Goal: Information Seeking & Learning: Find specific page/section

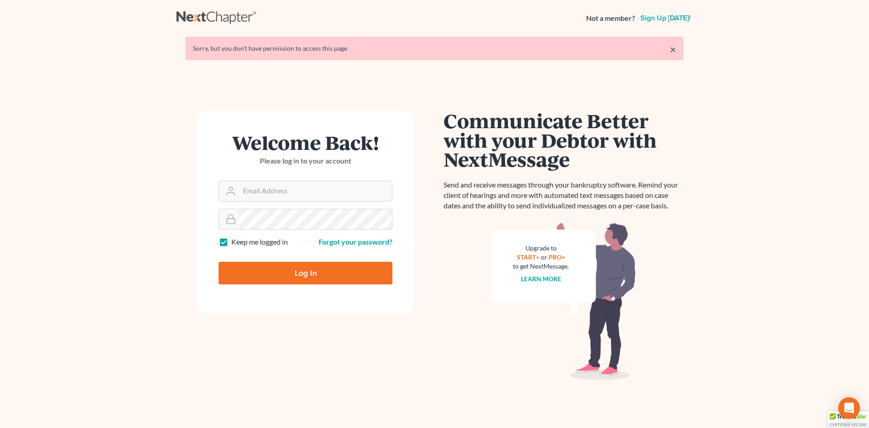
type input "[EMAIL_ADDRESS][DOMAIN_NAME]"
click at [277, 278] on input "Log In" at bounding box center [306, 273] width 174 height 23
type input "Thinking..."
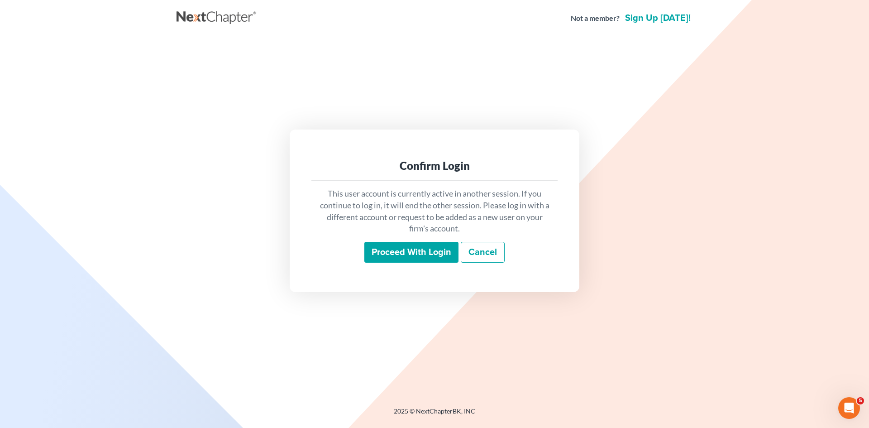
click at [414, 248] on input "Proceed with login" at bounding box center [411, 252] width 94 height 21
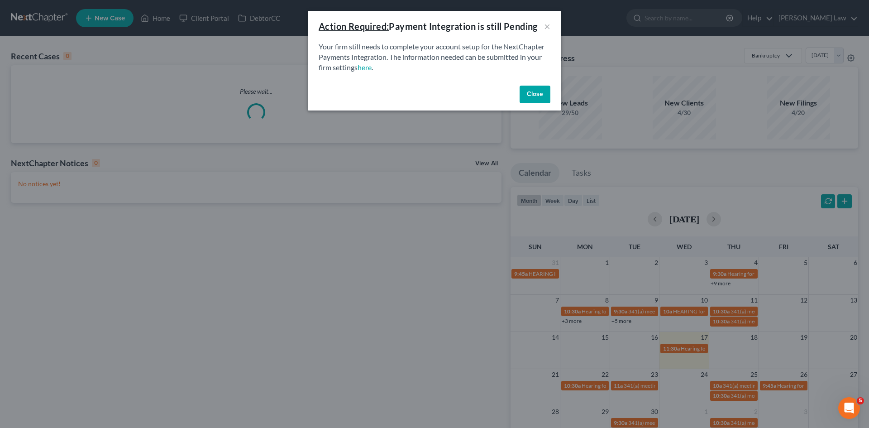
click at [529, 89] on button "Close" at bounding box center [534, 95] width 31 height 18
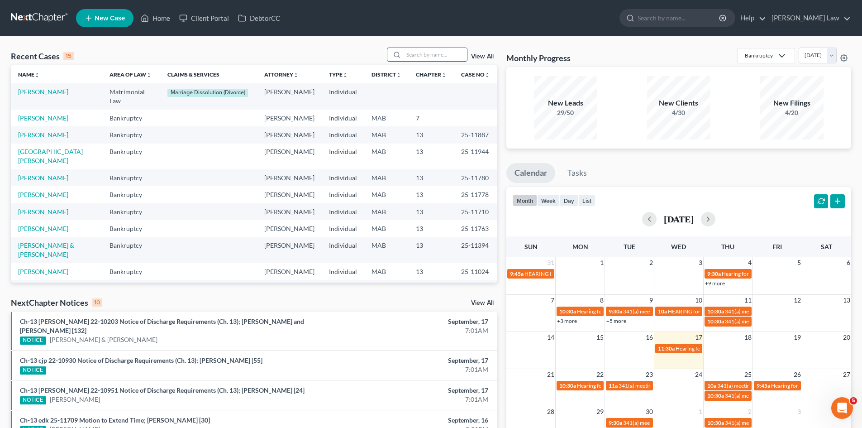
click at [457, 53] on input "search" at bounding box center [435, 54] width 63 height 13
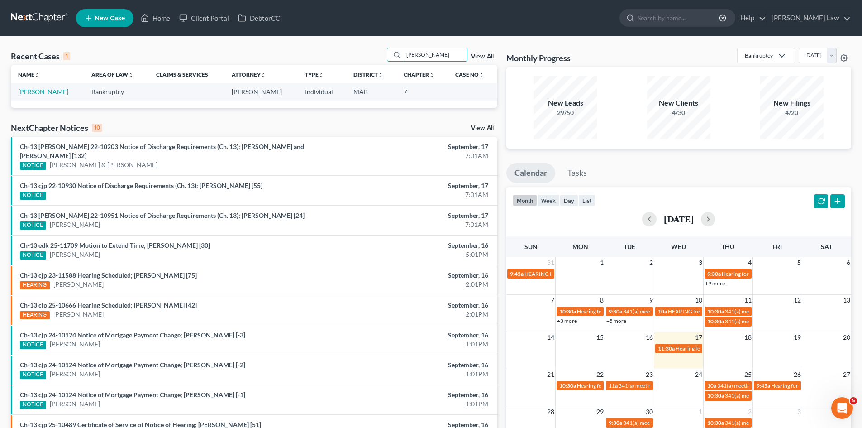
type input "cori"
click at [50, 90] on link "Coriolan, Alexandre" at bounding box center [43, 92] width 50 height 8
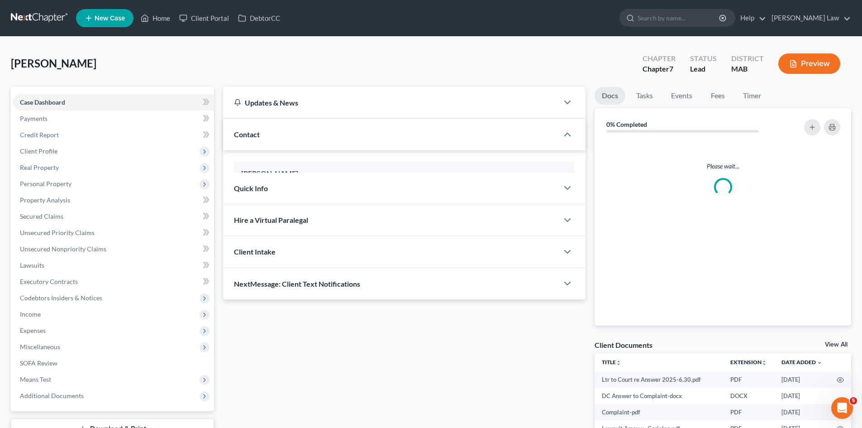
click at [839, 348] on div "View All" at bounding box center [838, 345] width 26 height 8
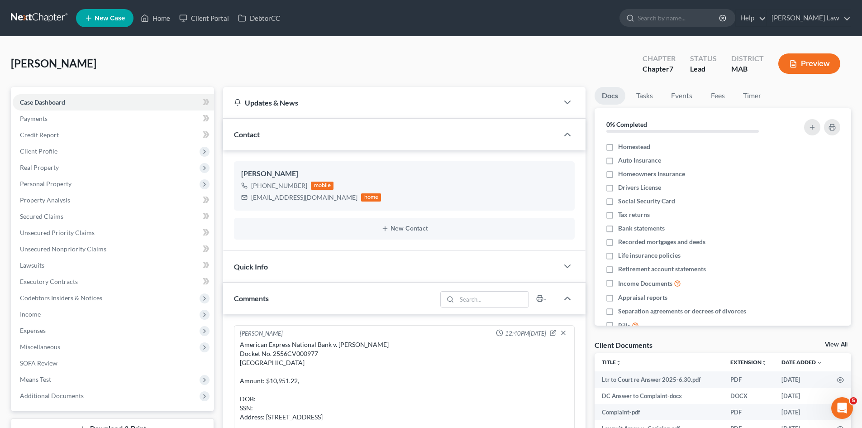
click at [837, 345] on link "View All" at bounding box center [836, 344] width 23 height 6
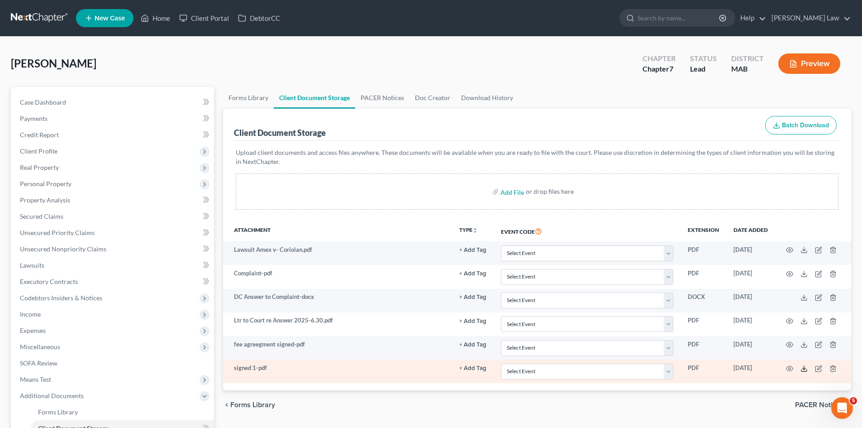
click at [805, 367] on icon at bounding box center [803, 368] width 7 height 7
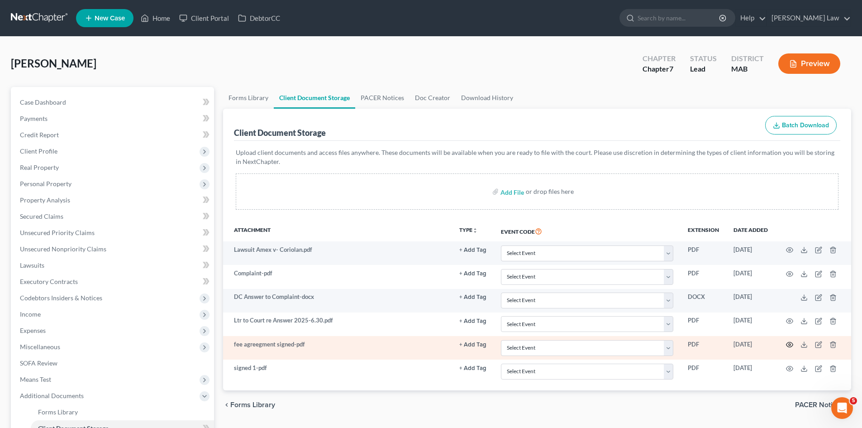
click at [790, 345] on icon "button" at bounding box center [789, 344] width 7 height 7
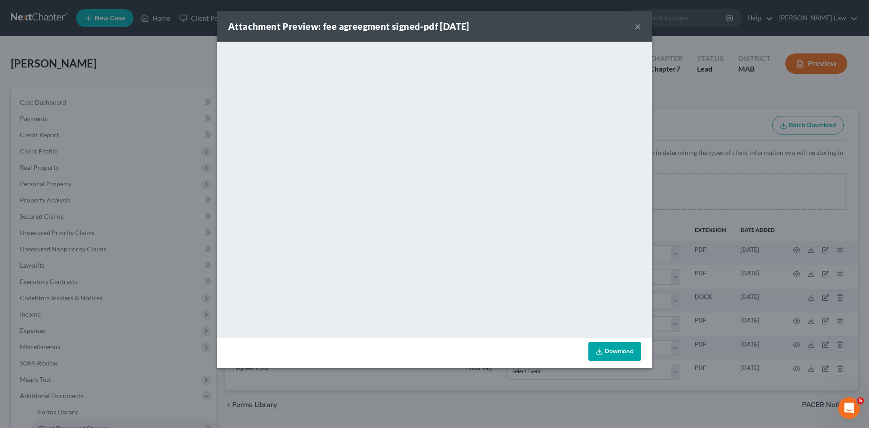
click at [709, 171] on div "Attachment Preview: fee agreegment signed-pdf 09/17/2025 × <object ng-attr-data…" at bounding box center [434, 214] width 869 height 428
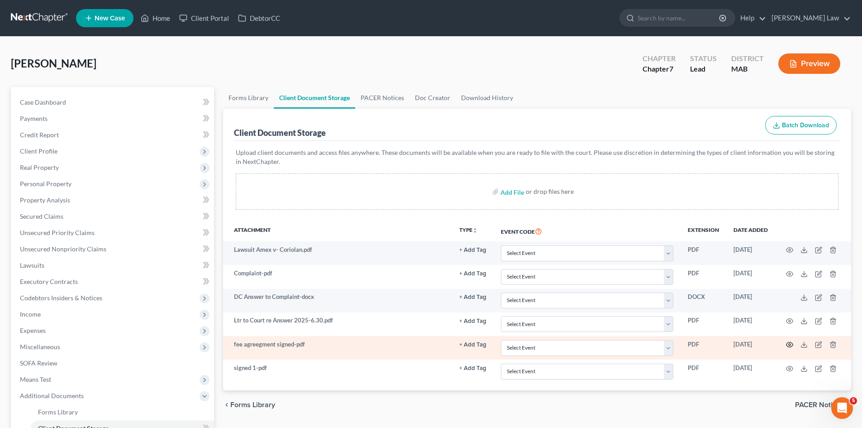
click at [789, 343] on icon "button" at bounding box center [789, 344] width 7 height 7
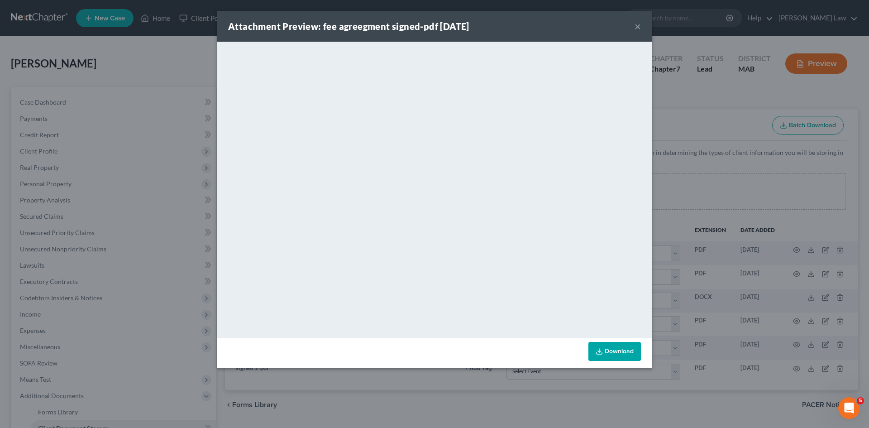
click at [802, 262] on div "Attachment Preview: fee agreegment signed-pdf 09/17/2025 × <object ng-attr-data…" at bounding box center [434, 214] width 869 height 428
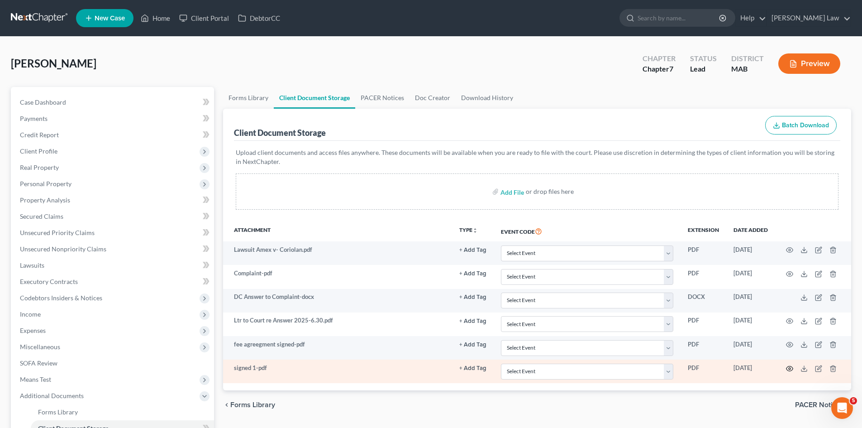
click at [786, 368] on icon "button" at bounding box center [789, 368] width 7 height 7
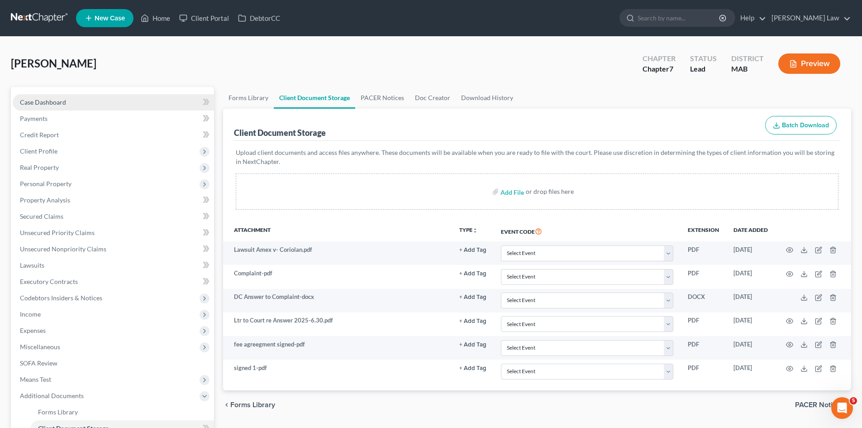
click at [53, 98] on span "Case Dashboard" at bounding box center [43, 102] width 46 height 8
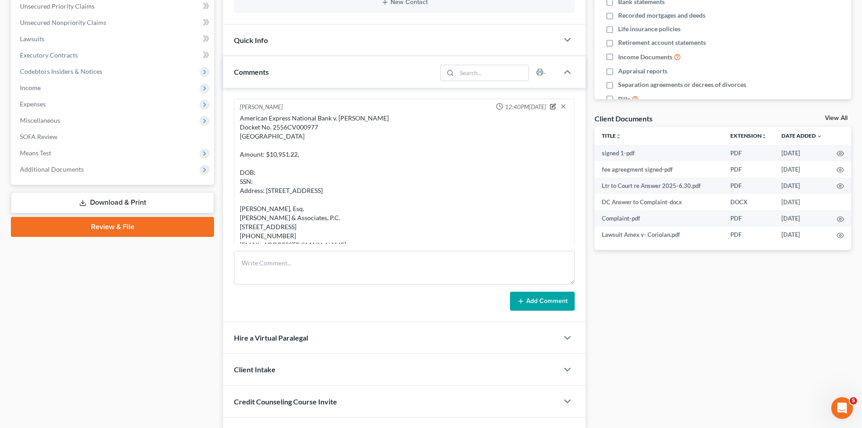
click at [550, 104] on icon "button" at bounding box center [553, 106] width 6 height 6
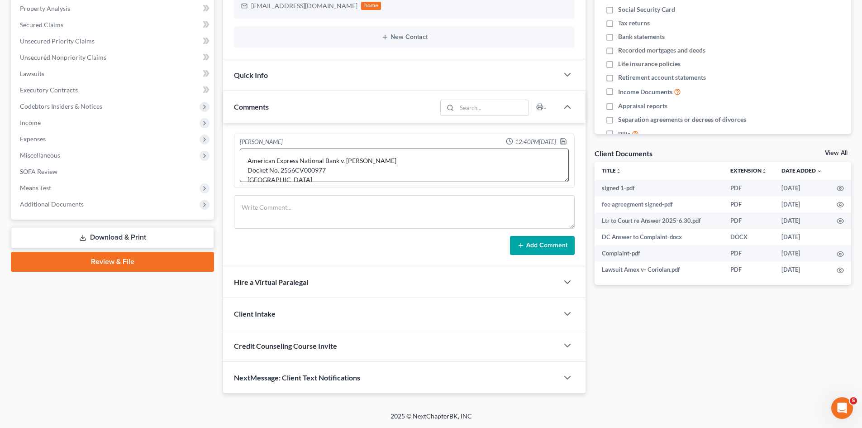
scroll to position [76, 0]
click at [291, 158] on textarea "American Express National Bank v. Alexandre Coriolan Docket No. 2556CV000977 Qu…" at bounding box center [404, 164] width 329 height 33
click at [290, 157] on textarea "American Express National Bank v. Alexandre Coriolan Docket No. 2556CV000977 Qu…" at bounding box center [404, 164] width 329 height 33
click at [286, 152] on textarea "American Express National Bank v. Alexandre Coriolan Docket No. 2556CV000977 Qu…" at bounding box center [404, 164] width 329 height 33
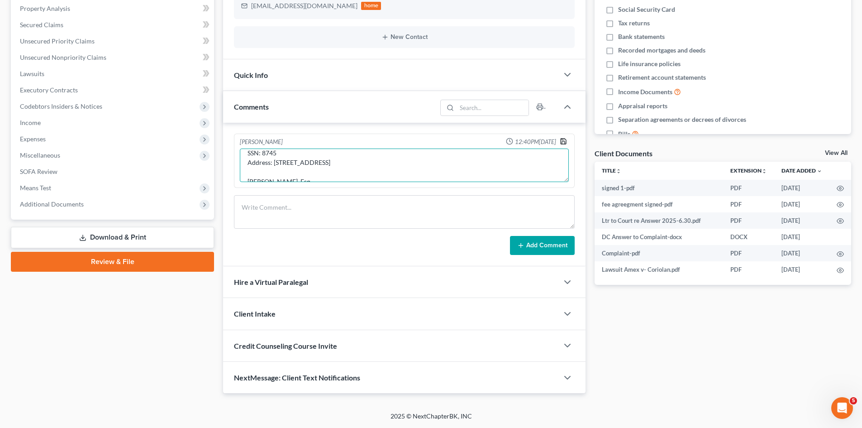
type textarea "American Express National Bank v. Alexandre Coriolan Docket No. 2556CV000977 Qu…"
click at [563, 139] on icon "button" at bounding box center [563, 141] width 7 height 7
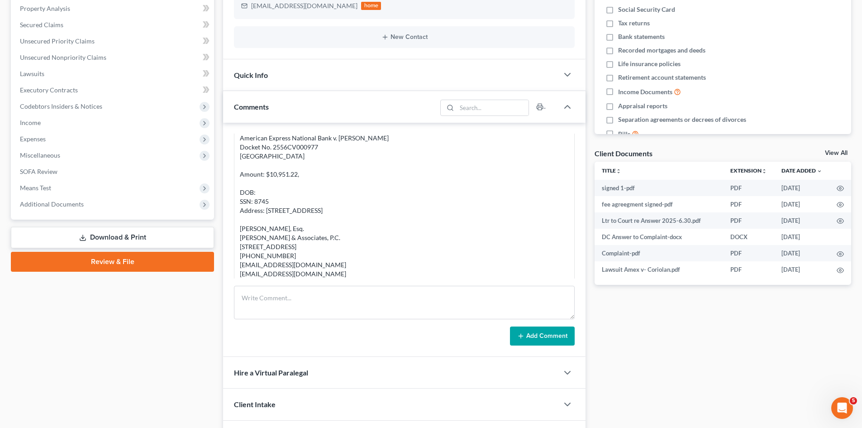
scroll to position [0, 0]
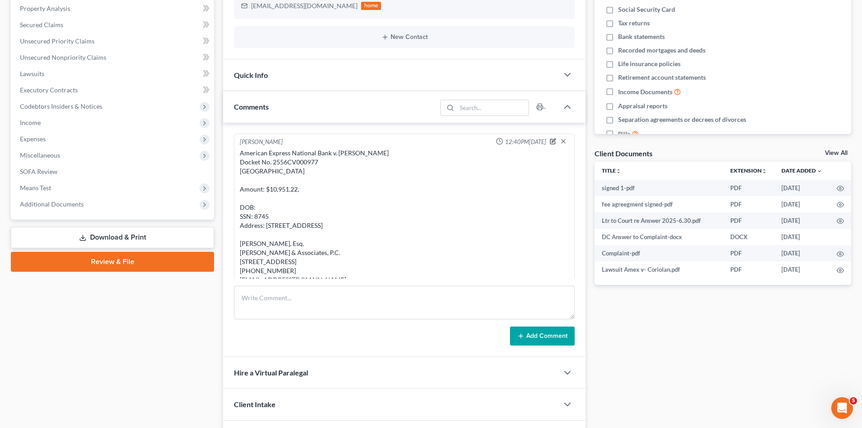
click at [552, 140] on icon "button" at bounding box center [554, 140] width 4 height 4
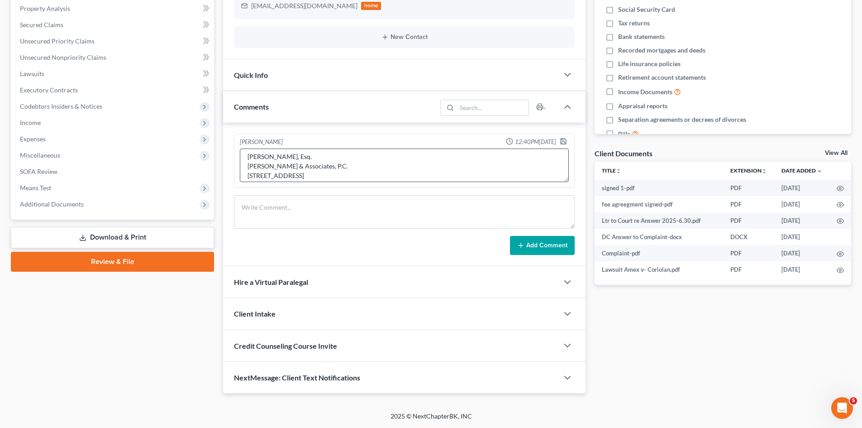
scroll to position [67, 0]
click at [282, 152] on textarea "American Express National Bank v. Alexandre Coriolan Docket No. 2556CV000977 Qu…" at bounding box center [404, 164] width 329 height 33
type textarea "American Express National Bank v. Alexandre Coriolan Docket No. 2556CV000977 Qu…"
click at [566, 141] on icon "button" at bounding box center [563, 140] width 5 height 5
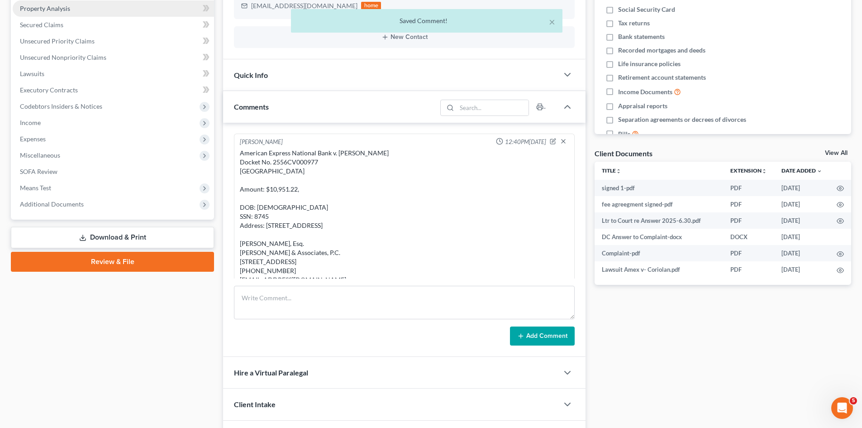
scroll to position [30, 0]
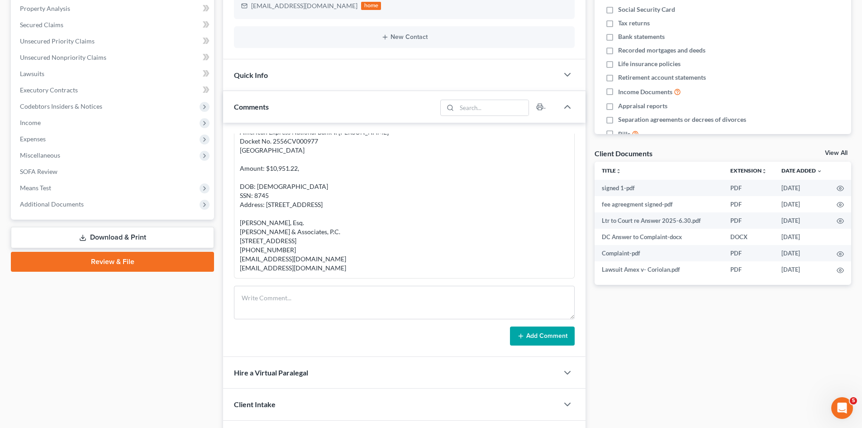
drag, startPoint x: 314, startPoint y: 267, endPoint x: 250, endPoint y: 261, distance: 63.6
click at [235, 261] on div "Michael Manning 12:40PM, 06/30/2025 American Express National Bank v. Alexandre…" at bounding box center [404, 196] width 341 height 166
copy div "kbuckley@zwickerpc.com Rhodeislandlitigation@zwickerpc.com"
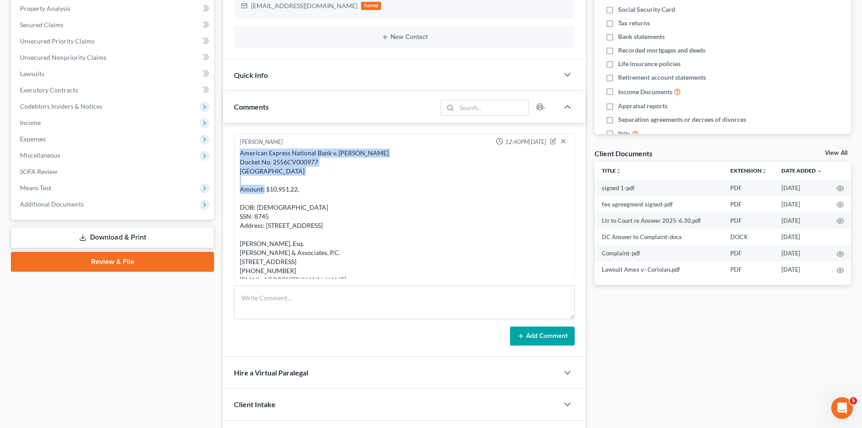
drag, startPoint x: 310, startPoint y: 176, endPoint x: 234, endPoint y: 151, distance: 79.4
click at [234, 151] on div "Michael Manning 12:40PM, 06/30/2025 American Express National Bank v. Alexandre…" at bounding box center [404, 216] width 341 height 166
copy div "American Express National Bank v. Alexandre Coriolan Docket No. 2556CV000977 Qu…"
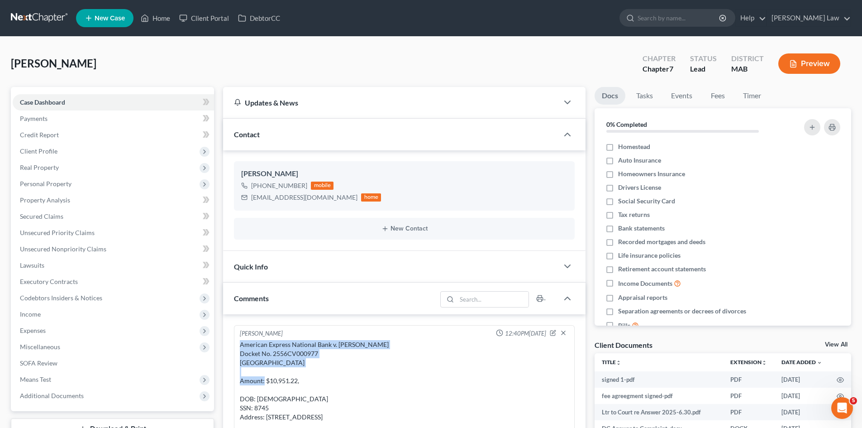
click at [60, 15] on link at bounding box center [40, 18] width 58 height 16
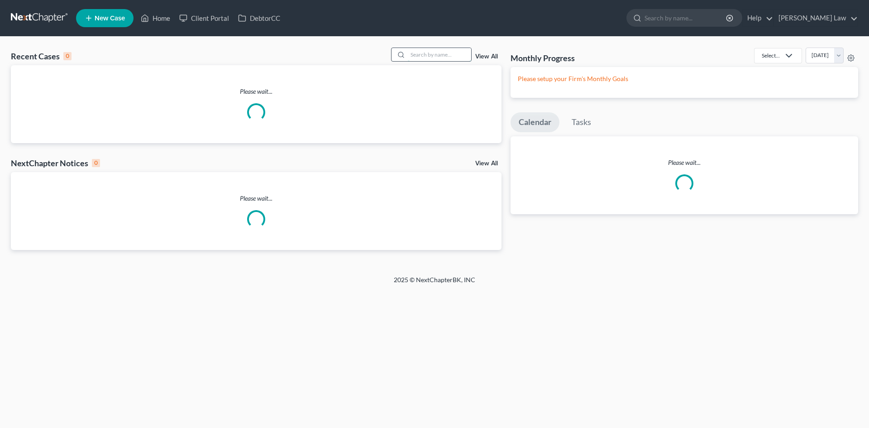
click at [427, 58] on input "search" at bounding box center [439, 54] width 63 height 13
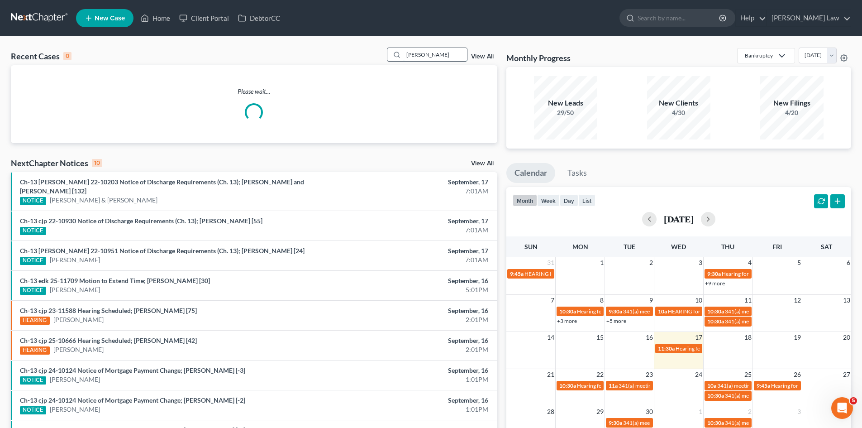
type input "[PERSON_NAME]"
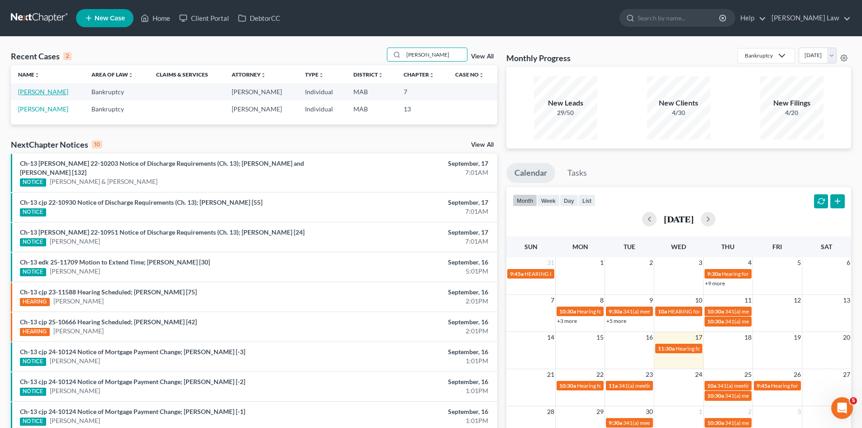
click at [39, 92] on link "DeVincent, Gregory" at bounding box center [43, 92] width 50 height 8
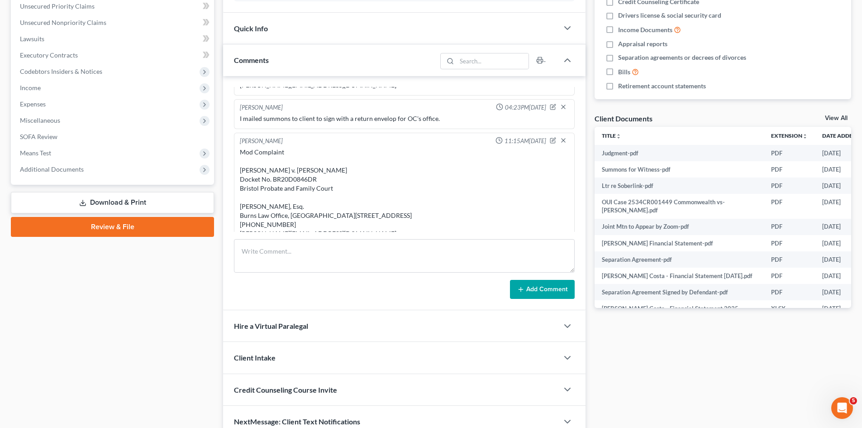
scroll to position [76, 0]
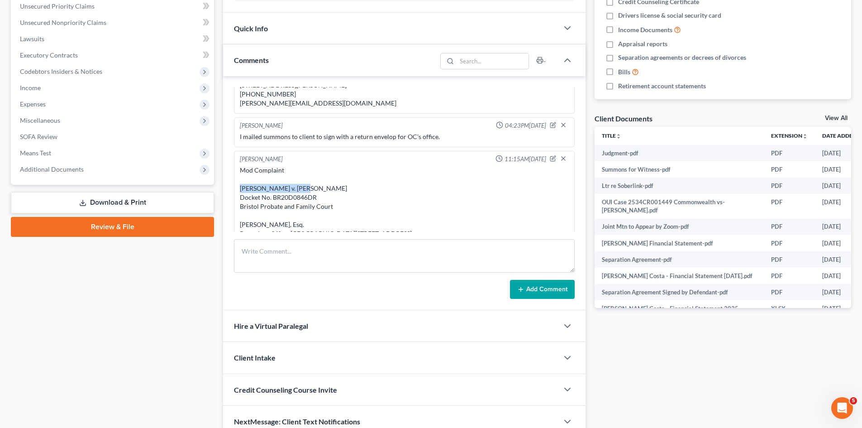
drag, startPoint x: 300, startPoint y: 199, endPoint x: 226, endPoint y: 200, distance: 73.8
click at [225, 200] on div "Michael Manning 02:56PM, 02/28/2025 Erika Nircizo Costa v. Gregory Scott Devinc…" at bounding box center [404, 193] width 362 height 234
copy div "Gregory S. Devincent"
click at [288, 205] on div "Mod Complaint Gregory S. Devincent v. Jennifer L. Devincent Docket No. BR20D084…" at bounding box center [404, 211] width 329 height 90
copy div "Gregory S. Devincent"
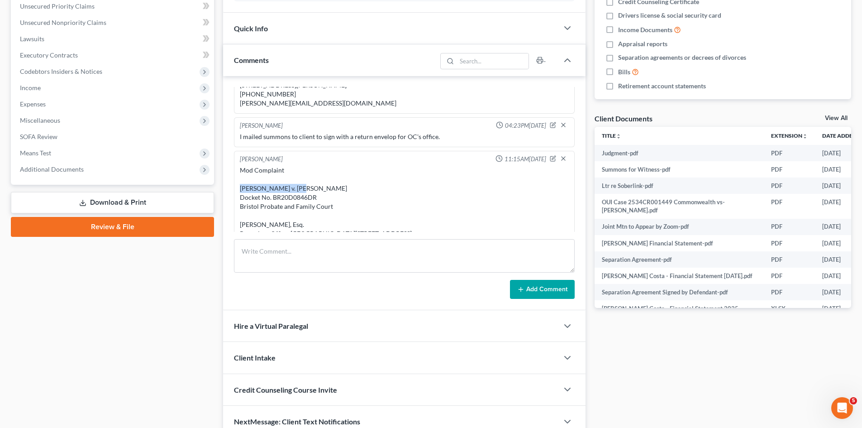
drag, startPoint x: 298, startPoint y: 196, endPoint x: 509, endPoint y: 155, distance: 214.8
click at [240, 196] on div "Mod Complaint Gregory S. Devincent v. Jennifer L. Devincent Docket No. BR20D084…" at bounding box center [404, 211] width 329 height 90
drag, startPoint x: 323, startPoint y: 206, endPoint x: 335, endPoint y: 203, distance: 12.2
click at [323, 206] on div "Mod Complaint Gregory S. Devincent v. Jennifer L. Devincent Docket No. BR20D084…" at bounding box center [404, 211] width 329 height 90
click at [360, 197] on div "Mod Complaint Gregory S. Devincent v. Jennifer L. Devincent Docket No. BR20D084…" at bounding box center [404, 211] width 329 height 90
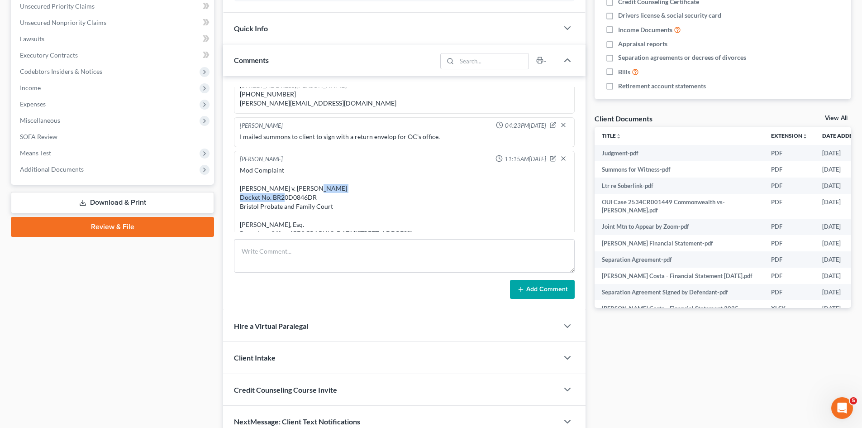
drag, startPoint x: 367, startPoint y: 196, endPoint x: 306, endPoint y: 196, distance: 60.2
click at [306, 196] on div "Mod Complaint Gregory S. Devincent v. Jennifer L. Devincent Docket No. BR20D084…" at bounding box center [404, 211] width 329 height 90
copy div "Jennifer L. Devincent"
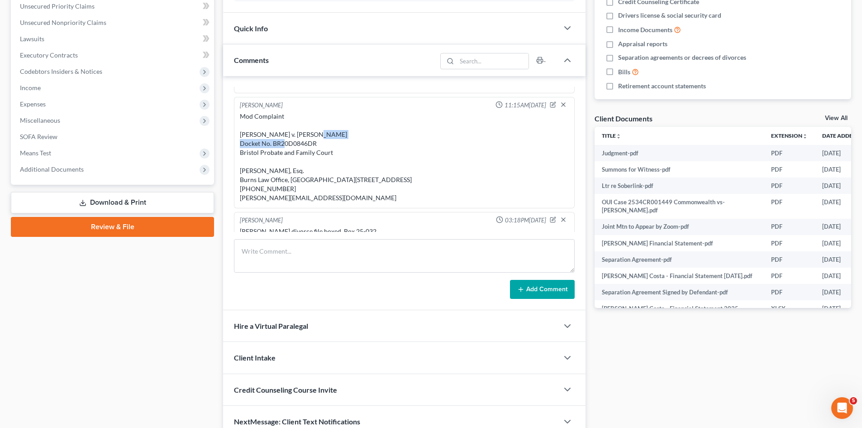
scroll to position [151, 0]
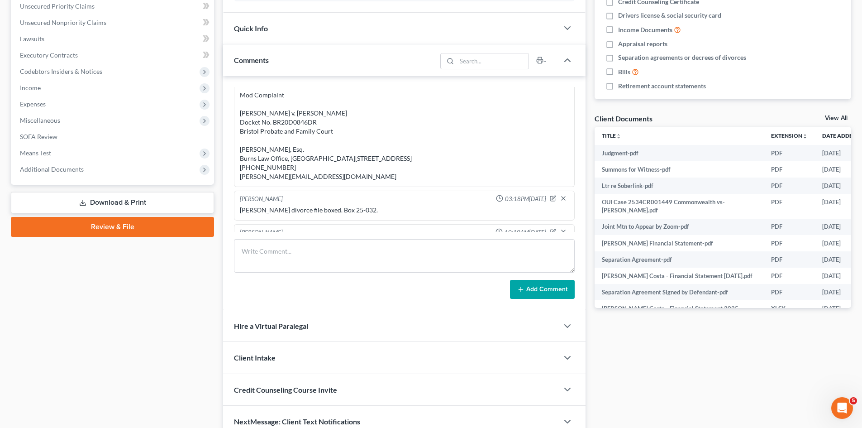
click at [313, 134] on div "Mod Complaint Gregory S. Devincent v. Jennifer L. Devincent Docket No. BR20D084…" at bounding box center [404, 135] width 329 height 90
copy div "BR20D0846DR"
click at [250, 158] on div "Mod Complaint Gregory S. Devincent v. Jennifer L. Devincent Docket No. BR20D084…" at bounding box center [404, 135] width 329 height 90
drag, startPoint x: 238, startPoint y: 157, endPoint x: 314, endPoint y: 204, distance: 89.3
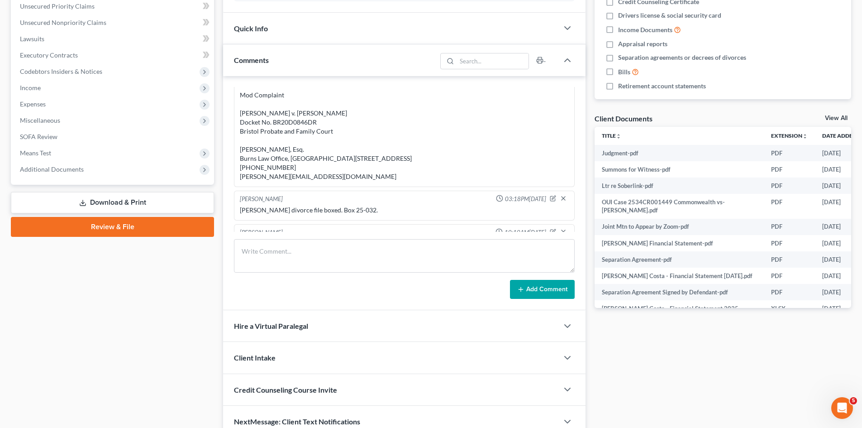
click at [314, 183] on div "Mod Complaint Gregory S. Devincent v. Jennifer L. Devincent Docket No. BR20D084…" at bounding box center [404, 136] width 333 height 94
copy div "Stephen A. Burns, Jr., Esq. Burns Law Office, P.С. 35 Main Street, Suite 1 Hopk…"
click at [284, 125] on div "Mod Complaint Gregory S. Devincent v. Jennifer L. Devincent Docket No. BR20D084…" at bounding box center [404, 135] width 329 height 90
click at [287, 129] on div "Mod Complaint Gregory S. Devincent v. Jennifer L. Devincent Docket No. BR20D084…" at bounding box center [404, 135] width 329 height 90
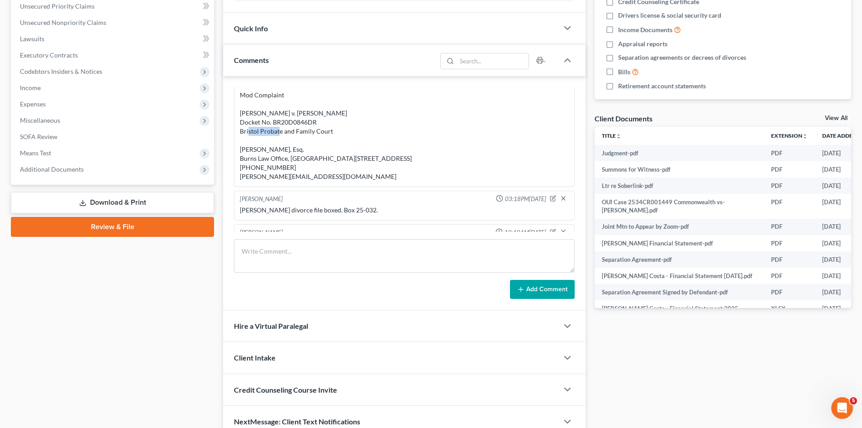
copy div "BR20D0846DR"
click at [39, 252] on div "Case Dashboard Payments Invoices Payments Payments Credit Report Client Profile" at bounding box center [112, 149] width 212 height 577
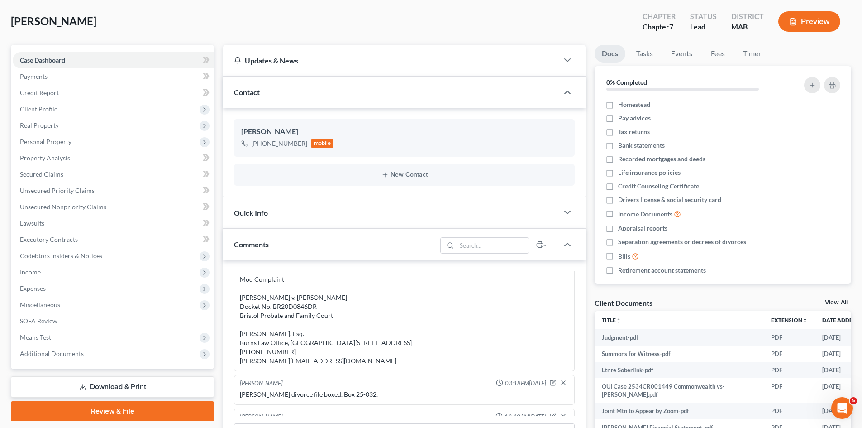
scroll to position [0, 0]
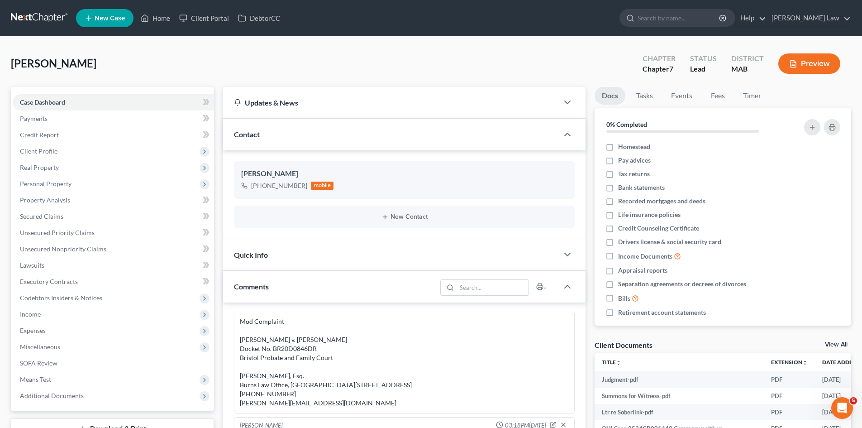
click at [835, 343] on link "View All" at bounding box center [836, 344] width 23 height 6
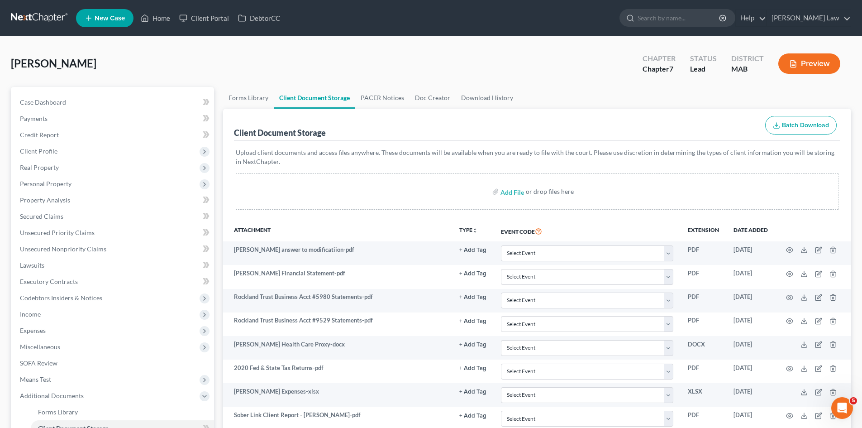
click at [60, 20] on link at bounding box center [40, 18] width 58 height 16
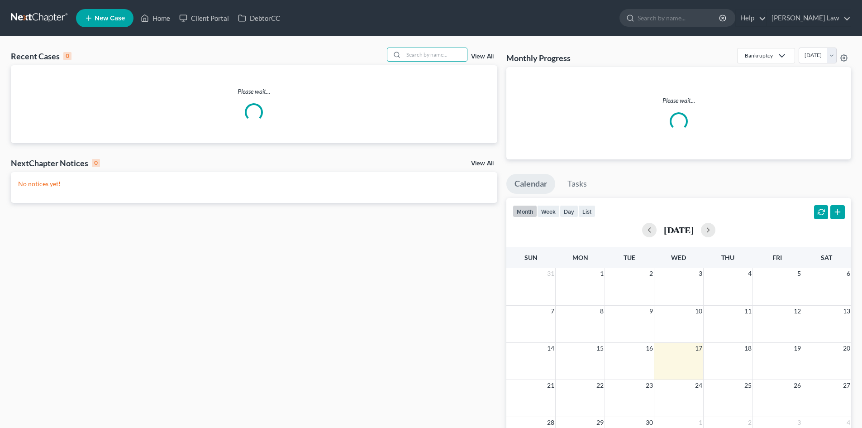
click at [429, 57] on input "search" at bounding box center [435, 54] width 63 height 13
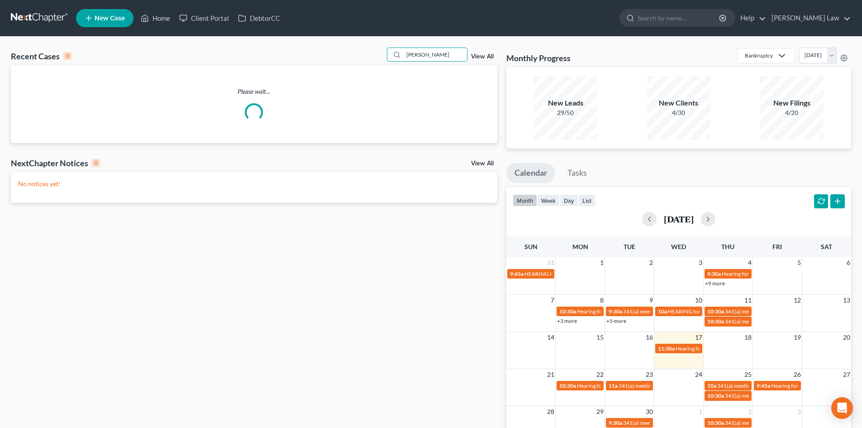
type input "silva"
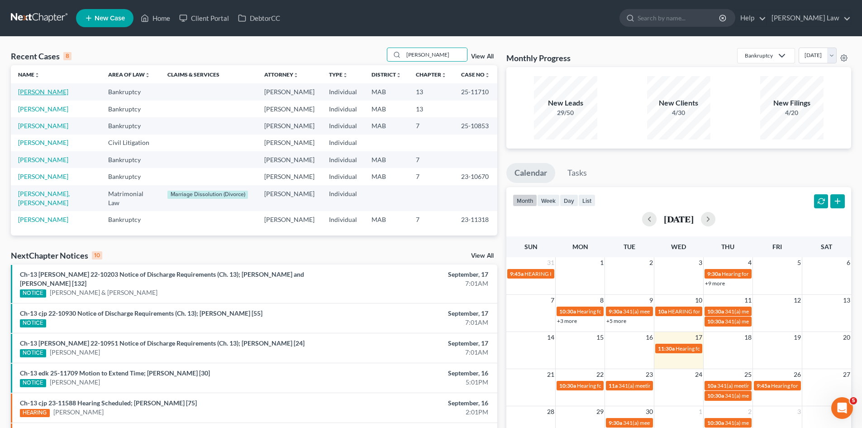
click at [39, 95] on link "Silva, Donald" at bounding box center [43, 92] width 50 height 8
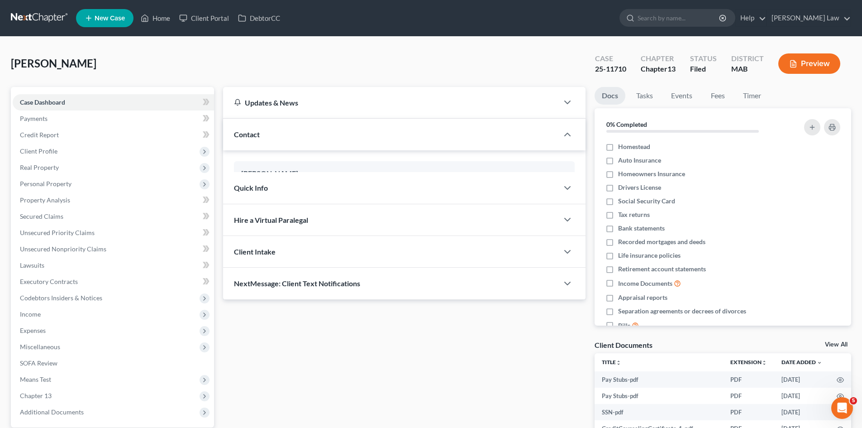
click at [836, 350] on div "Client Documents View All" at bounding box center [723, 346] width 257 height 13
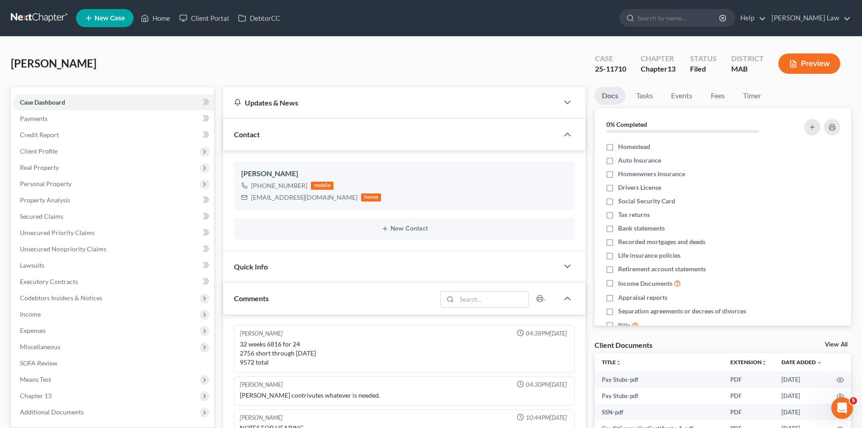
click at [833, 346] on link "View All" at bounding box center [836, 344] width 23 height 6
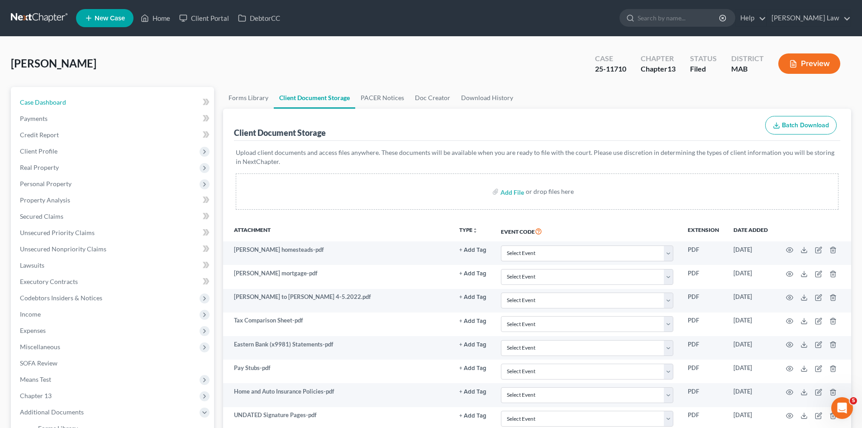
drag, startPoint x: 83, startPoint y: 98, endPoint x: 290, endPoint y: 0, distance: 228.3
click at [83, 98] on link "Case Dashboard" at bounding box center [113, 102] width 201 height 16
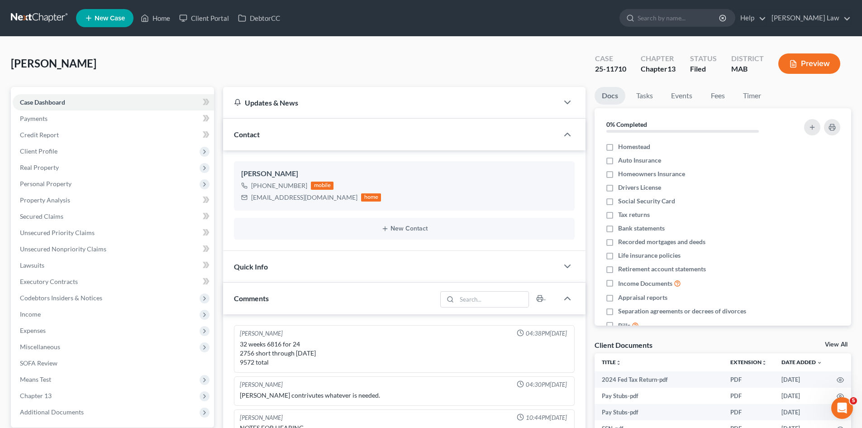
scroll to position [32, 0]
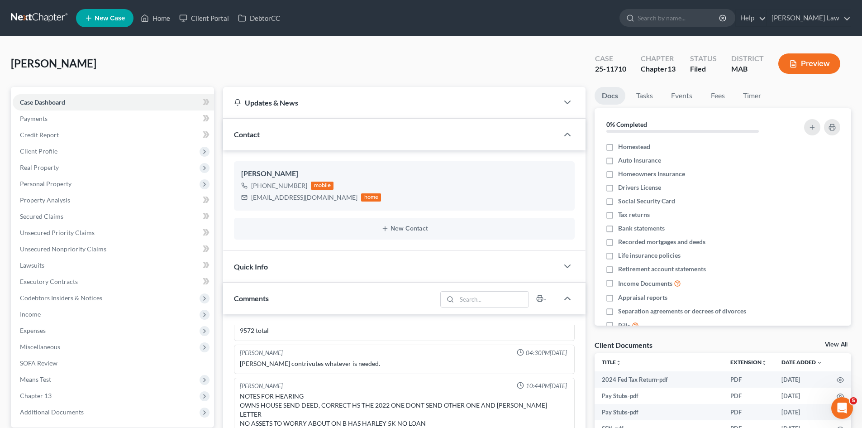
click at [614, 65] on div "25-11710" at bounding box center [610, 69] width 31 height 10
copy div "25-11710"
click at [36, 60] on span "Silva, Donald" at bounding box center [54, 63] width 86 height 13
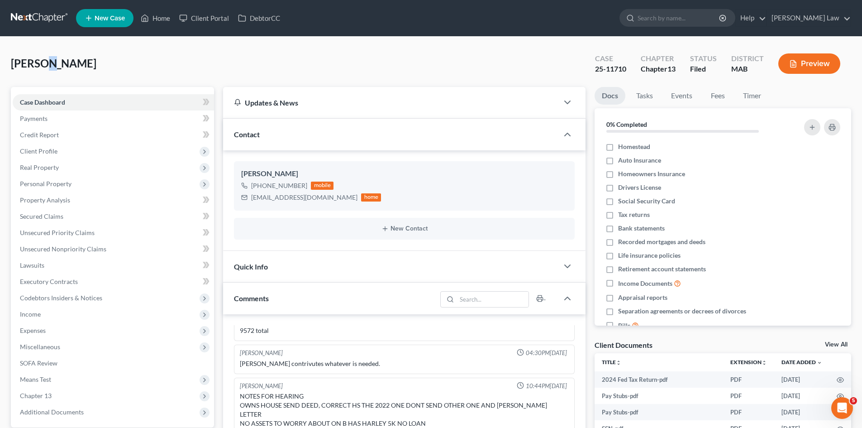
click at [36, 60] on span "Silva, Donald" at bounding box center [54, 63] width 86 height 13
click at [24, 60] on span "Silva, Donald" at bounding box center [54, 63] width 86 height 13
copy span "Silva"
click at [46, 165] on span "Real Property" at bounding box center [39, 167] width 39 height 8
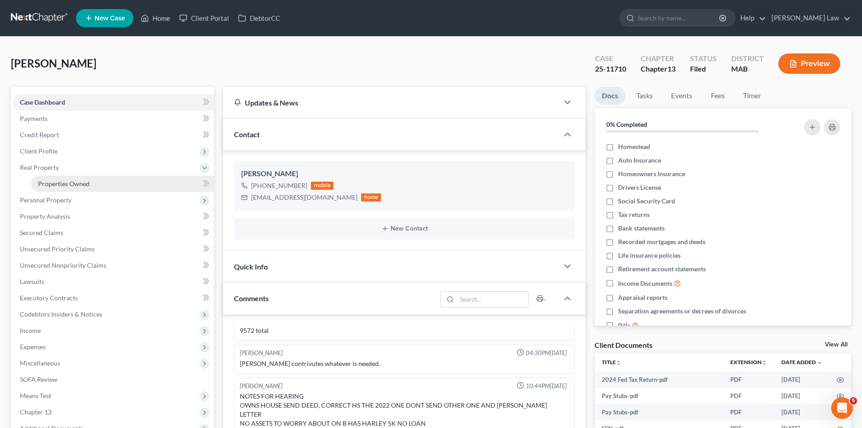
click at [47, 185] on span "Properties Owned" at bounding box center [64, 184] width 52 height 8
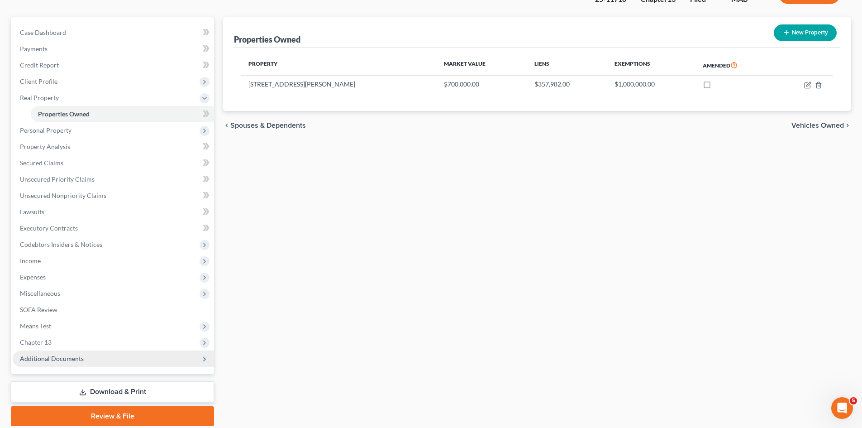
scroll to position [102, 0]
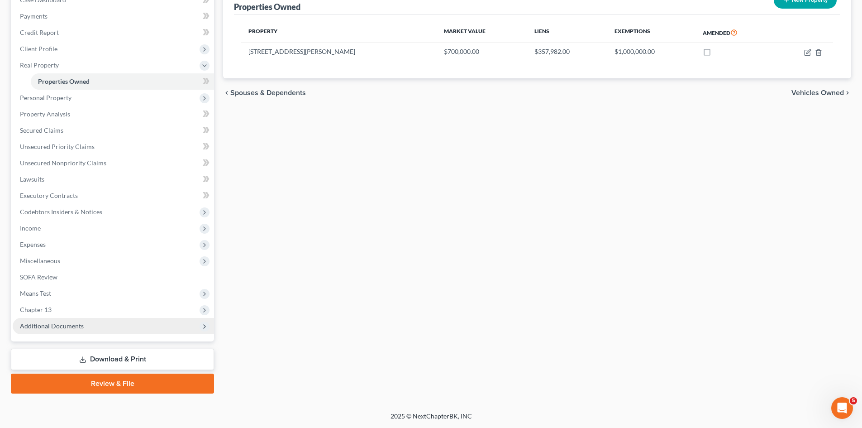
click at [52, 330] on span "Additional Documents" at bounding box center [113, 326] width 201 height 16
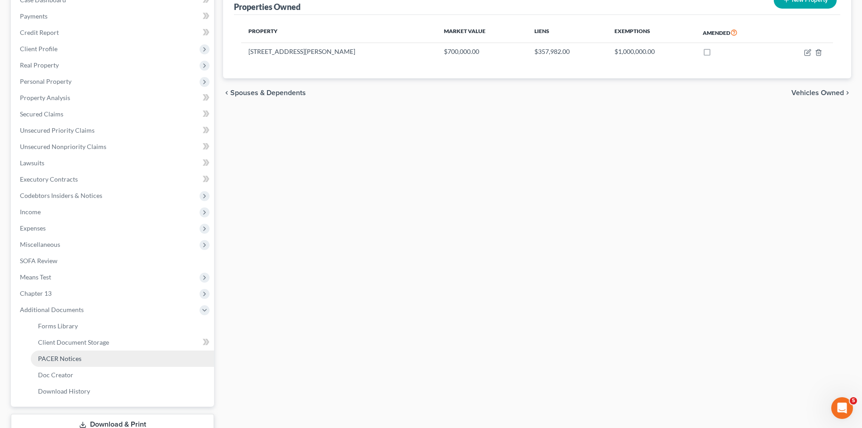
click at [60, 356] on span "PACER Notices" at bounding box center [59, 358] width 43 height 8
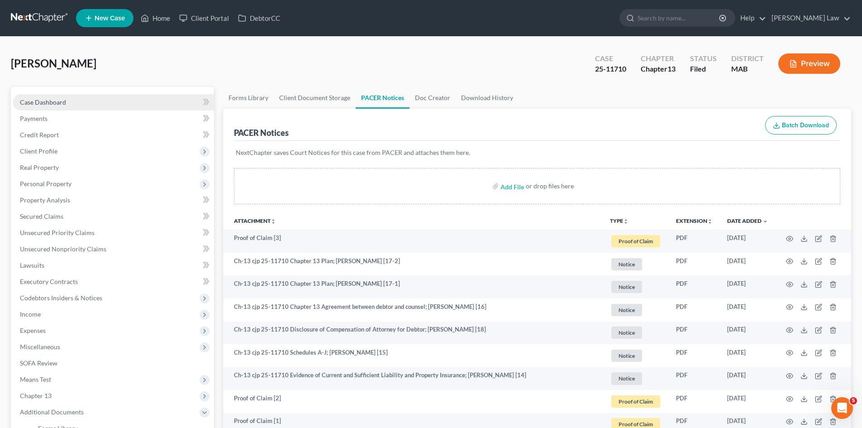
click at [35, 107] on link "Case Dashboard" at bounding box center [113, 102] width 201 height 16
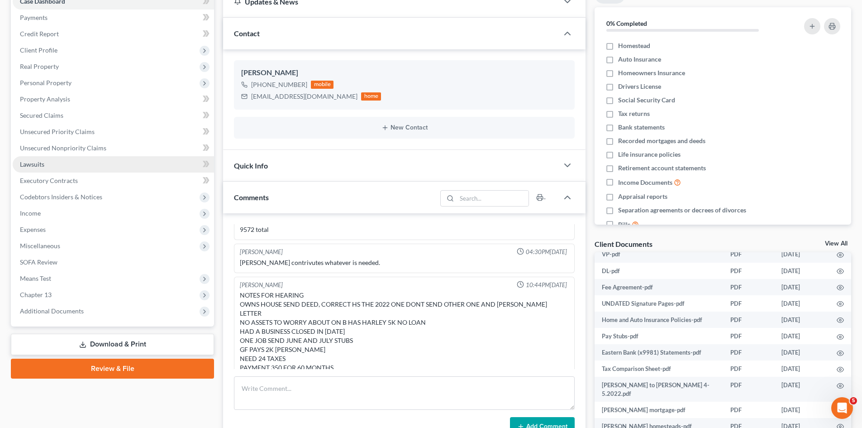
scroll to position [80, 0]
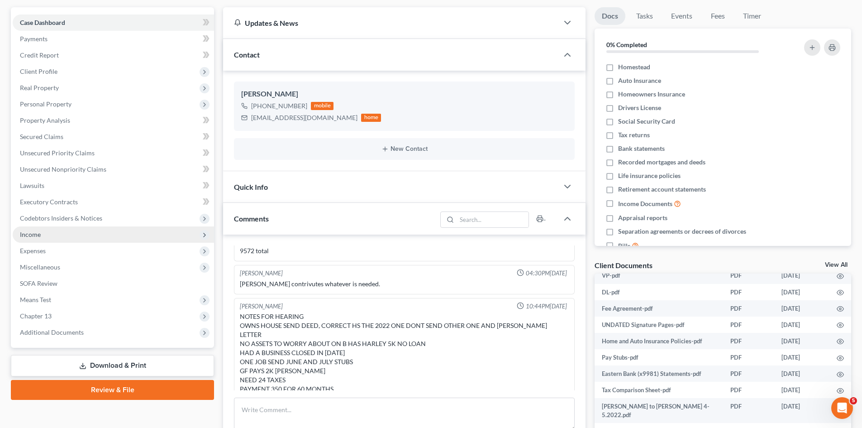
click at [34, 232] on span "Income" at bounding box center [30, 234] width 21 height 8
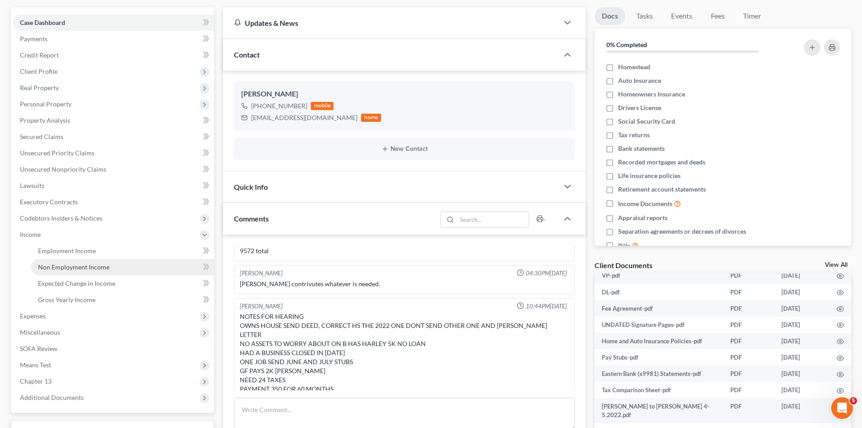
click at [57, 273] on link "Non Employment Income" at bounding box center [122, 267] width 183 height 16
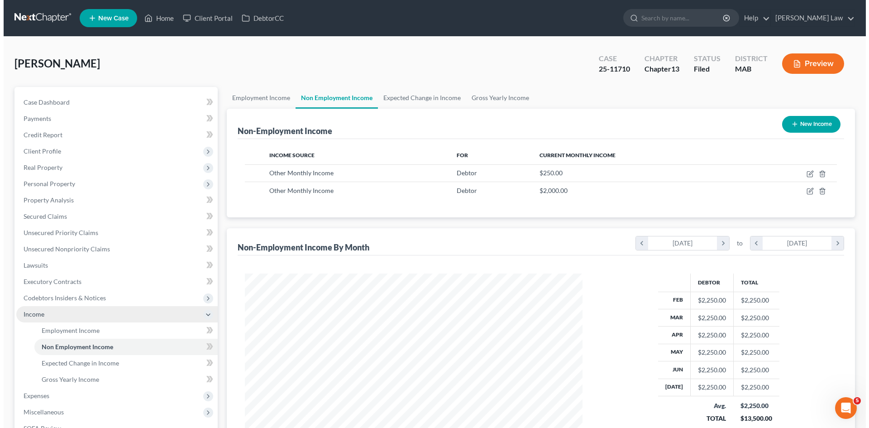
scroll to position [169, 356]
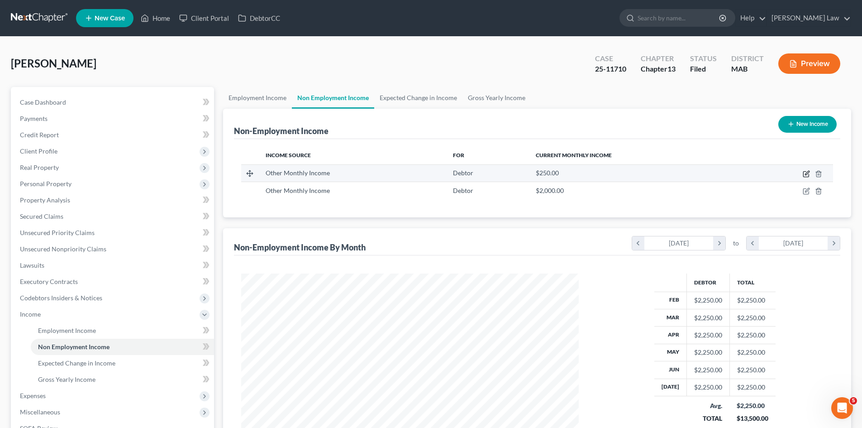
click at [807, 173] on icon "button" at bounding box center [806, 173] width 7 height 7
select select "13"
select select "0"
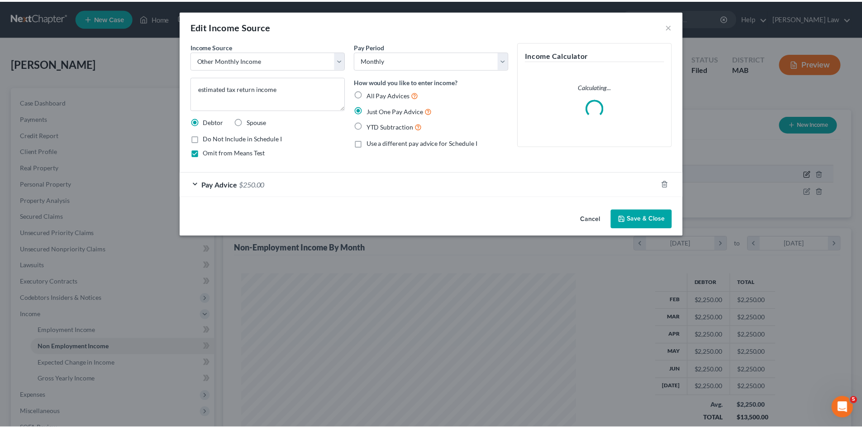
scroll to position [170, 359]
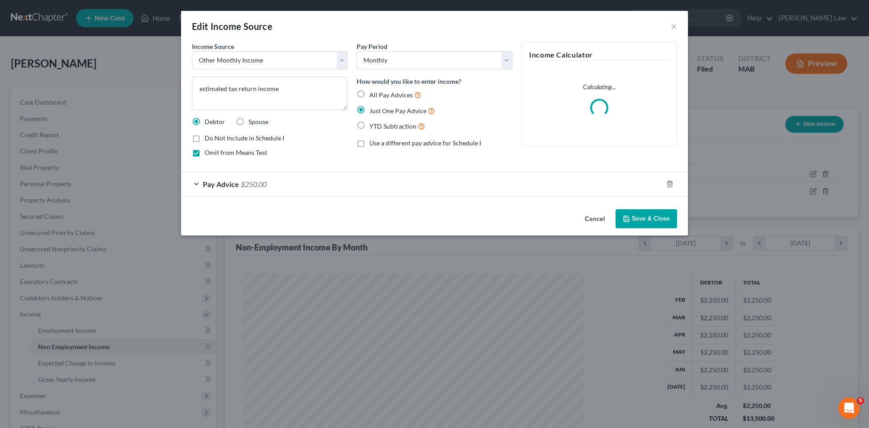
click at [583, 219] on button "Cancel" at bounding box center [594, 219] width 34 height 18
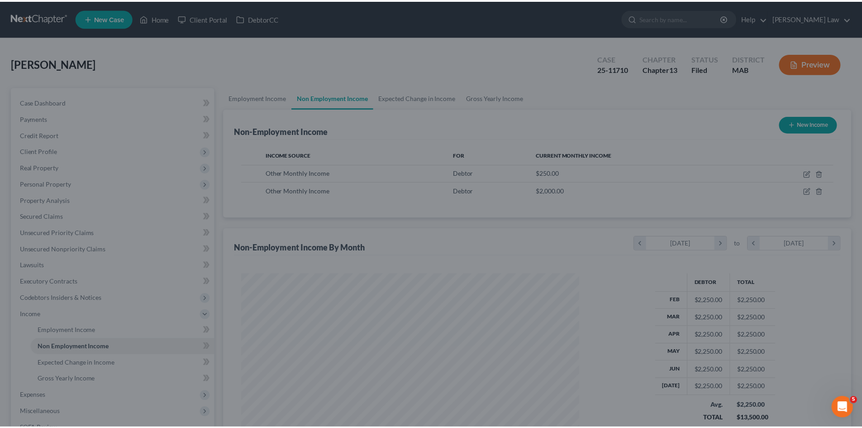
scroll to position [169, 356]
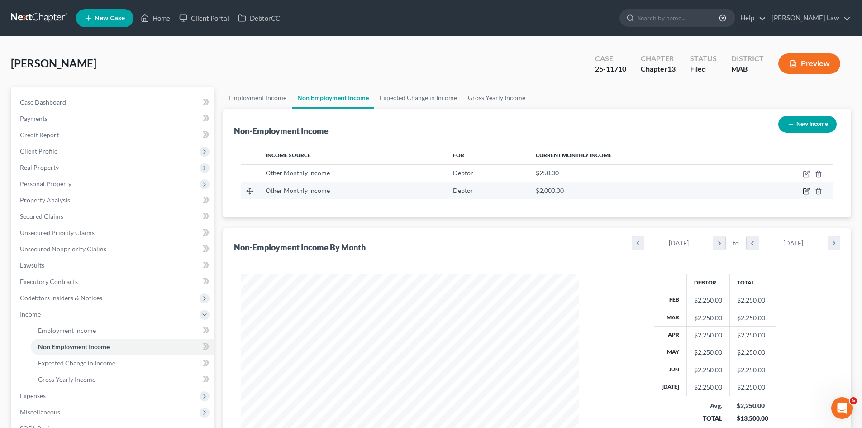
click at [805, 189] on icon "button" at bounding box center [806, 190] width 7 height 7
select select "13"
select select "0"
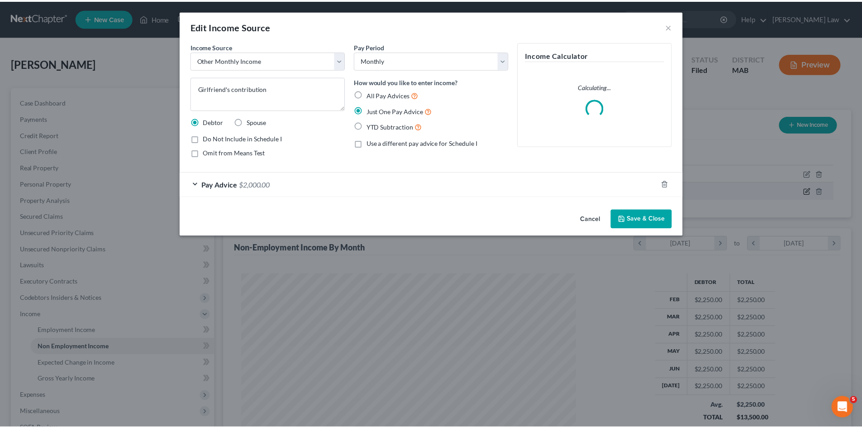
scroll to position [170, 359]
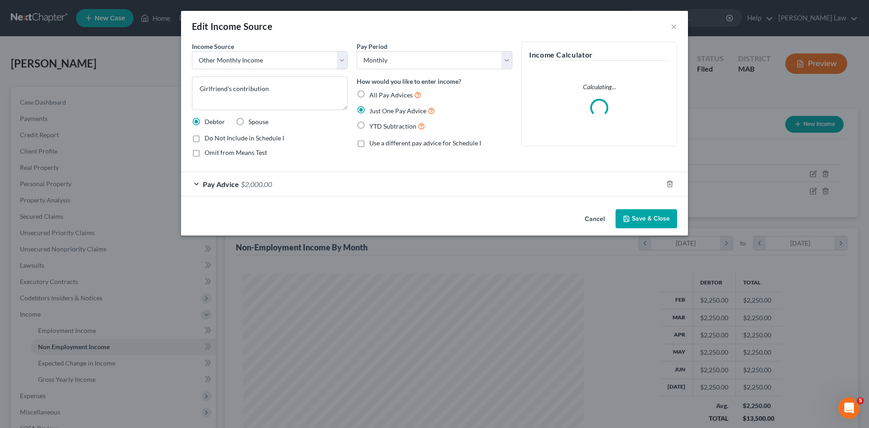
click at [600, 215] on button "Cancel" at bounding box center [594, 219] width 34 height 18
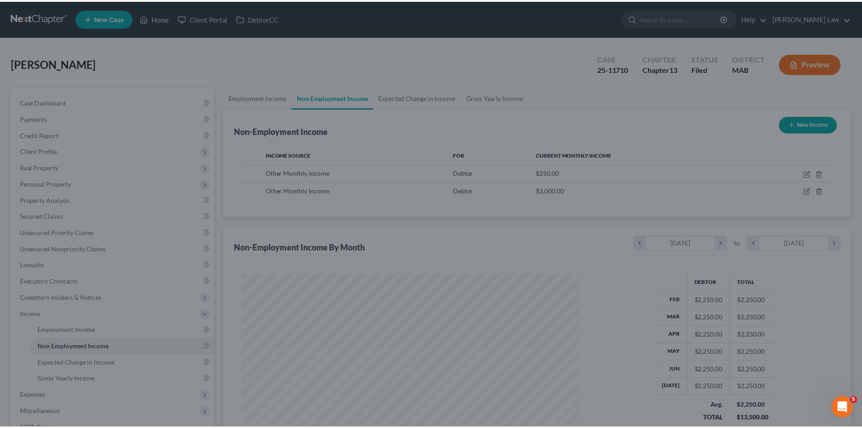
scroll to position [452320, 452133]
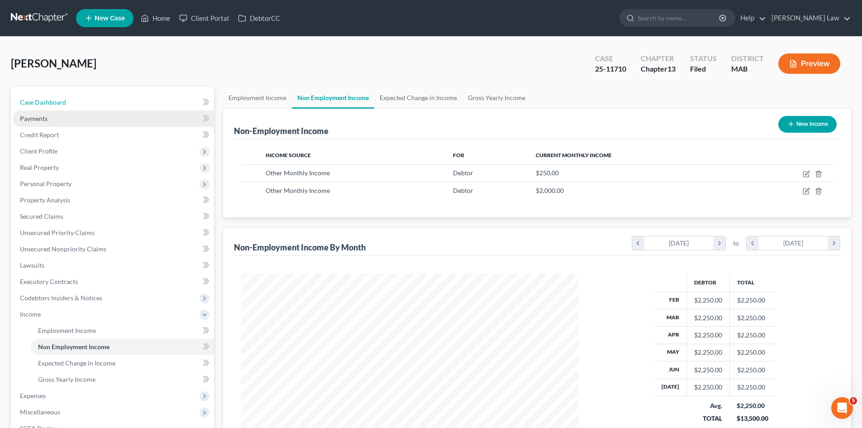
drag, startPoint x: 65, startPoint y: 105, endPoint x: 84, endPoint y: 124, distance: 26.2
click at [65, 105] on span "Case Dashboard" at bounding box center [43, 102] width 46 height 8
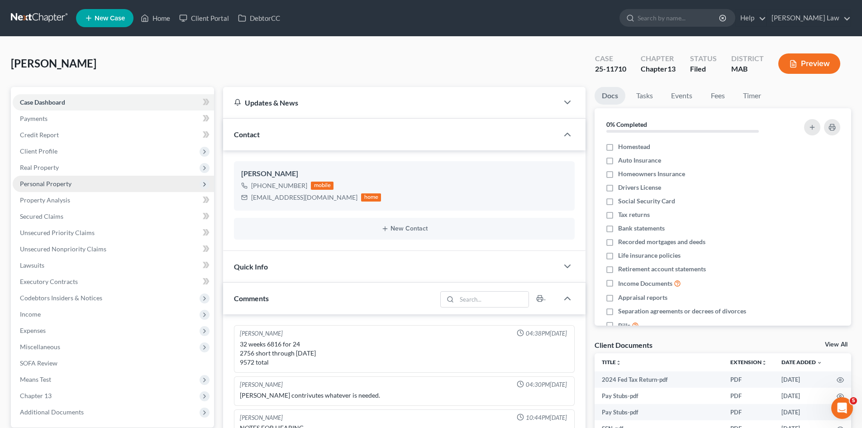
scroll to position [32, 0]
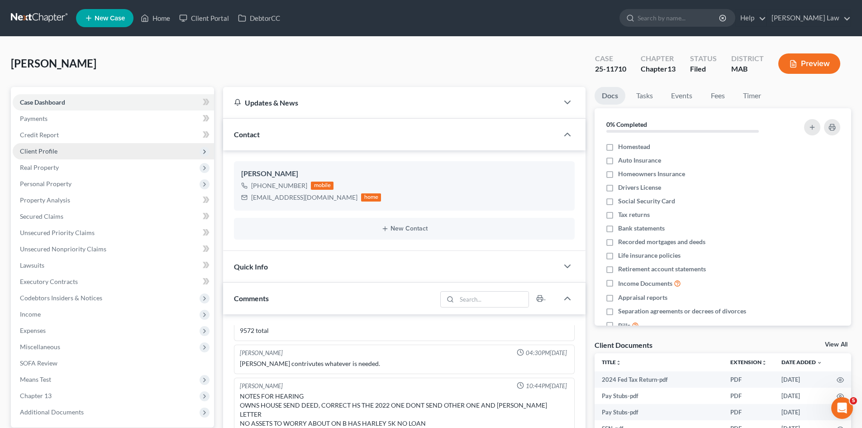
click at [47, 156] on span "Client Profile" at bounding box center [113, 151] width 201 height 16
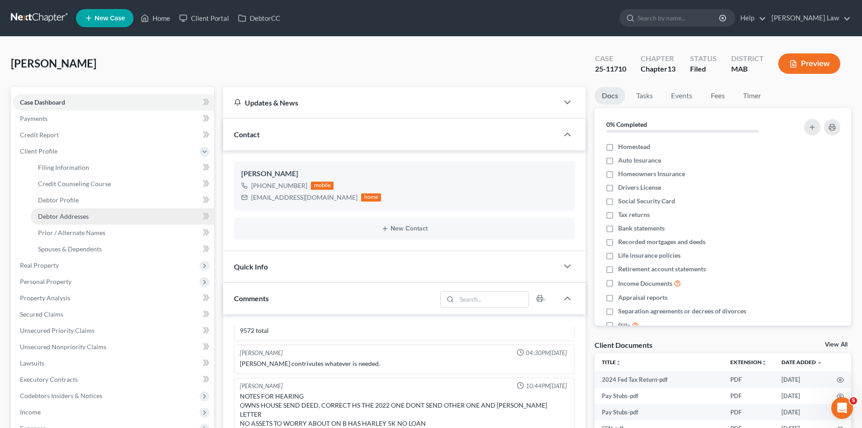
click at [68, 217] on span "Debtor Addresses" at bounding box center [63, 216] width 51 height 8
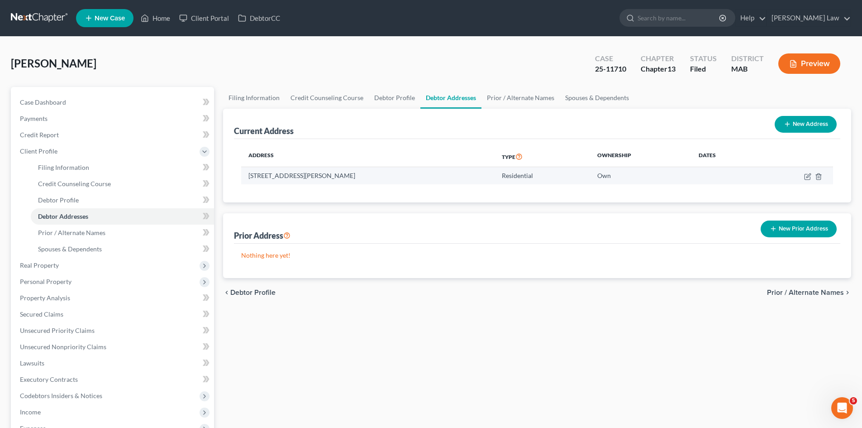
click at [315, 176] on td "26 Townley Drive, Berkley, MA 02779" at bounding box center [367, 175] width 253 height 17
copy td "26 Townley Drive, Berkley, MA 02779"
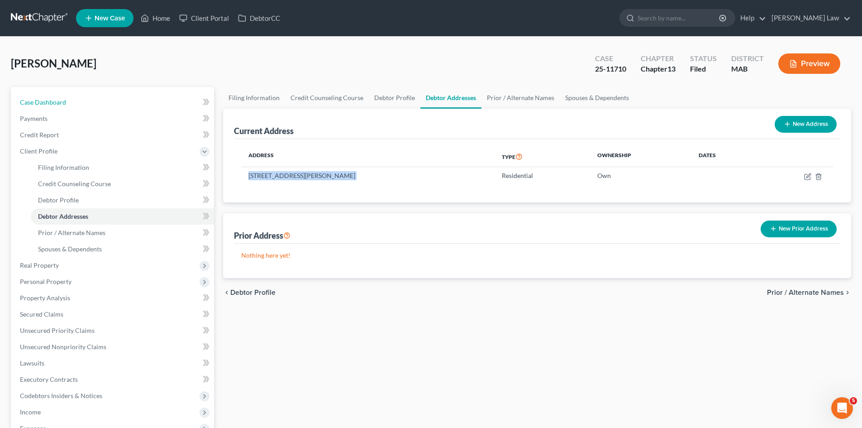
drag, startPoint x: 74, startPoint y: 109, endPoint x: 208, endPoint y: 234, distance: 183.7
click at [74, 109] on link "Case Dashboard" at bounding box center [113, 102] width 201 height 16
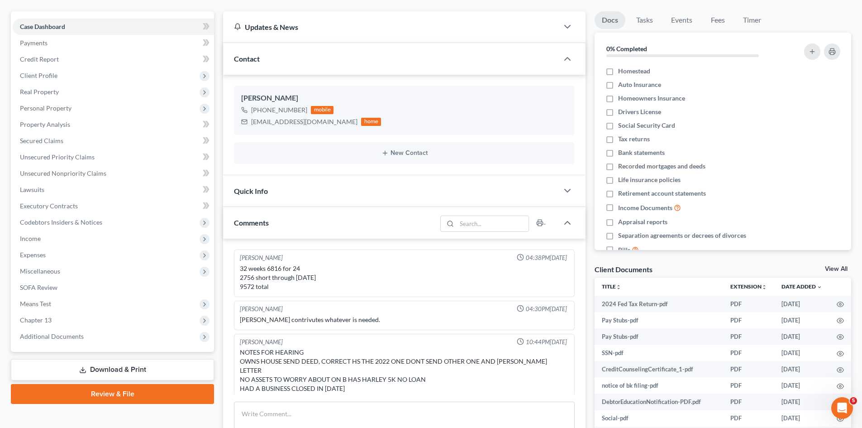
scroll to position [32, 0]
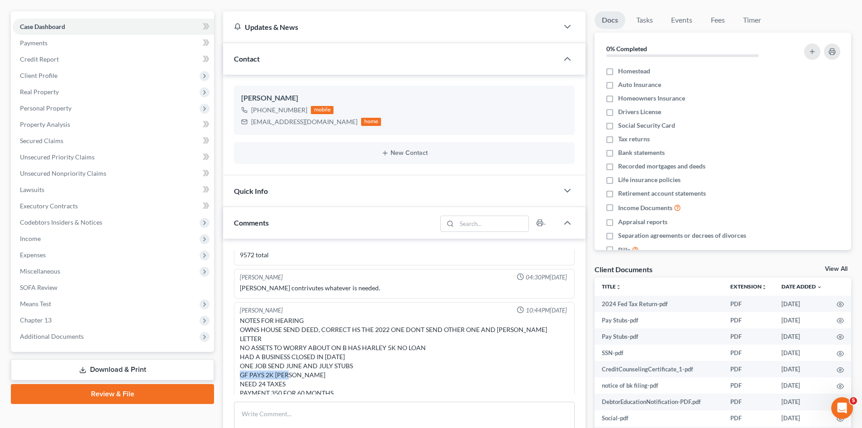
drag, startPoint x: 304, startPoint y: 368, endPoint x: 275, endPoint y: 367, distance: 29.0
click at [275, 367] on div "NOTES FOR HEARING OWNS HOUSE SEND DEED, CORRECT HS THE 2022 ONE DONT SEND OTHER…" at bounding box center [404, 356] width 329 height 81
copy div "JOANNA HERETICK"
drag, startPoint x: 67, startPoint y: 82, endPoint x: 60, endPoint y: 114, distance: 32.5
click at [67, 82] on span "Client Profile" at bounding box center [113, 75] width 201 height 16
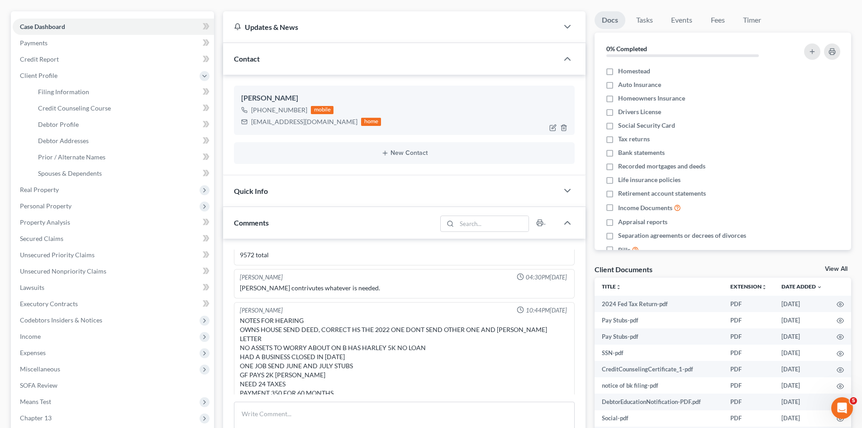
click at [262, 96] on div "Donald Silva" at bounding box center [404, 98] width 326 height 11
copy div "Donald Silva"
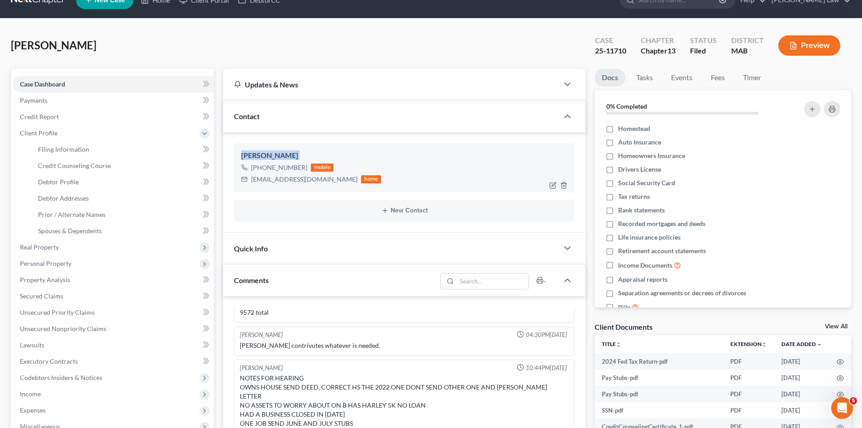
scroll to position [0, 0]
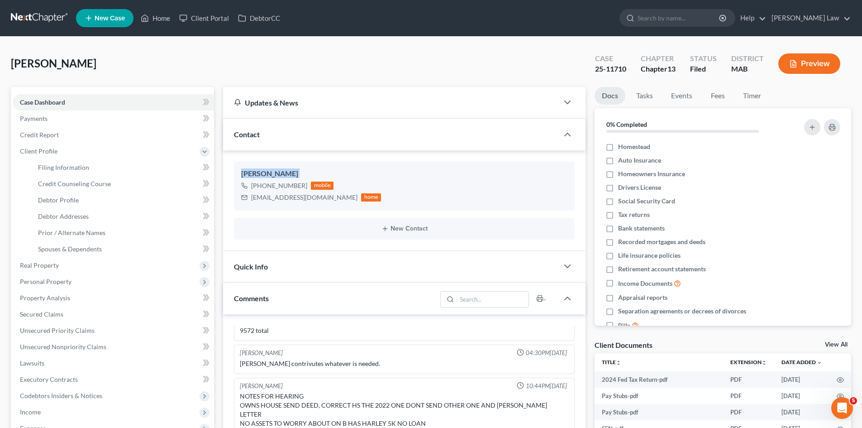
click at [830, 342] on link "View All" at bounding box center [836, 344] width 23 height 6
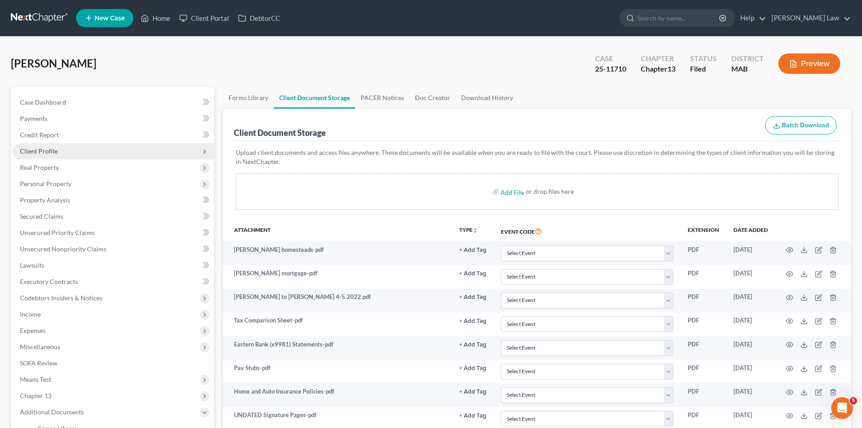
click at [33, 154] on span "Client Profile" at bounding box center [39, 151] width 38 height 8
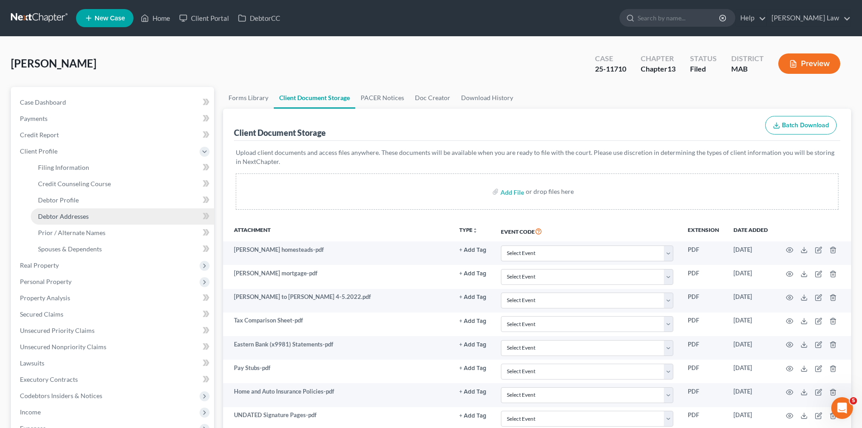
click at [65, 223] on link "Debtor Addresses" at bounding box center [122, 216] width 183 height 16
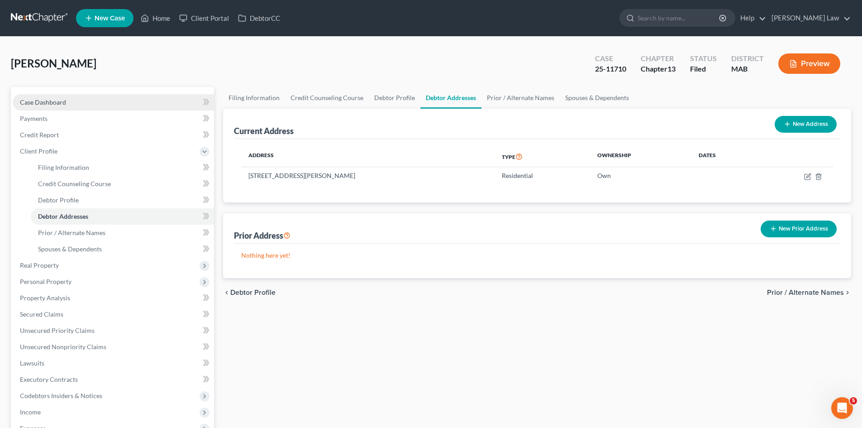
click at [95, 102] on link "Case Dashboard" at bounding box center [113, 102] width 201 height 16
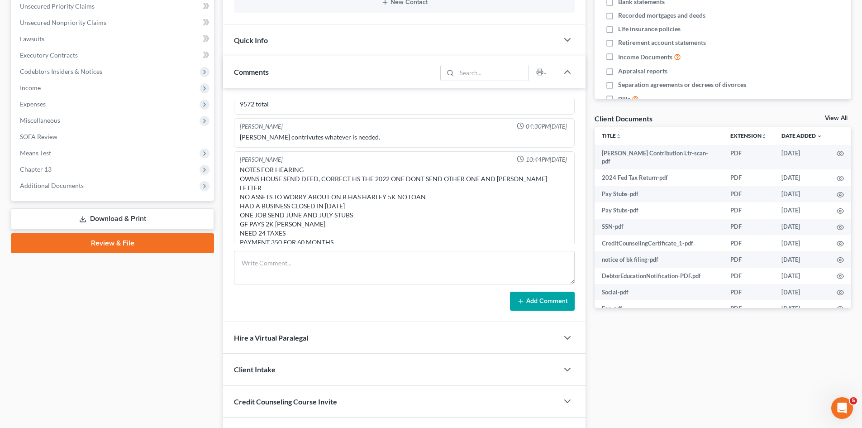
scroll to position [151, 0]
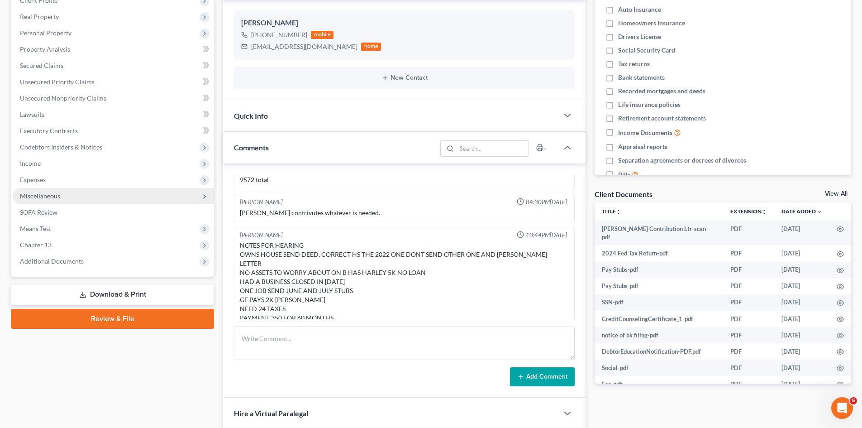
drag, startPoint x: 20, startPoint y: 161, endPoint x: 61, endPoint y: 190, distance: 50.0
click at [20, 161] on span "Income" at bounding box center [30, 163] width 21 height 8
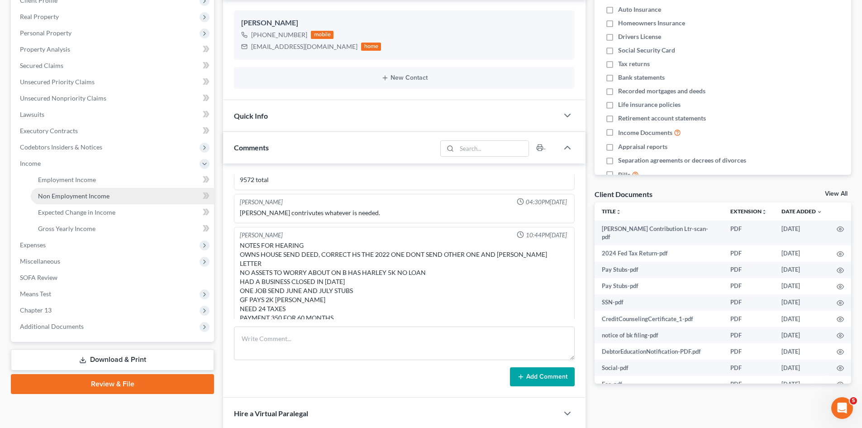
click at [56, 197] on span "Non Employment Income" at bounding box center [73, 196] width 71 height 8
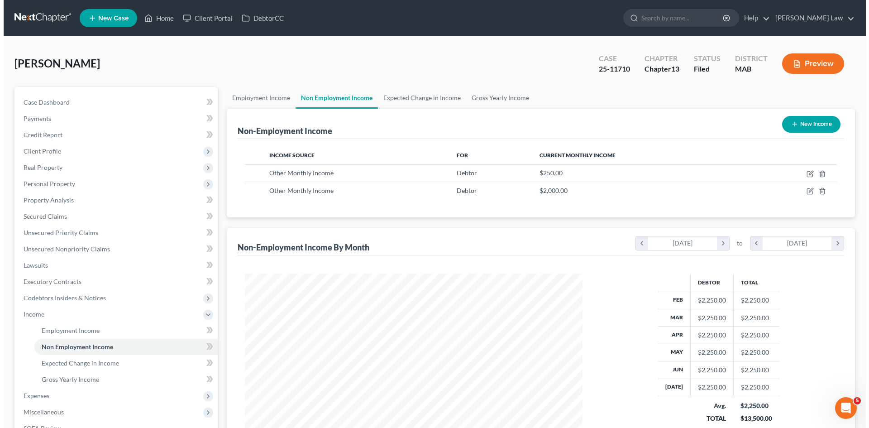
scroll to position [169, 356]
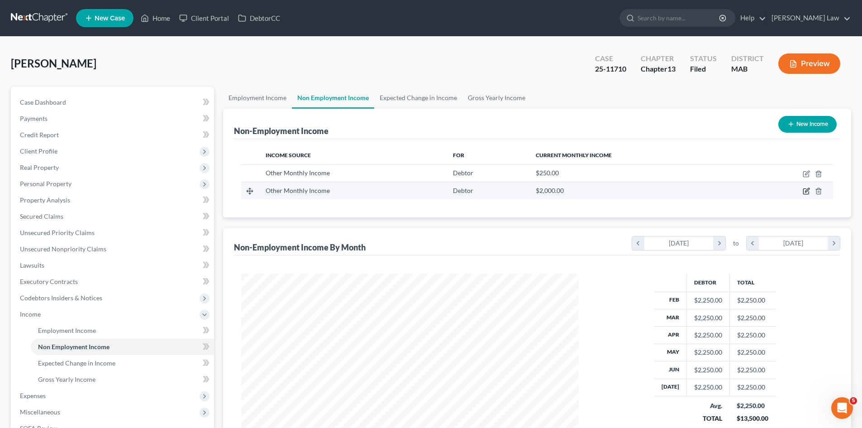
click at [809, 189] on icon "button" at bounding box center [806, 190] width 7 height 7
select select "13"
select select "0"
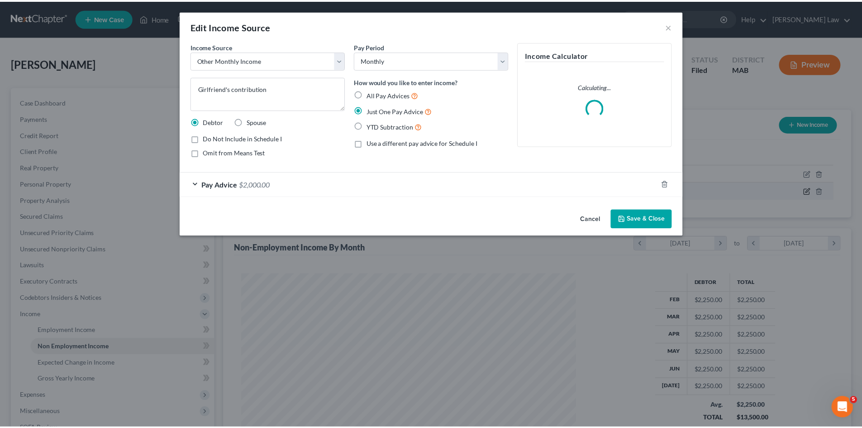
scroll to position [170, 359]
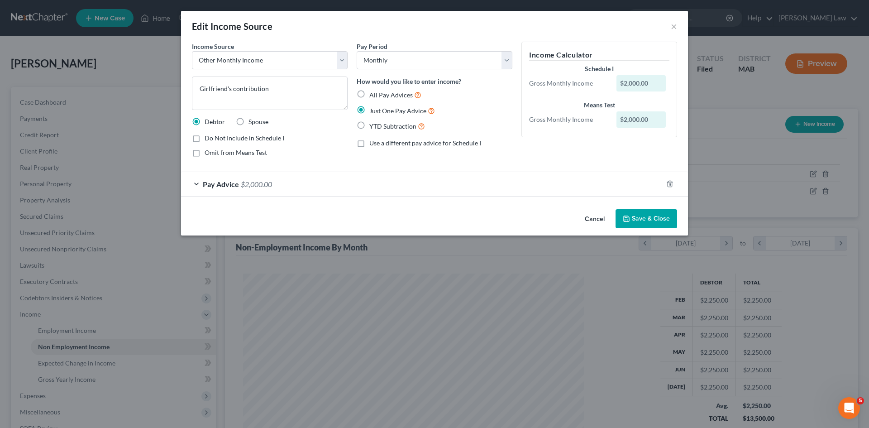
click at [587, 220] on button "Cancel" at bounding box center [594, 219] width 34 height 18
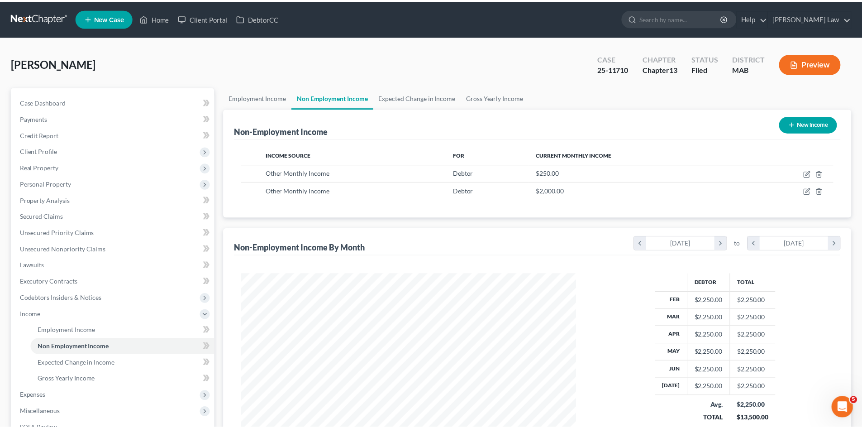
scroll to position [452320, 452133]
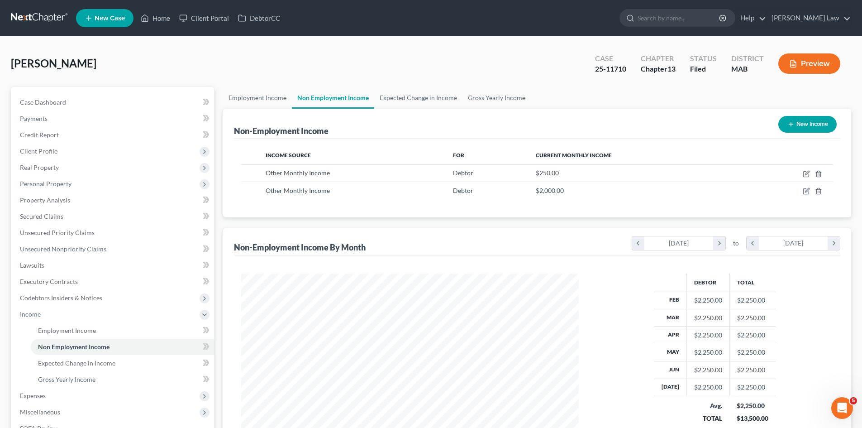
click at [12, 23] on link at bounding box center [40, 18] width 58 height 16
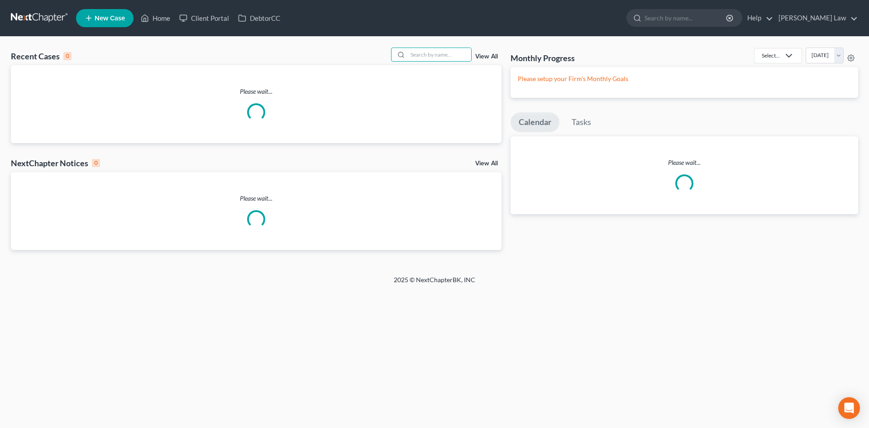
click at [420, 60] on input "search" at bounding box center [439, 54] width 63 height 13
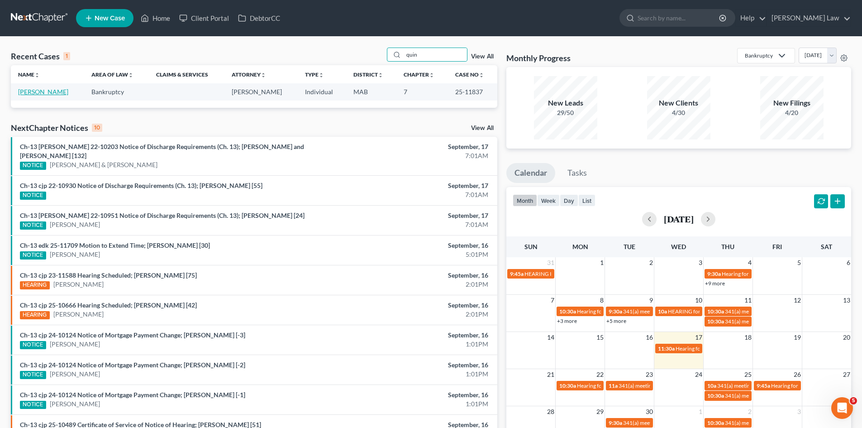
type input "quin"
click at [29, 90] on link "[PERSON_NAME]" at bounding box center [43, 92] width 50 height 8
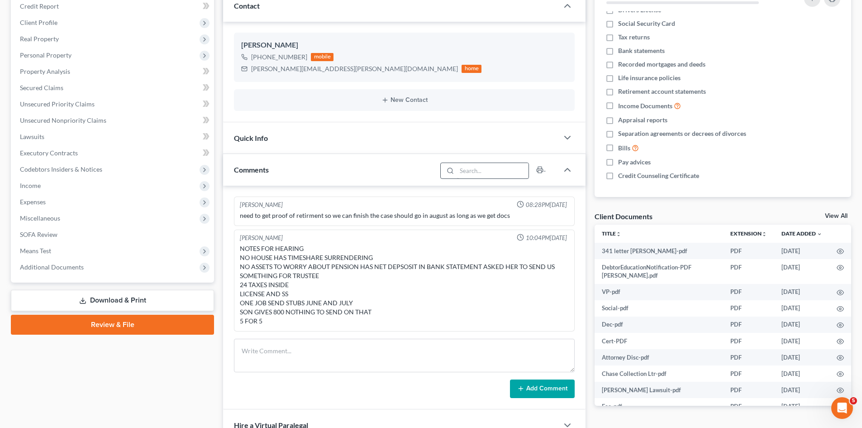
scroll to position [151, 0]
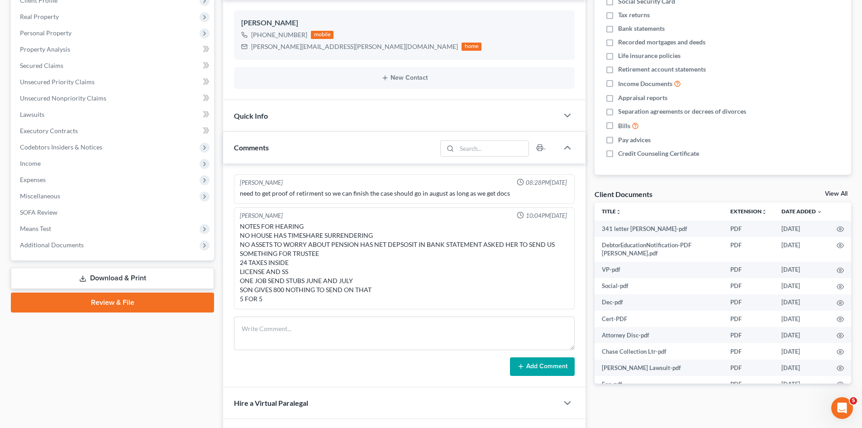
click at [842, 191] on link "View All" at bounding box center [836, 193] width 23 height 6
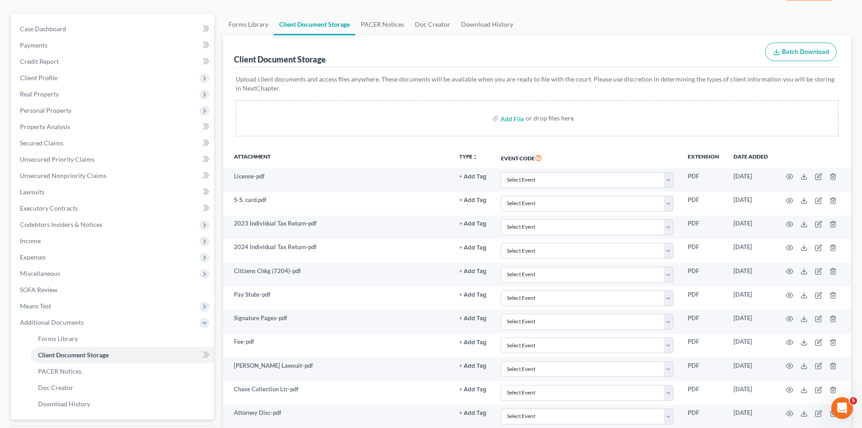
scroll to position [286, 0]
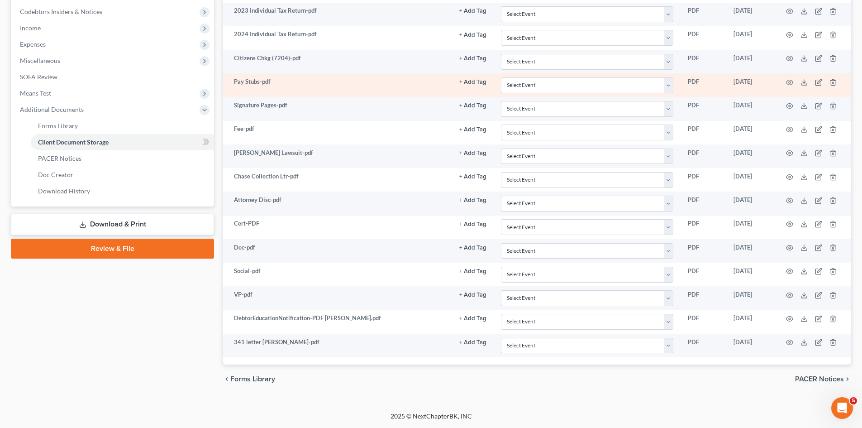
click at [808, 80] on td at bounding box center [813, 85] width 76 height 24
click at [804, 81] on line at bounding box center [804, 82] width 0 height 4
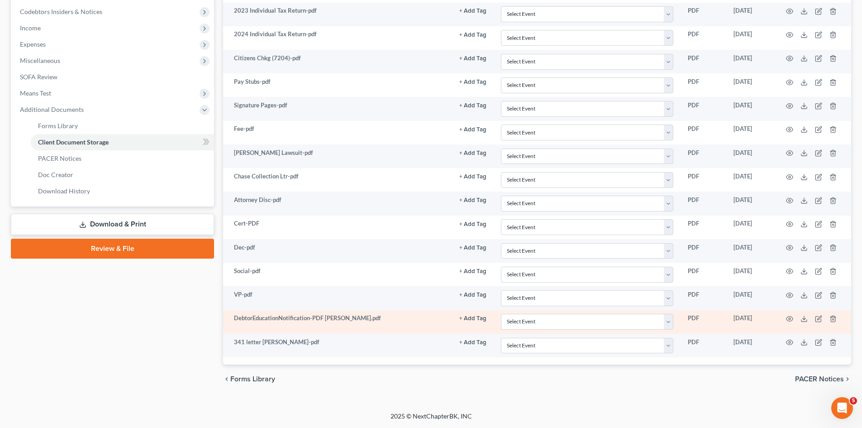
click at [325, 318] on td "DebtorEducationNotification-PDF [PERSON_NAME].pdf" at bounding box center [337, 322] width 229 height 24
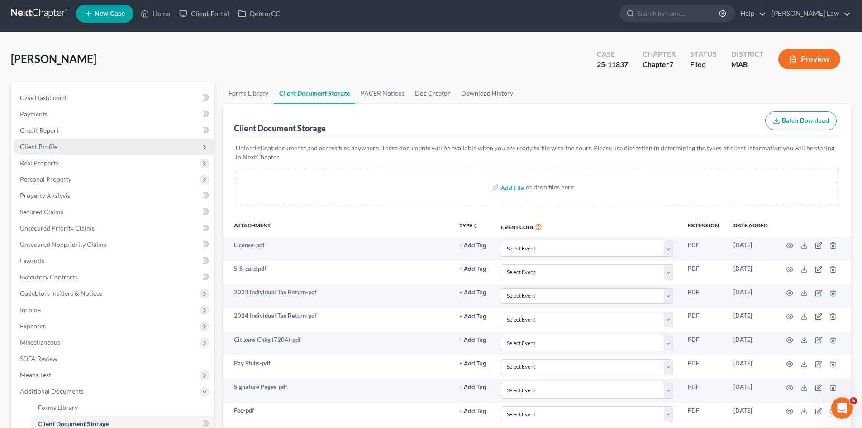
scroll to position [0, 0]
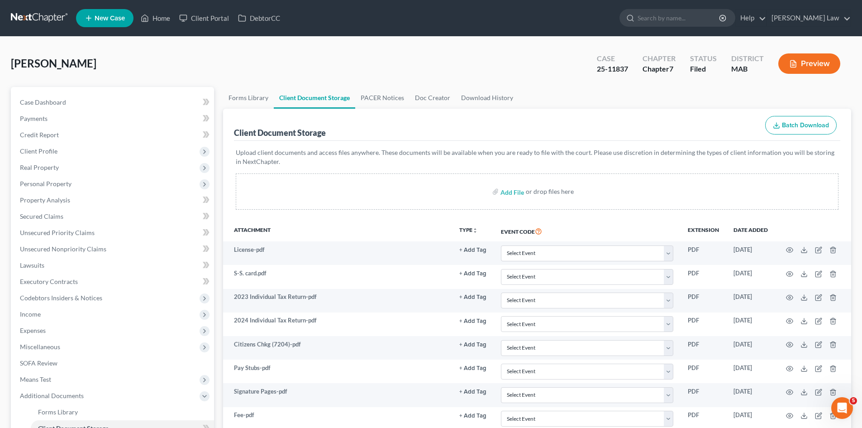
click at [35, 19] on link at bounding box center [40, 18] width 58 height 16
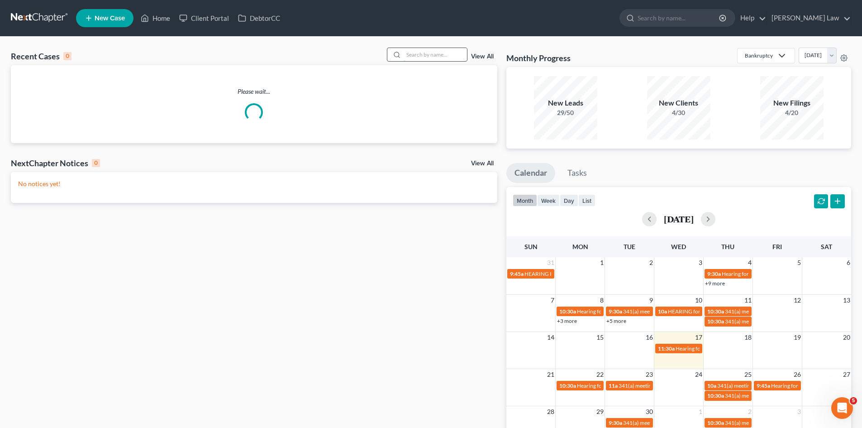
click at [431, 55] on input "search" at bounding box center [435, 54] width 63 height 13
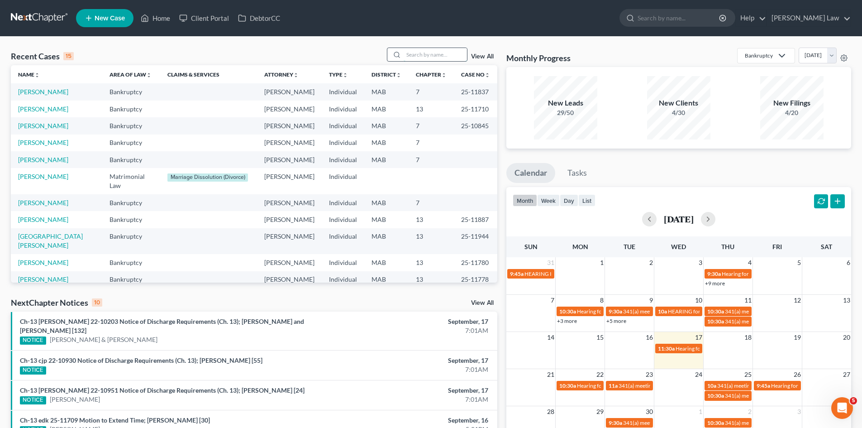
click at [437, 57] on input "search" at bounding box center [435, 54] width 63 height 13
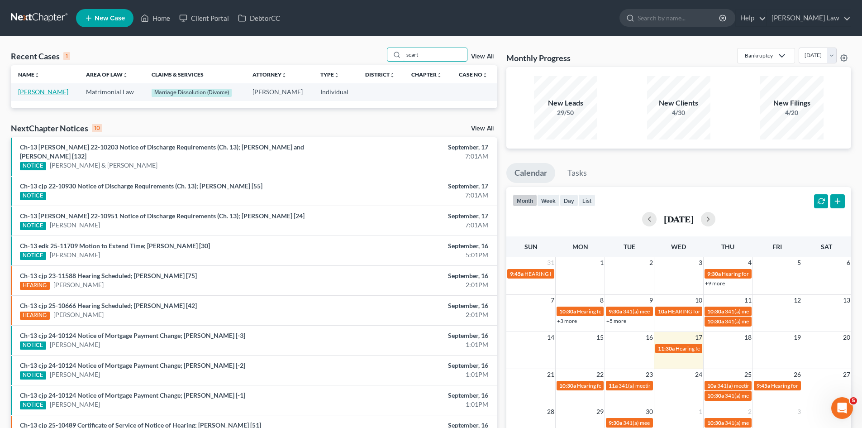
type input "scart"
click at [44, 90] on link "[PERSON_NAME]" at bounding box center [43, 92] width 50 height 8
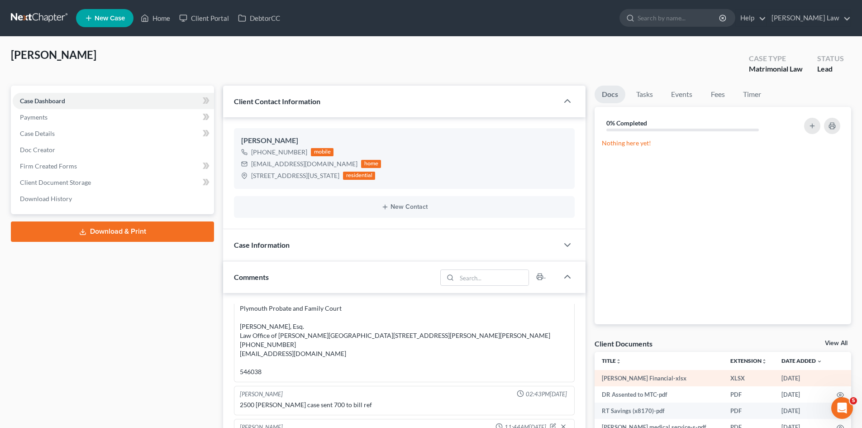
scroll to position [76, 0]
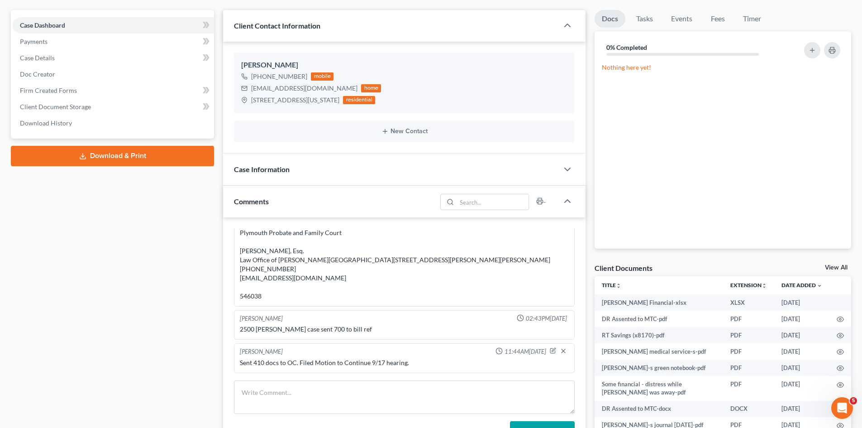
click at [831, 267] on link "View All" at bounding box center [836, 267] width 23 height 6
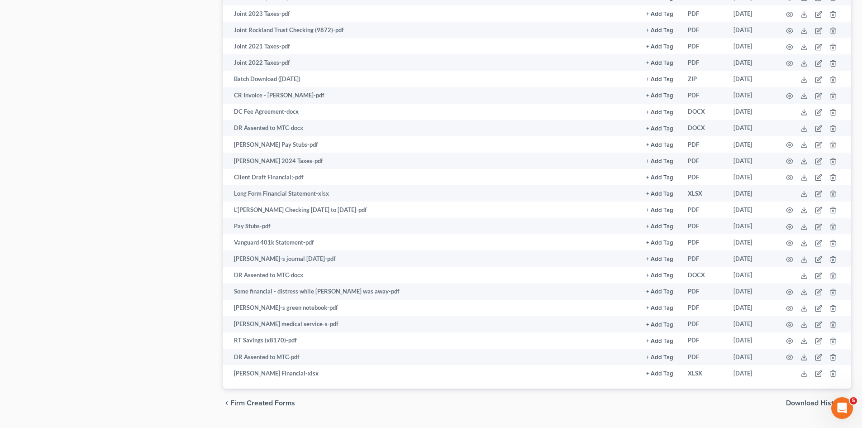
scroll to position [829, 0]
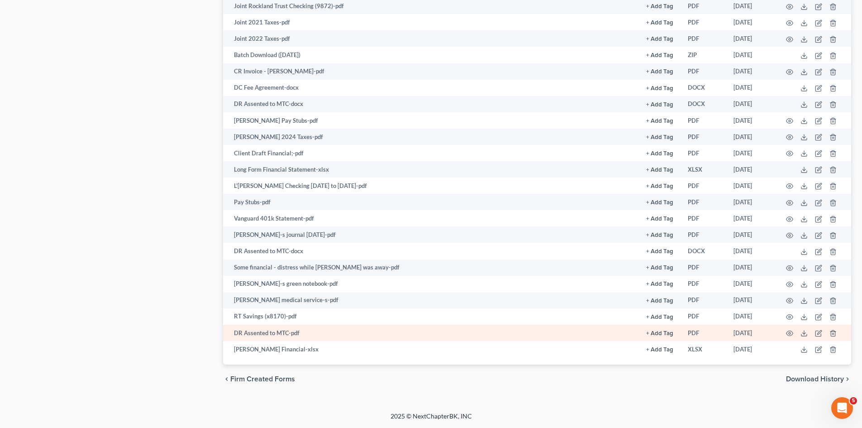
click at [808, 333] on td at bounding box center [813, 332] width 76 height 16
click at [806, 332] on icon at bounding box center [803, 332] width 7 height 7
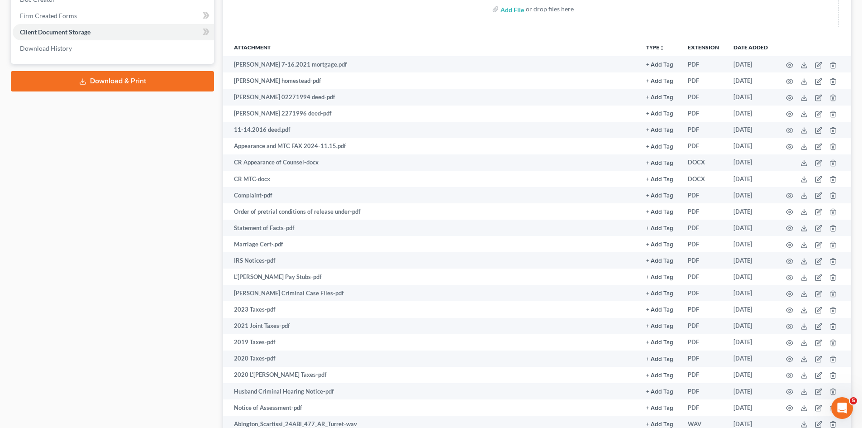
scroll to position [0, 0]
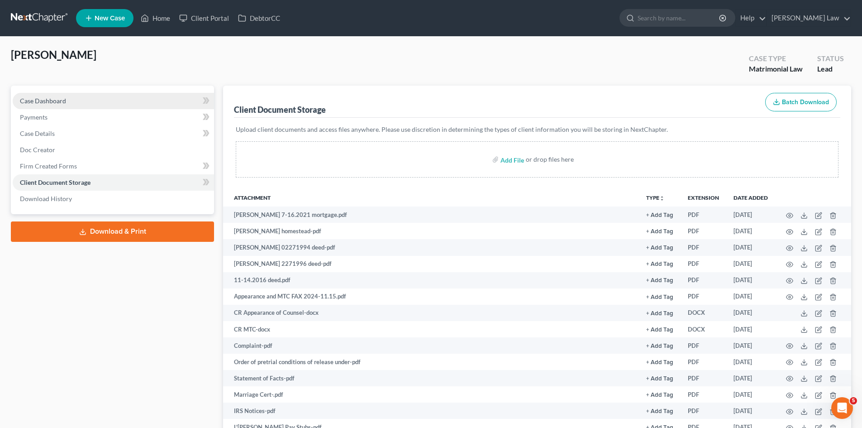
click at [60, 94] on link "Case Dashboard" at bounding box center [113, 101] width 201 height 16
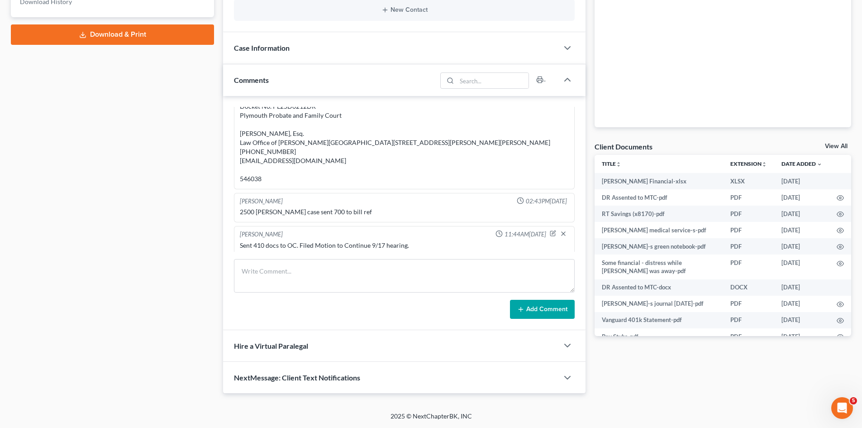
scroll to position [186, 0]
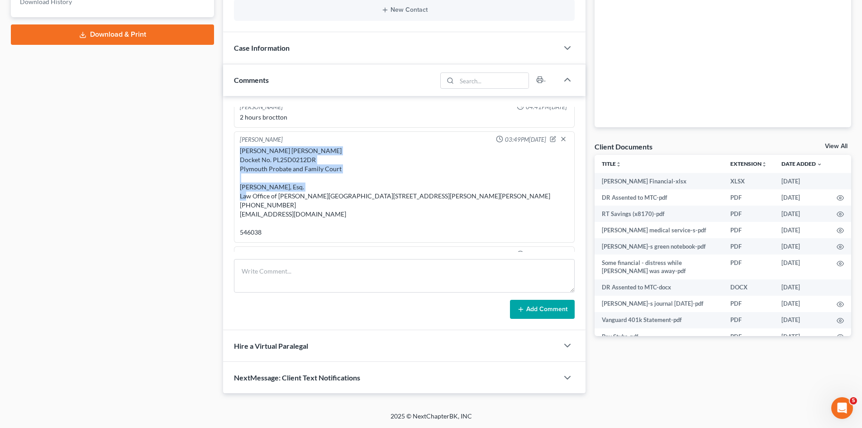
drag, startPoint x: 242, startPoint y: 142, endPoint x: 358, endPoint y: 166, distance: 118.3
click at [358, 166] on div "Christopher James Scartissi v. Loren May Scartissi Docket No. PL25D0212DR Plymo…" at bounding box center [404, 191] width 329 height 90
copy div "Christopher James Scartissi v. Loren May Scartissi Docket No. PL25D0212DR Plymo…"
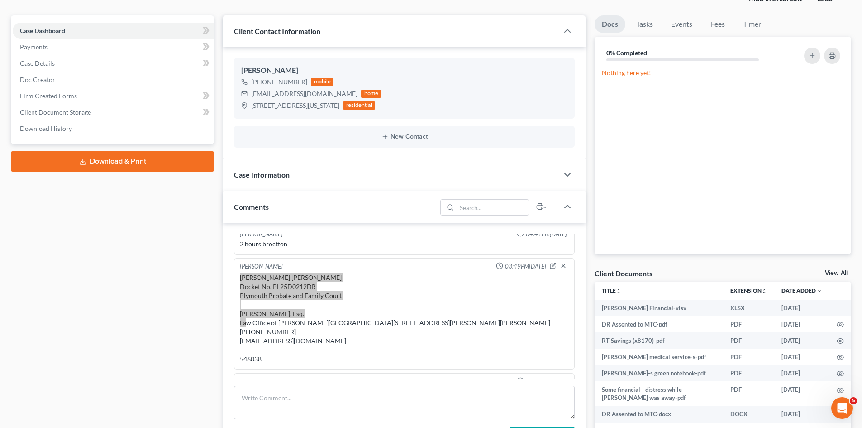
scroll to position [0, 0]
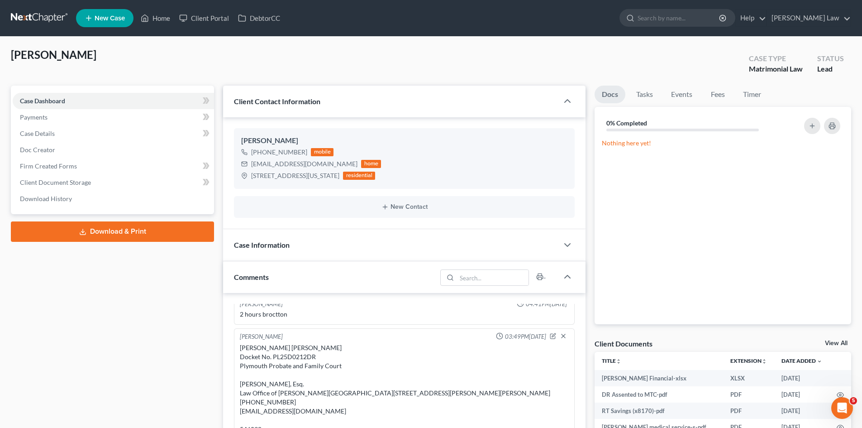
click at [42, 31] on nav "Home New Case Client Portal DebtorCC Benner Law mmanning@tbennerlaw.com My Acco…" at bounding box center [431, 18] width 862 height 36
click at [44, 17] on link at bounding box center [40, 18] width 58 height 16
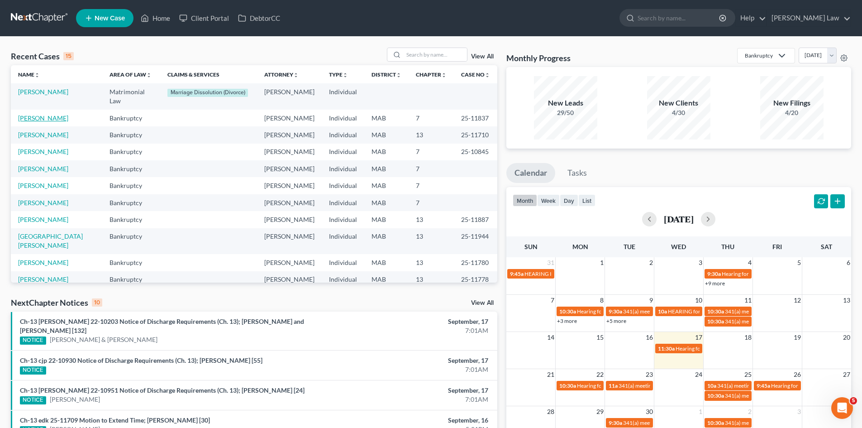
click at [36, 114] on link "[PERSON_NAME]" at bounding box center [43, 118] width 50 height 8
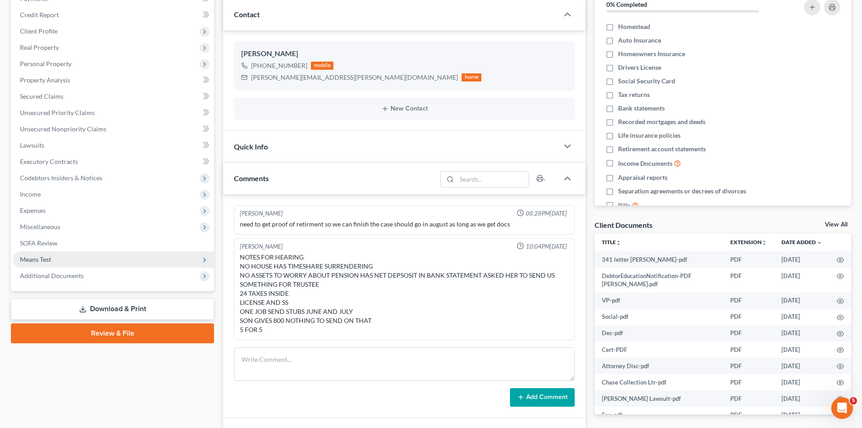
scroll to position [145, 0]
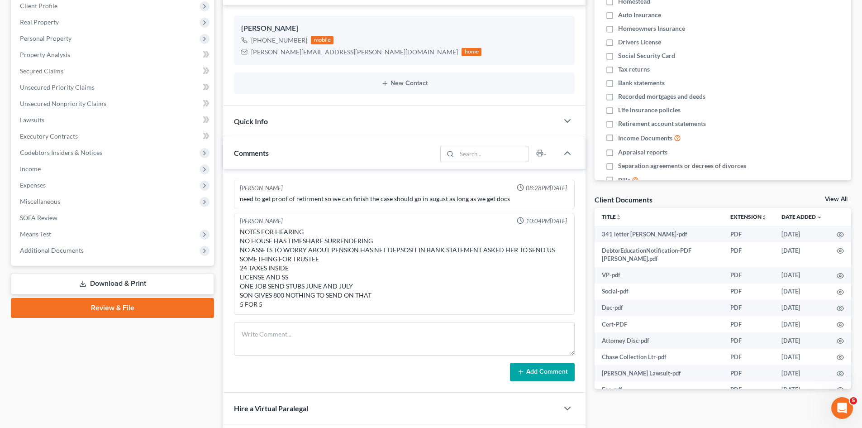
click at [835, 197] on link "View All" at bounding box center [836, 199] width 23 height 6
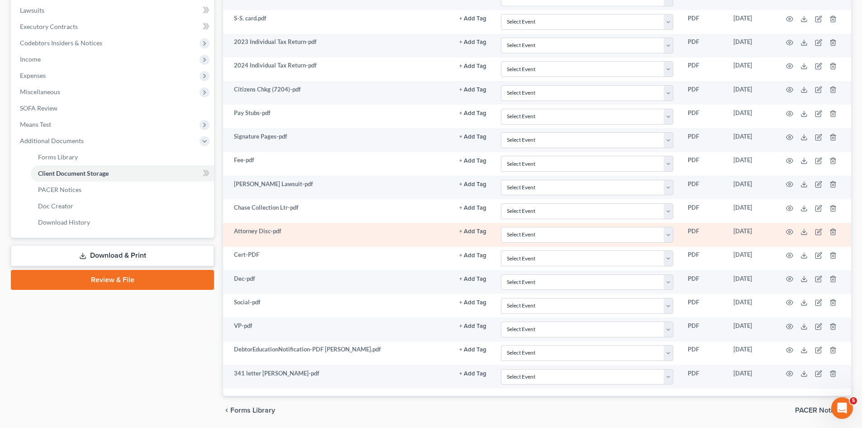
scroll to position [210, 0]
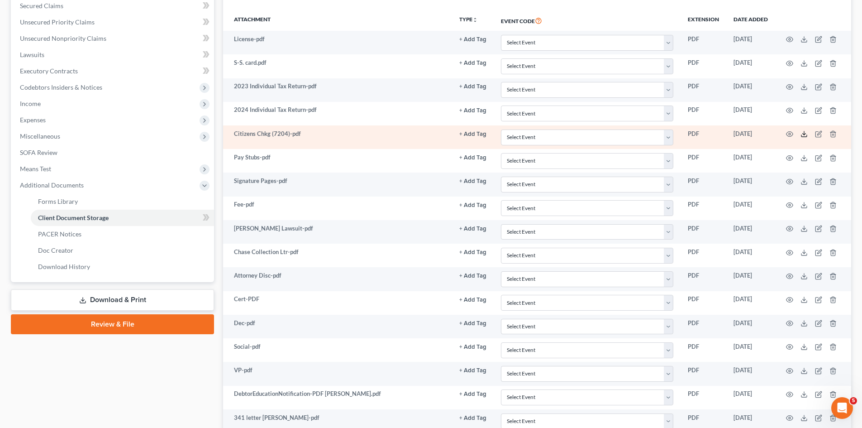
click at [806, 133] on icon at bounding box center [803, 133] width 7 height 7
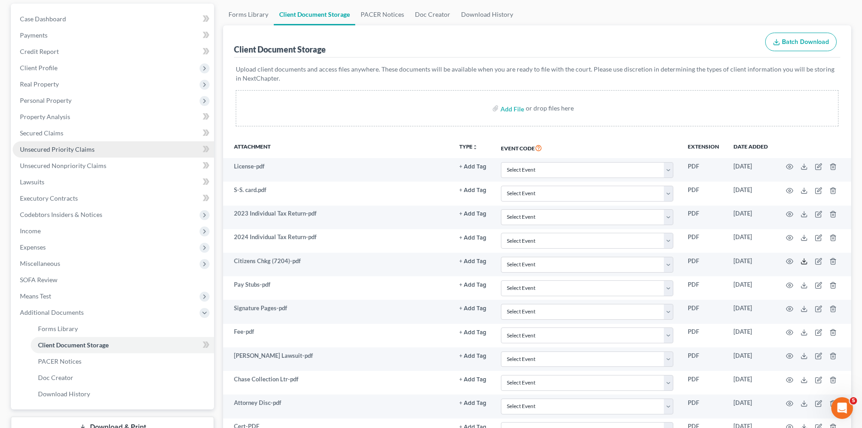
scroll to position [60, 0]
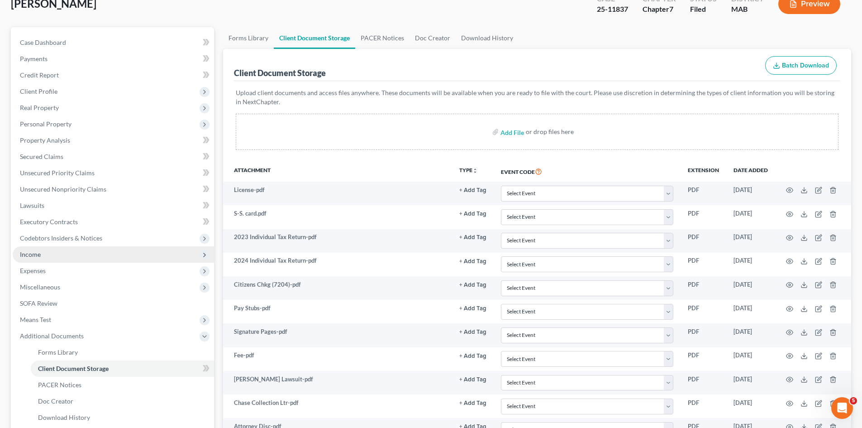
click at [40, 252] on span "Income" at bounding box center [30, 254] width 21 height 8
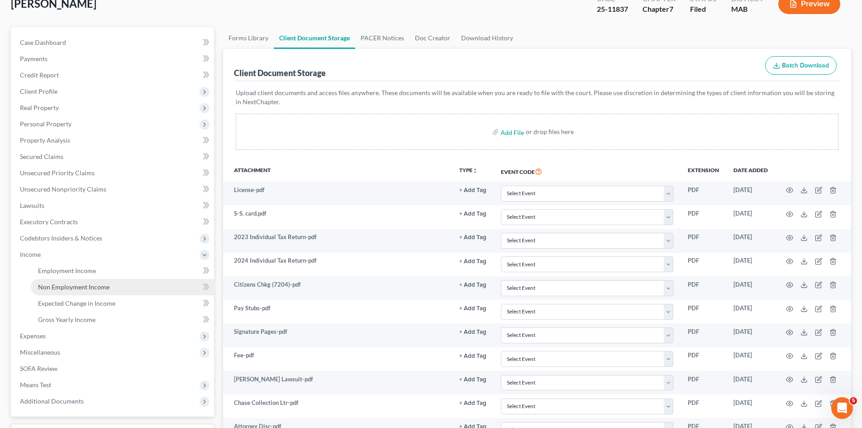
click at [64, 286] on span "Non Employment Income" at bounding box center [73, 287] width 71 height 8
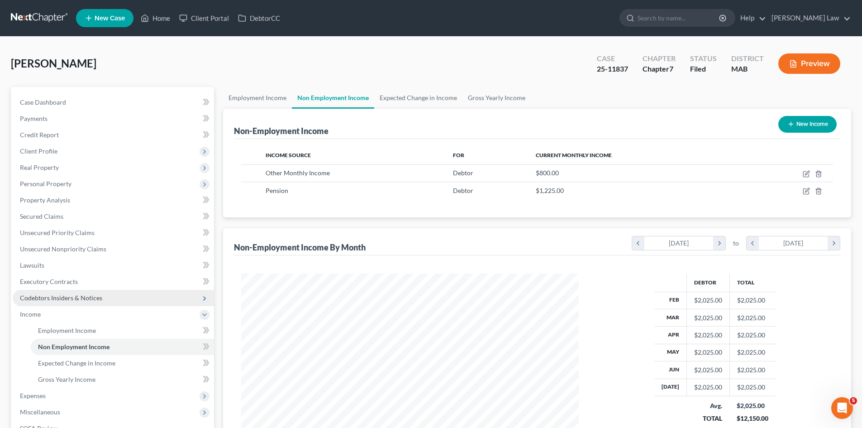
scroll to position [169, 356]
click at [100, 102] on link "Case Dashboard" at bounding box center [113, 102] width 201 height 16
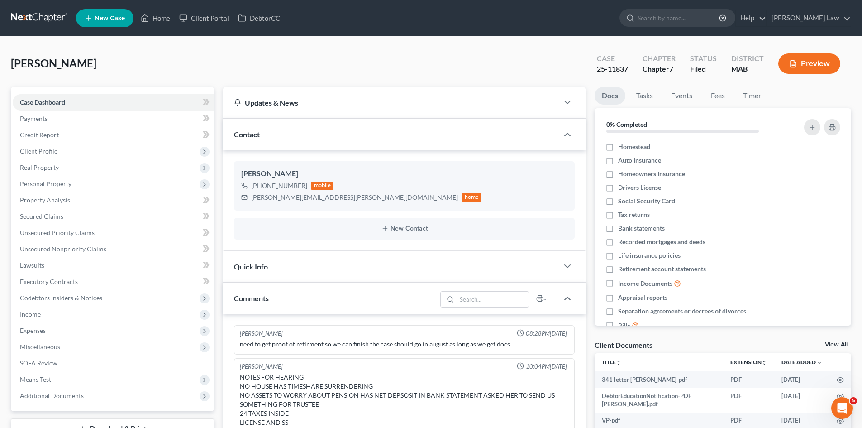
scroll to position [151, 0]
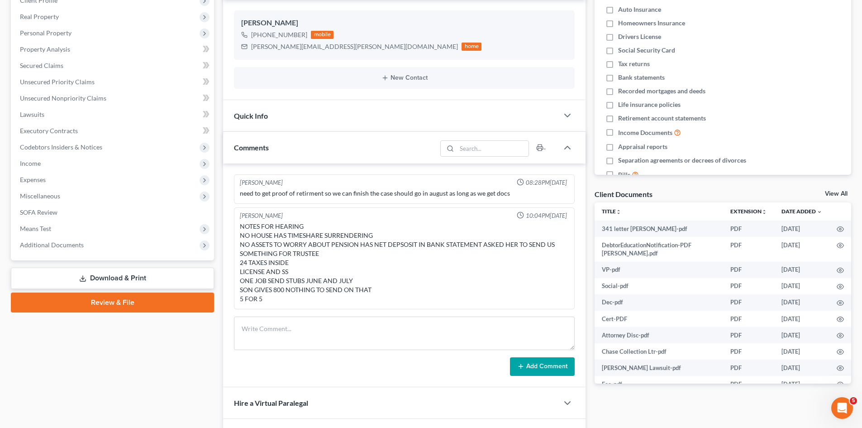
click at [830, 194] on link "View All" at bounding box center [836, 193] width 23 height 6
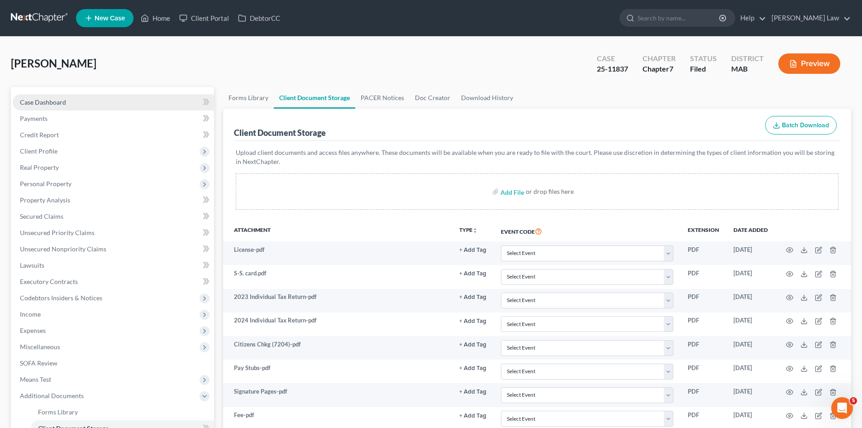
click at [55, 97] on link "Case Dashboard" at bounding box center [113, 102] width 201 height 16
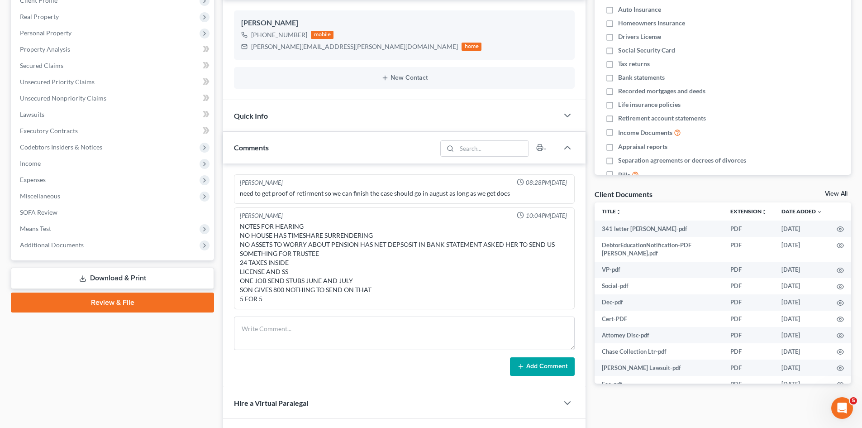
scroll to position [76, 0]
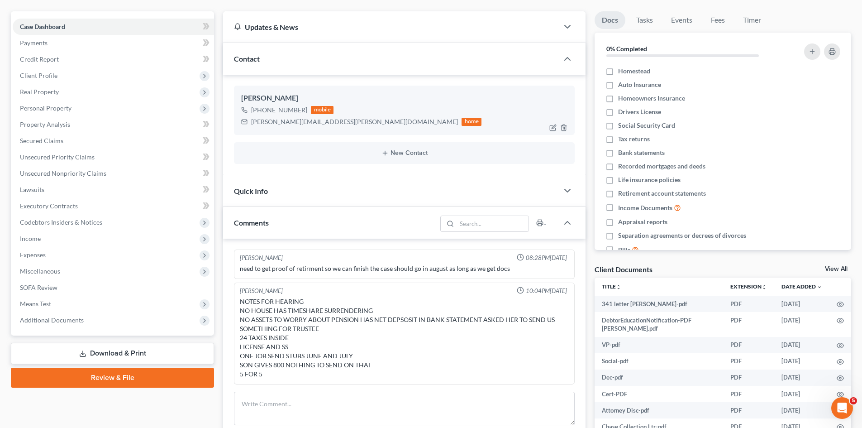
click at [260, 123] on div "carol.quinlan@comcast.net" at bounding box center [354, 121] width 207 height 9
copy div "carol.quinlan@comcast.net"
click at [55, 240] on span "Income" at bounding box center [113, 238] width 201 height 16
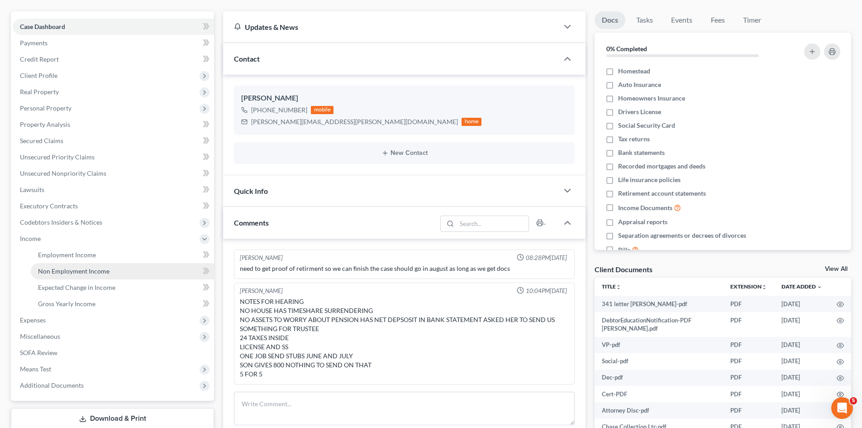
click at [62, 264] on link "Non Employment Income" at bounding box center [122, 271] width 183 height 16
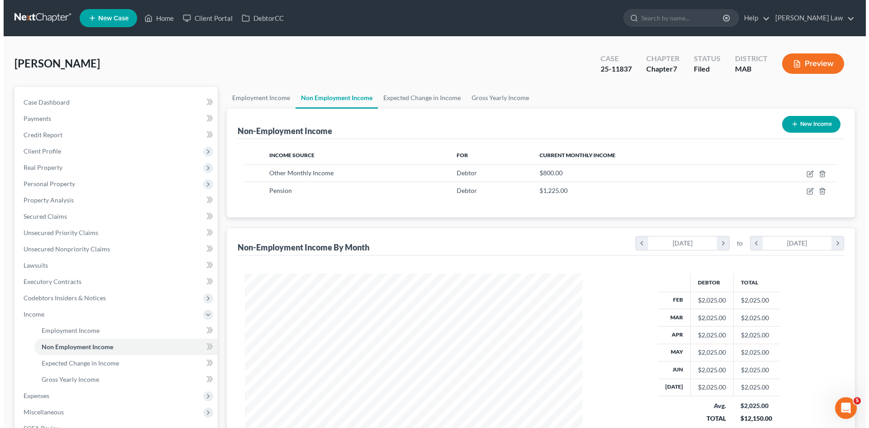
scroll to position [169, 356]
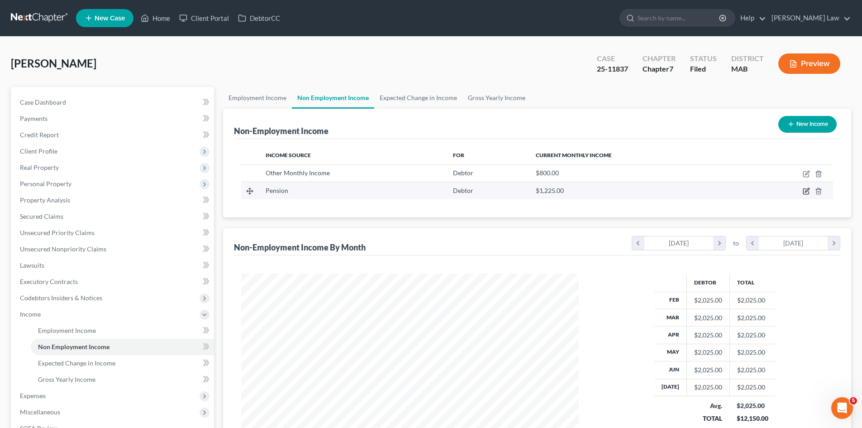
click at [803, 187] on icon "button" at bounding box center [806, 190] width 7 height 7
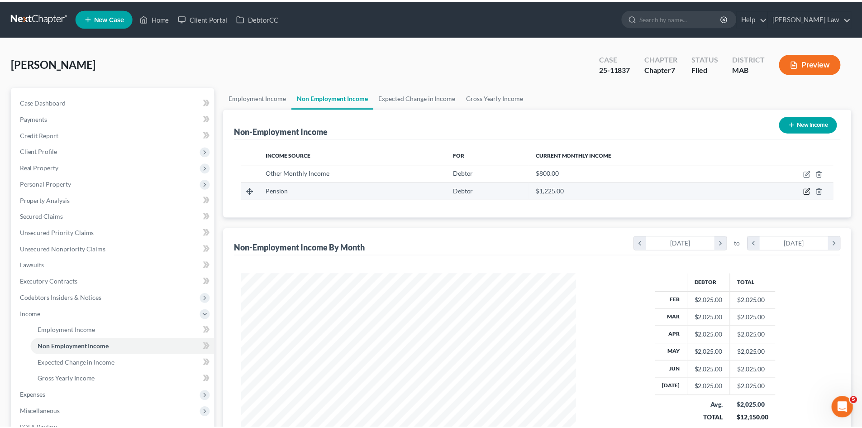
scroll to position [170, 359]
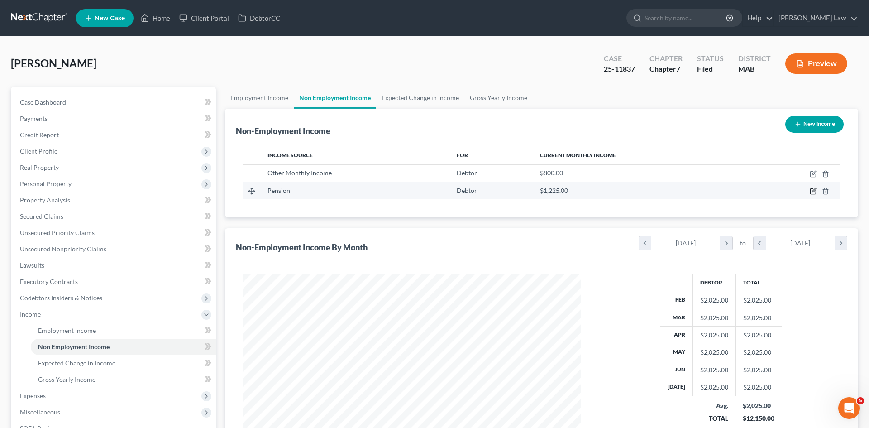
select select "2"
select select "0"
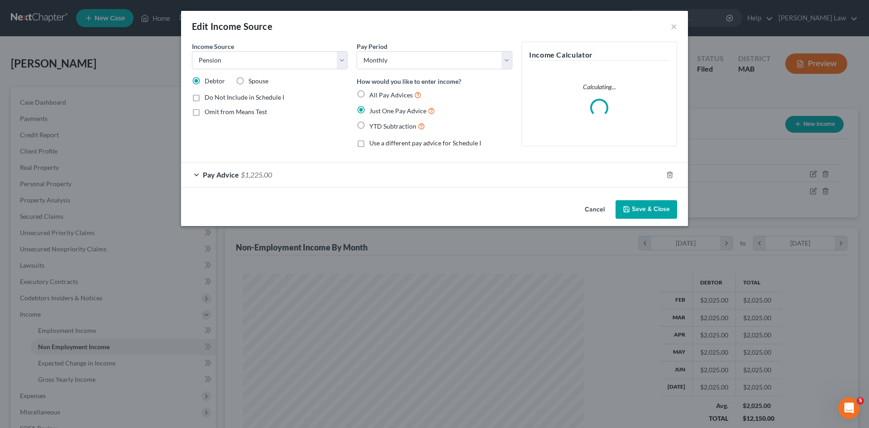
click at [230, 168] on div "Pay Advice $1,225.00" at bounding box center [421, 174] width 481 height 24
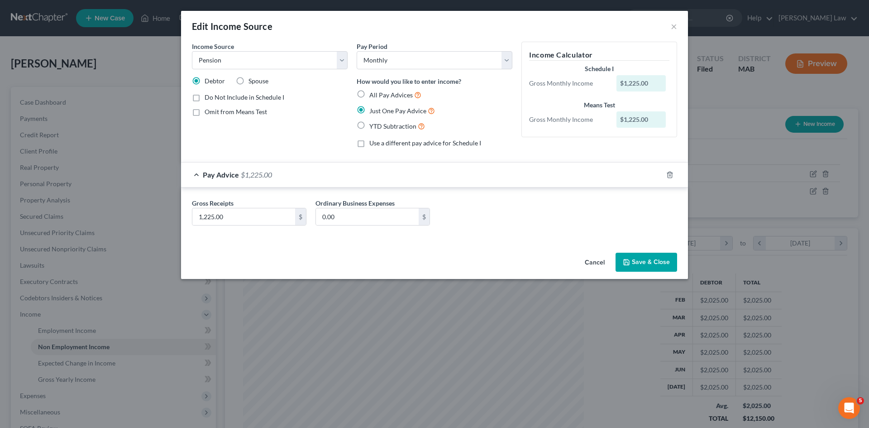
click at [600, 258] on button "Cancel" at bounding box center [594, 262] width 34 height 18
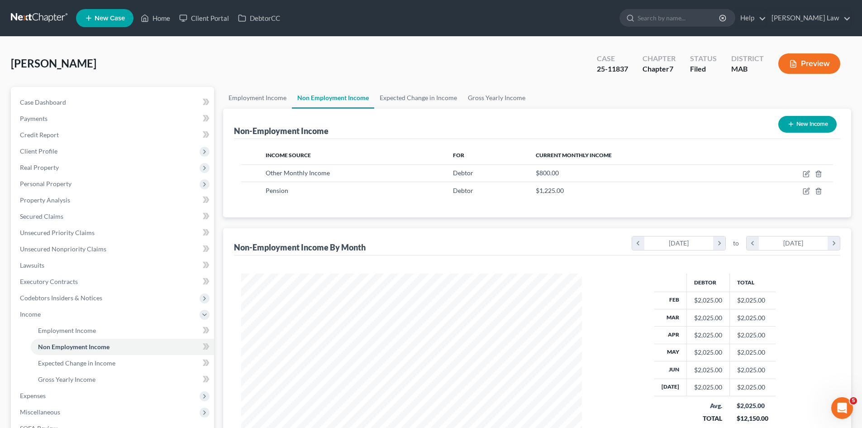
scroll to position [452320, 452133]
click at [616, 72] on div "25-11837" at bounding box center [612, 69] width 31 height 10
copy div "25-11837"
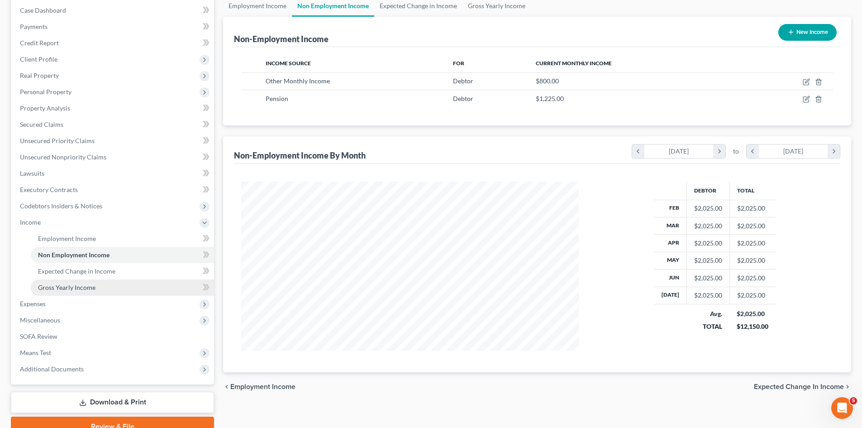
scroll to position [135, 0]
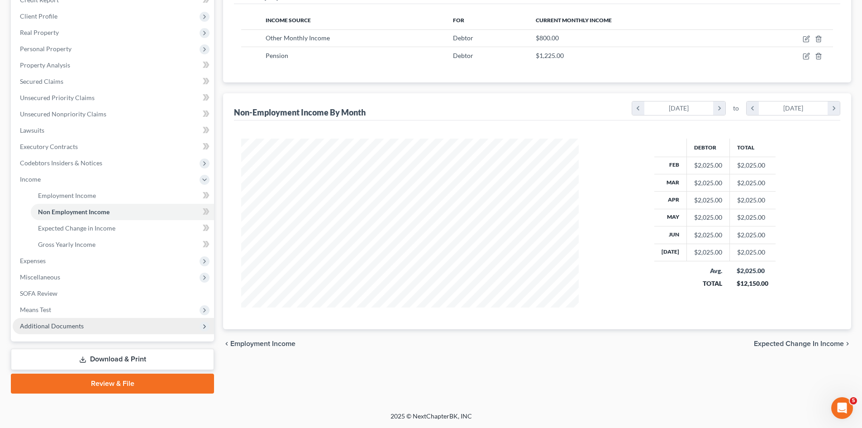
click at [83, 321] on span "Additional Documents" at bounding box center [113, 326] width 201 height 16
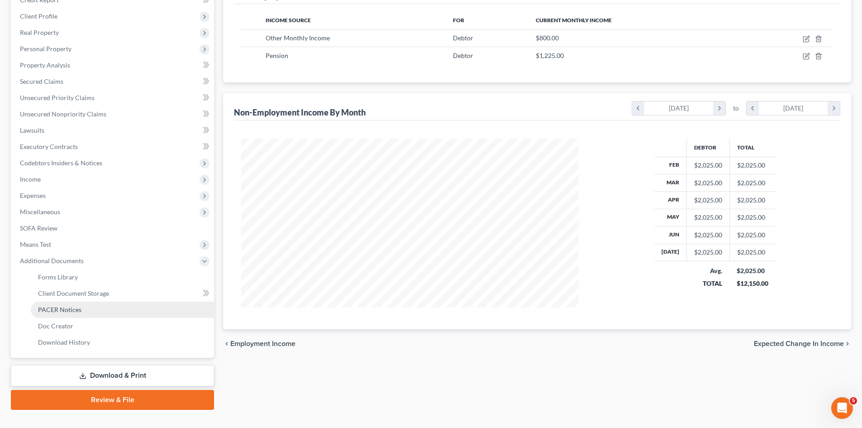
click at [64, 313] on link "PACER Notices" at bounding box center [122, 309] width 183 height 16
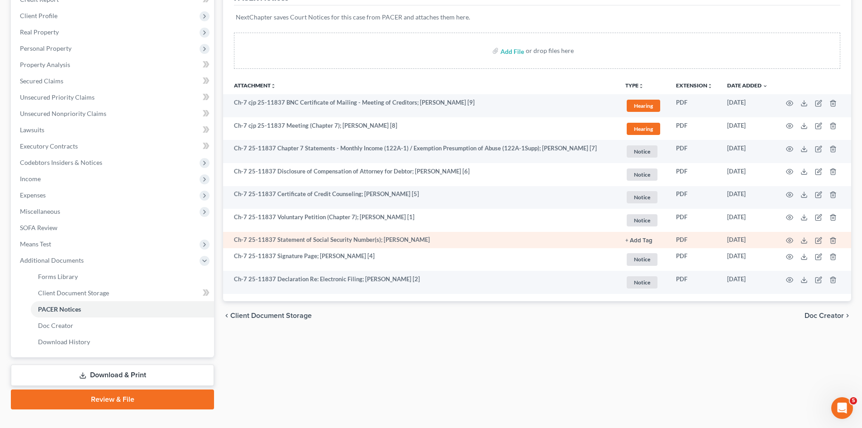
scroll to position [151, 0]
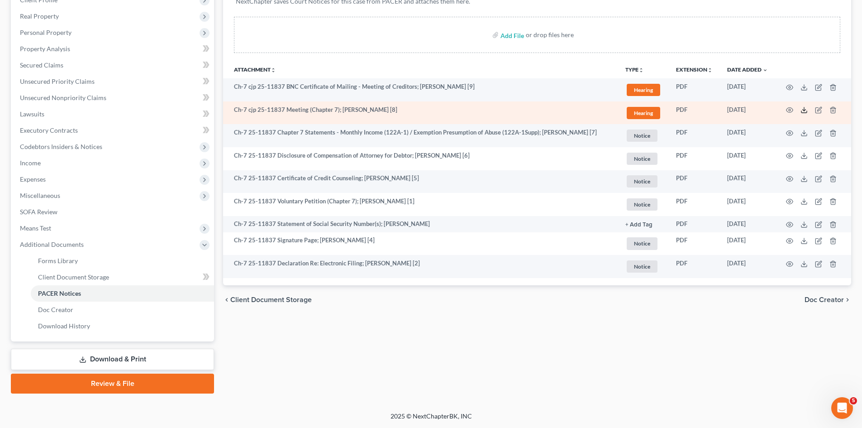
click at [803, 111] on icon at bounding box center [803, 109] width 7 height 7
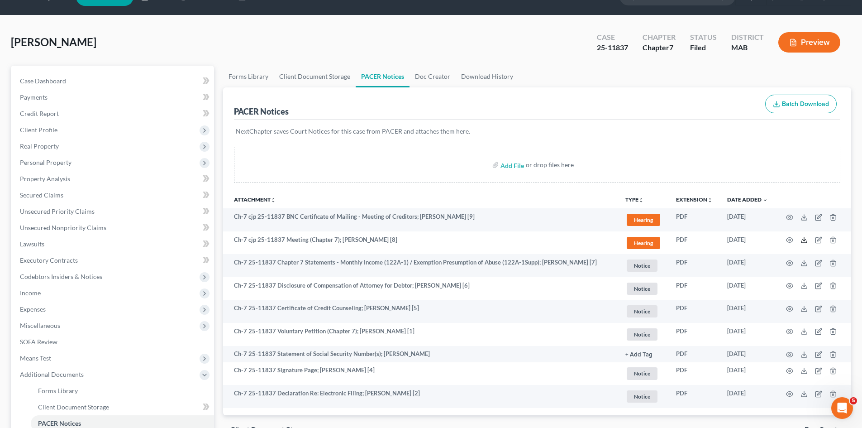
scroll to position [0, 0]
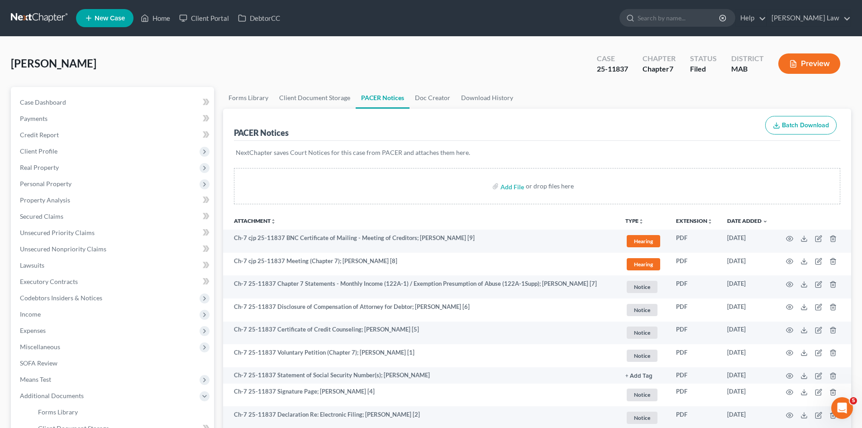
drag, startPoint x: 41, startPoint y: 23, endPoint x: 96, endPoint y: 23, distance: 55.7
click at [41, 23] on link at bounding box center [40, 18] width 58 height 16
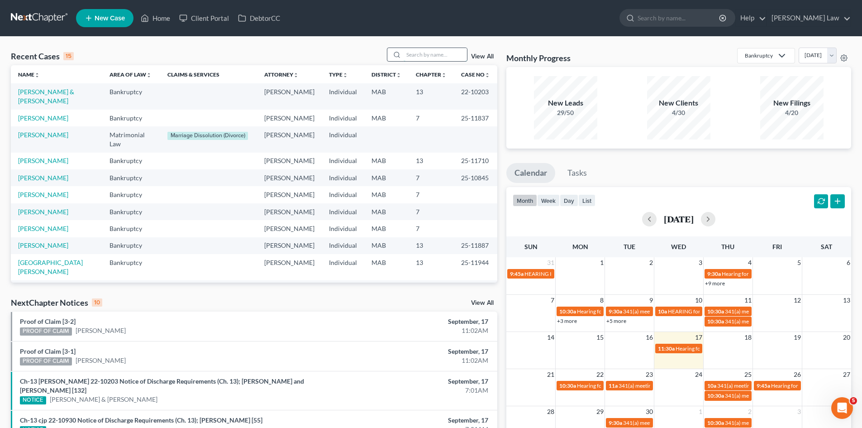
click at [407, 53] on input "search" at bounding box center [435, 54] width 63 height 13
type input "clark"
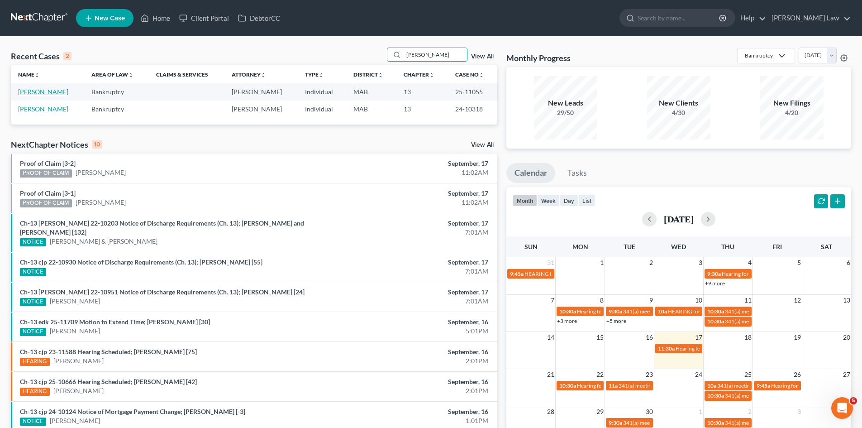
click at [45, 94] on link "Clark, Cindy" at bounding box center [43, 92] width 50 height 8
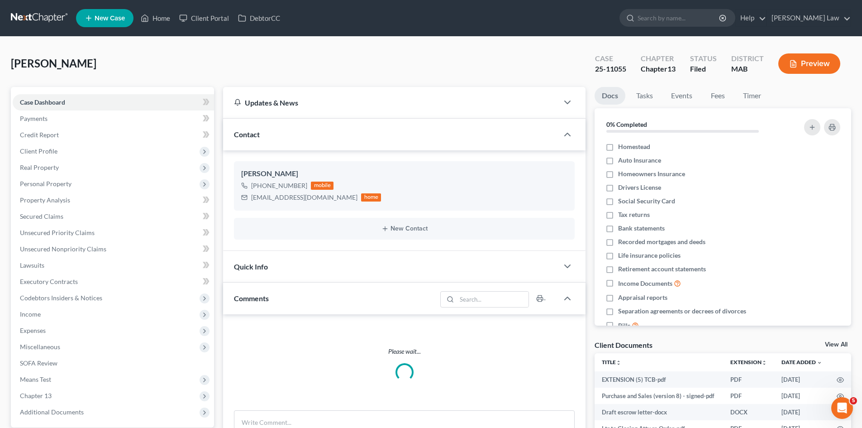
click link "View All"
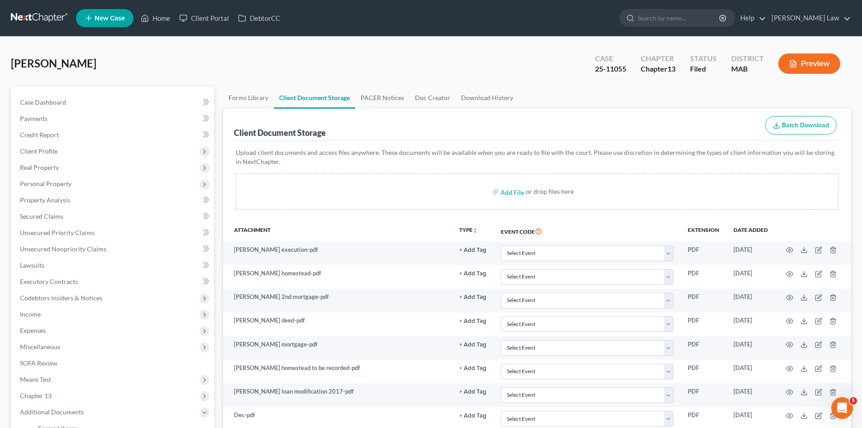
drag, startPoint x: 27, startPoint y: 8, endPoint x: 28, endPoint y: 13, distance: 4.7
click nav "Home New Case Client Portal DebtorCC Benner Law mmanning@tbennerlaw.com My Acco…"
click link
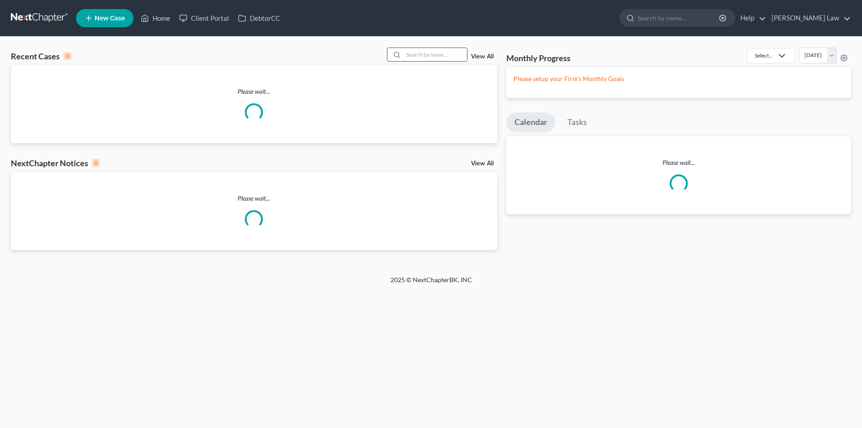
click at [455, 58] on input "search" at bounding box center [435, 54] width 63 height 13
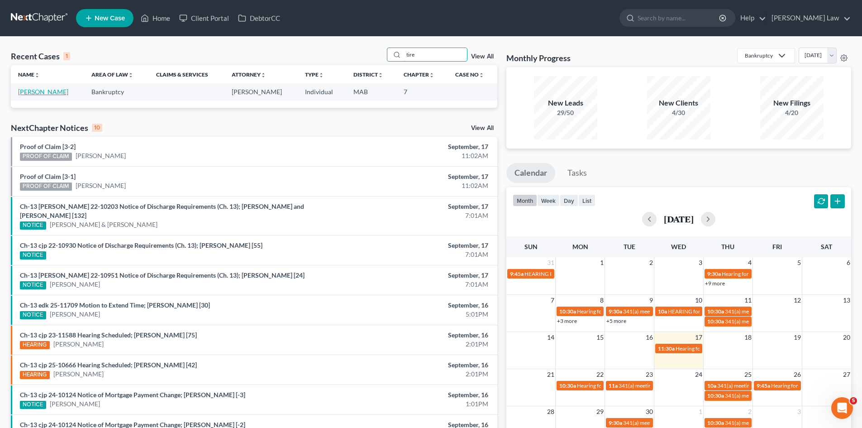
type input "tire"
click at [33, 93] on link "[PERSON_NAME]" at bounding box center [43, 92] width 50 height 8
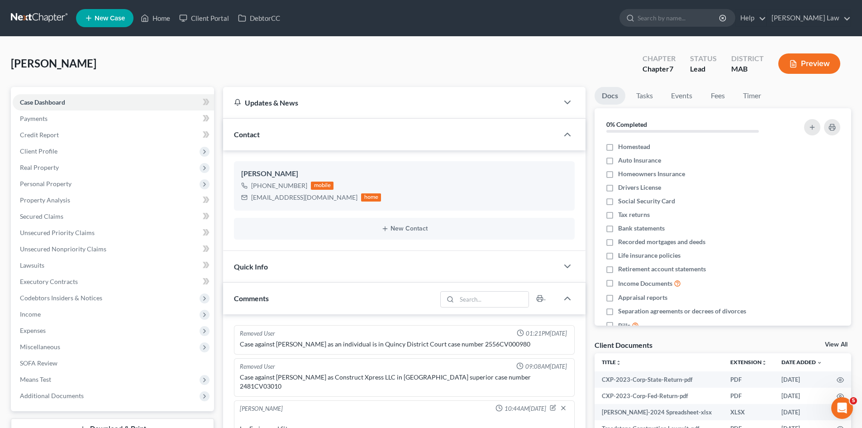
scroll to position [373, 0]
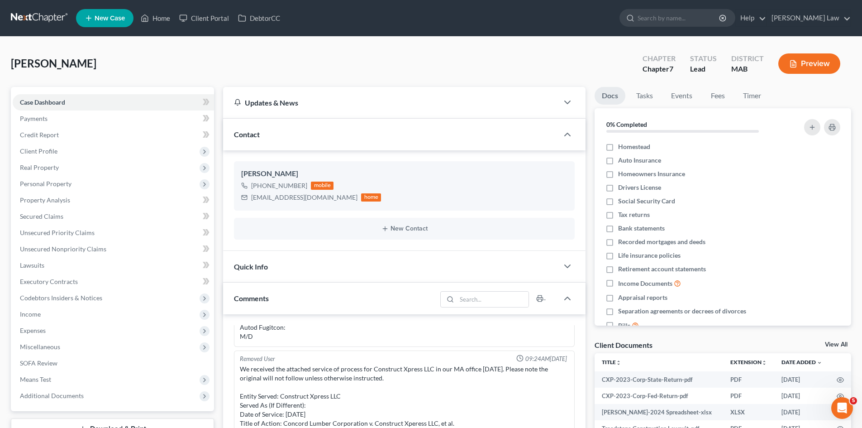
click at [831, 340] on div "Client Documents View All" at bounding box center [723, 346] width 257 height 13
click at [832, 342] on link "View All" at bounding box center [836, 344] width 23 height 6
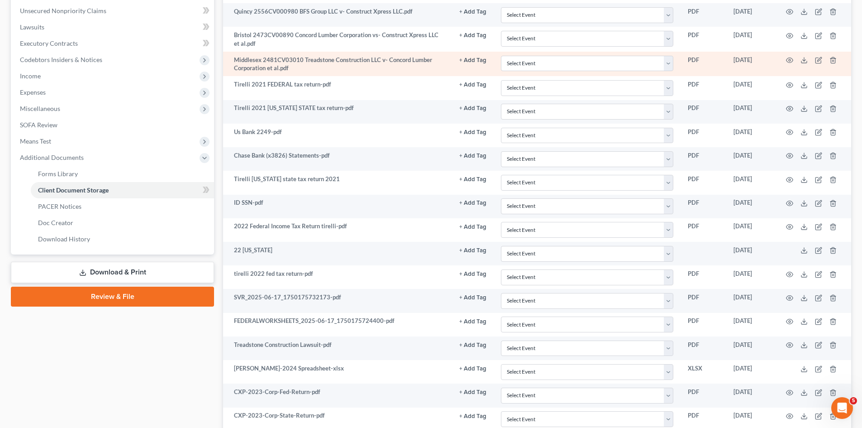
scroll to position [312, 0]
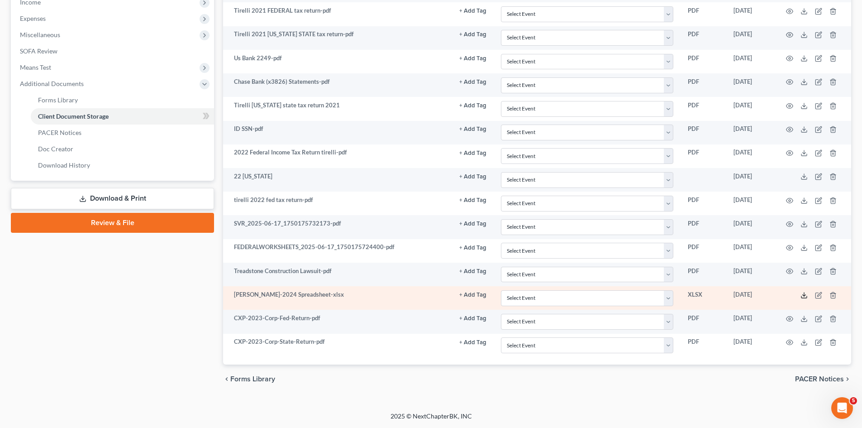
click at [804, 297] on icon at bounding box center [803, 294] width 7 height 7
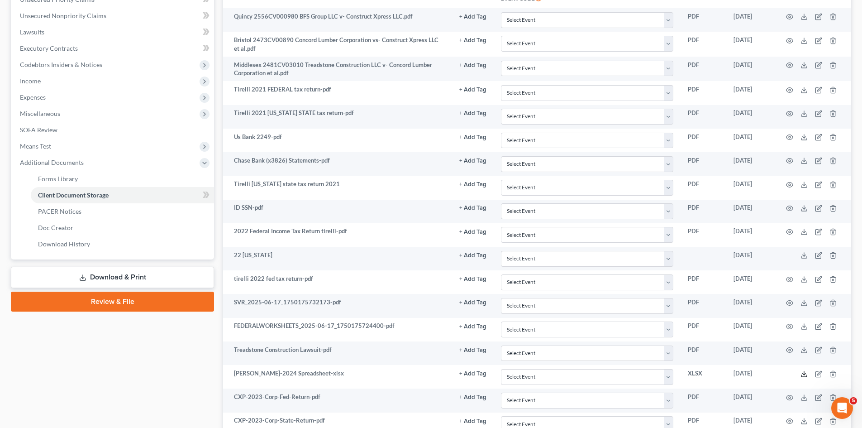
scroll to position [0, 0]
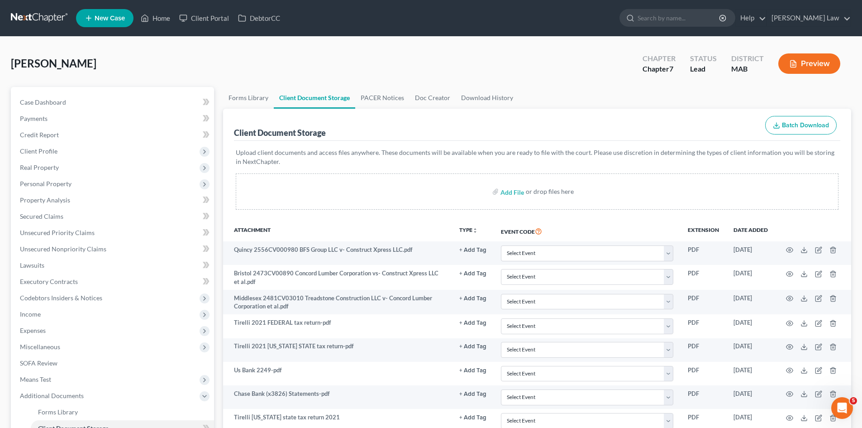
click at [28, 8] on nav "Home New Case Client Portal DebtorCC Benner Law mmanning@tbennerlaw.com My Acco…" at bounding box center [431, 18] width 862 height 36
click at [31, 18] on link at bounding box center [40, 18] width 58 height 16
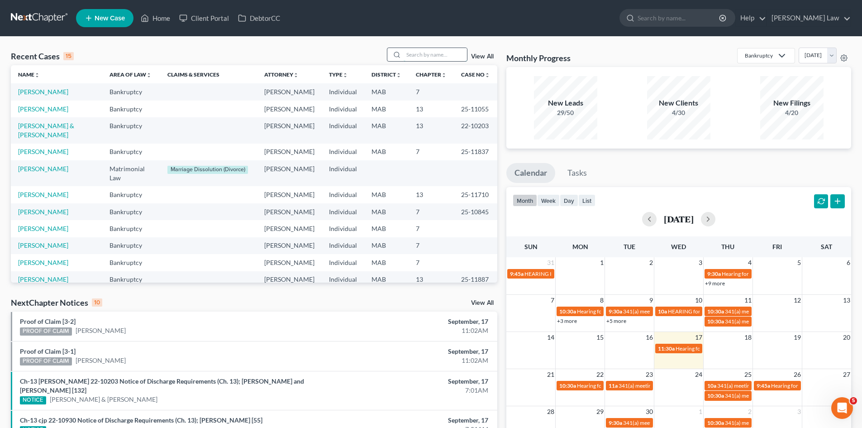
click at [437, 58] on input "search" at bounding box center [435, 54] width 63 height 13
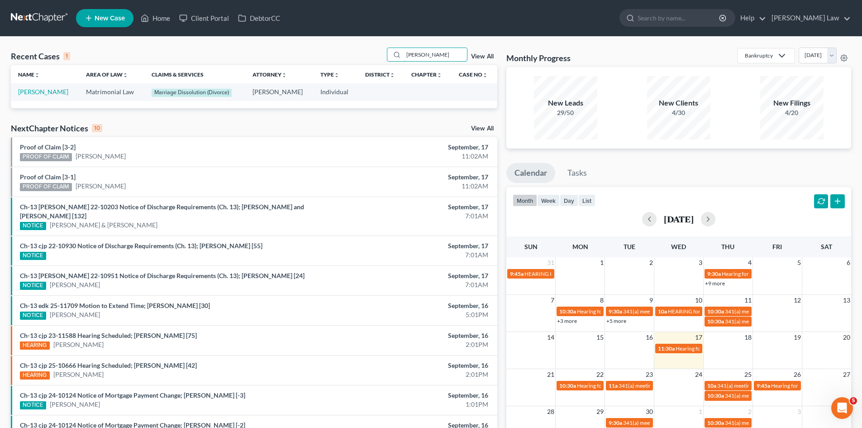
type input "[PERSON_NAME]"
click at [43, 95] on link "[PERSON_NAME]" at bounding box center [43, 92] width 50 height 8
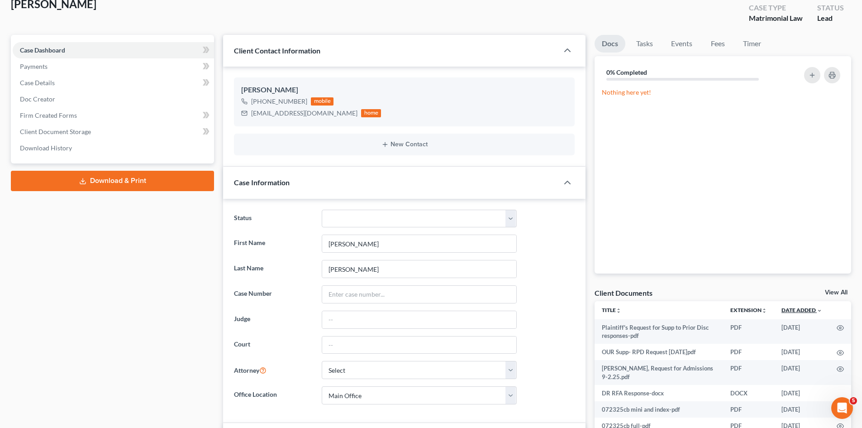
scroll to position [2924, 0]
click at [833, 293] on link "View All" at bounding box center [836, 292] width 23 height 6
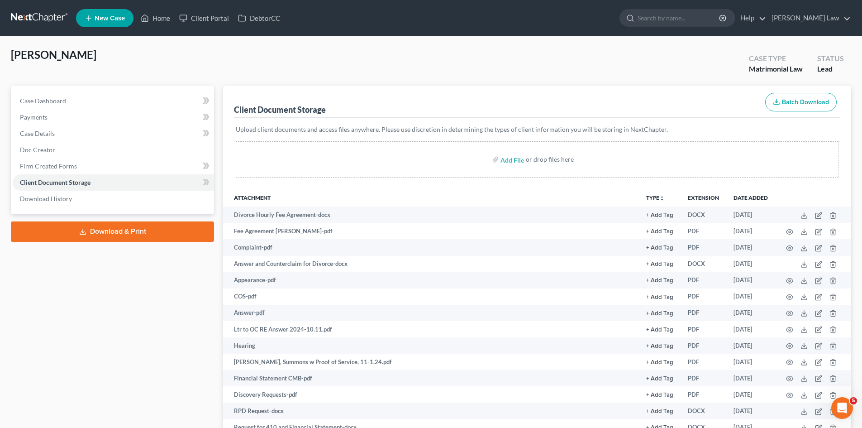
click at [34, 20] on link at bounding box center [40, 18] width 58 height 16
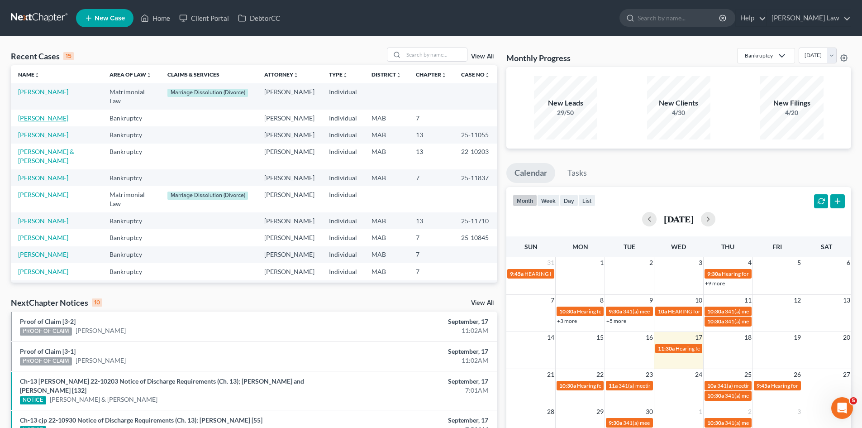
click at [43, 119] on link "[PERSON_NAME]" at bounding box center [43, 118] width 50 height 8
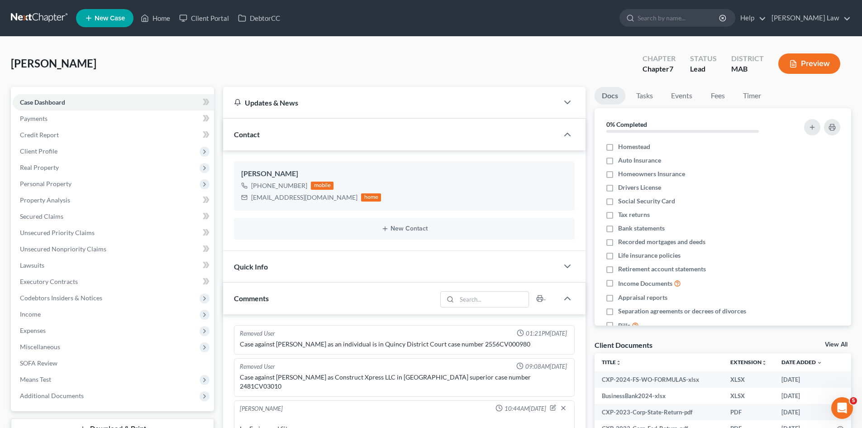
scroll to position [373, 0]
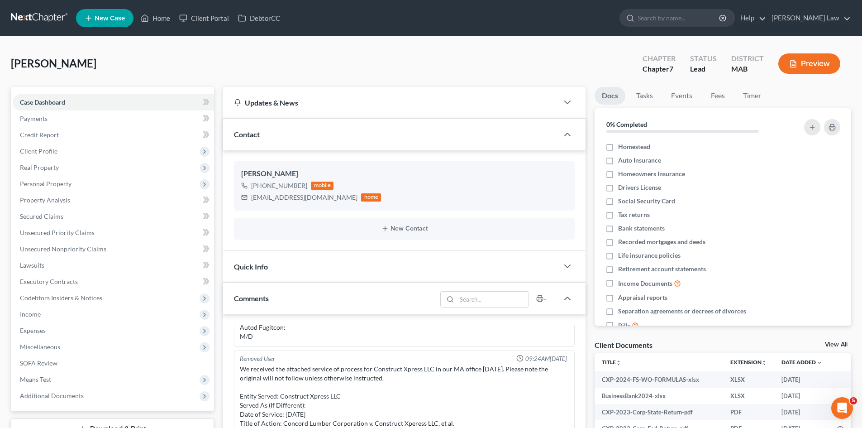
drag, startPoint x: 360, startPoint y: 4, endPoint x: 291, endPoint y: 18, distance: 70.7
click at [360, 4] on nav "Home New Case Client Portal DebtorCC [PERSON_NAME] Law [EMAIL_ADDRESS][DOMAIN_N…" at bounding box center [431, 18] width 862 height 36
click at [39, 11] on link at bounding box center [40, 18] width 58 height 16
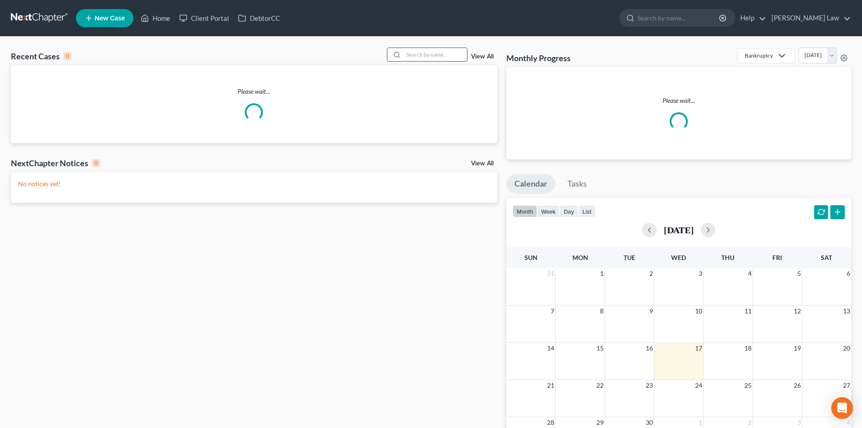
click at [438, 46] on div "Recent Cases 0 View All Please wait... NextChapter Notices 0 View All No notice…" at bounding box center [431, 277] width 862 height 481
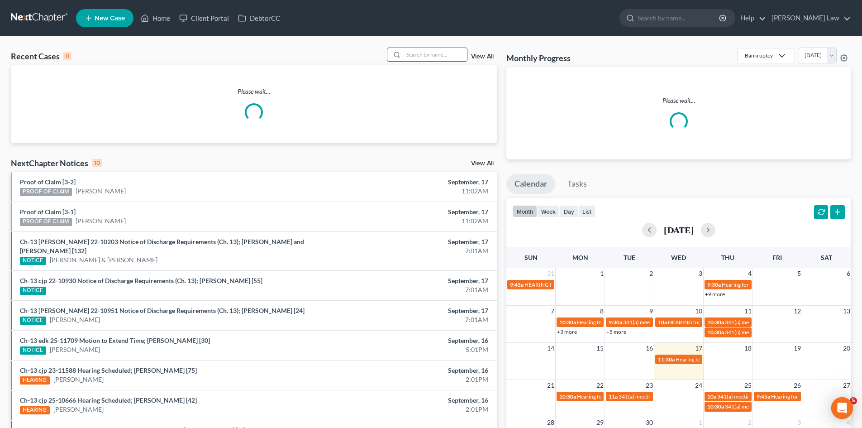
click at [436, 51] on input "search" at bounding box center [435, 54] width 63 height 13
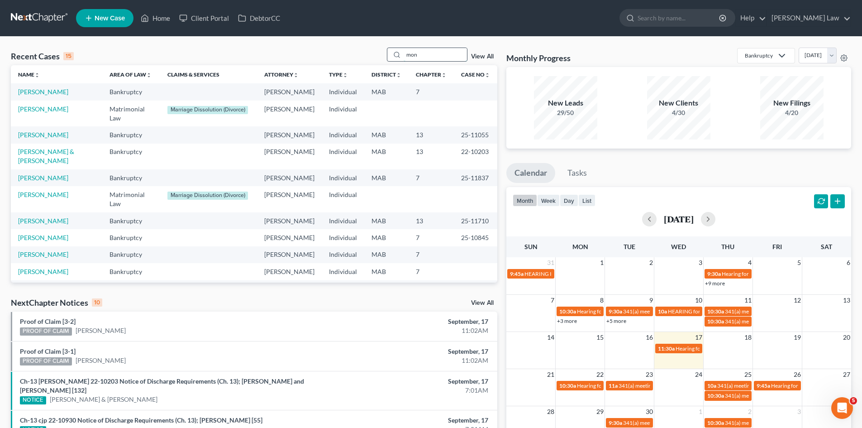
type input "mon"
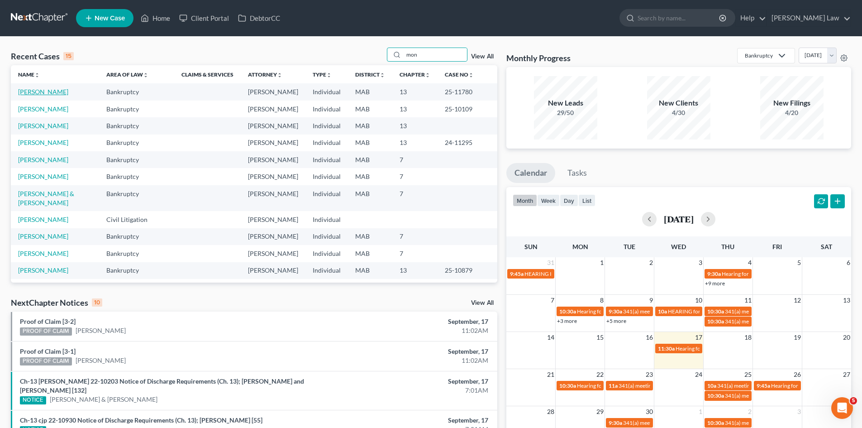
click at [50, 95] on link "[PERSON_NAME]" at bounding box center [43, 92] width 50 height 8
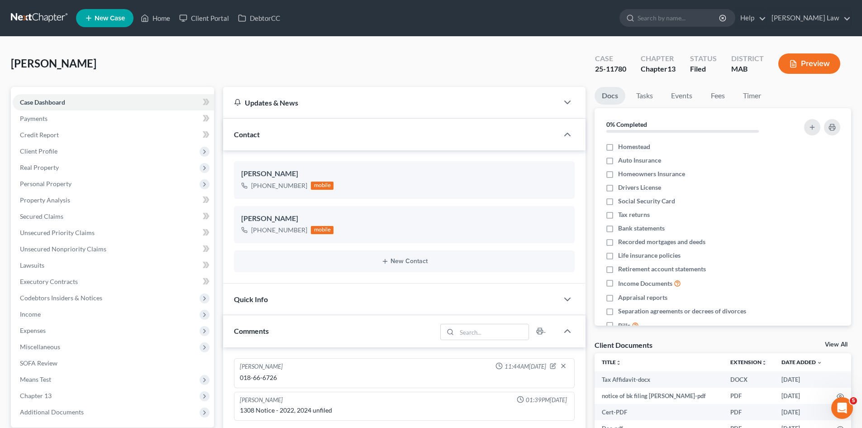
click at [841, 343] on link "View All" at bounding box center [836, 344] width 23 height 6
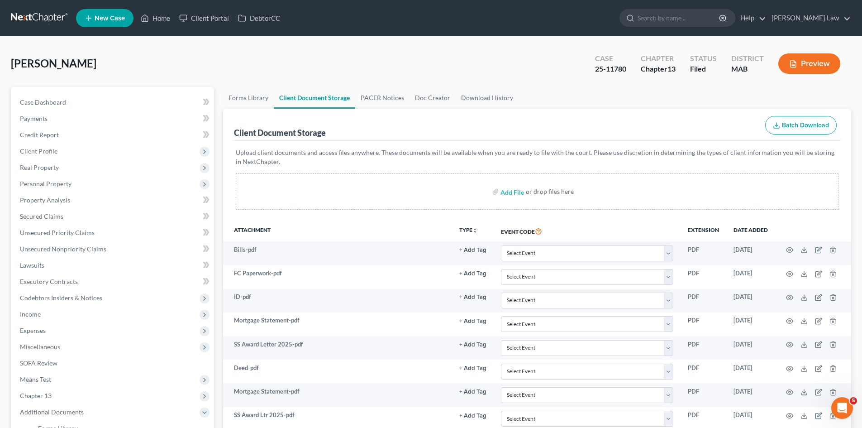
click at [36, 16] on link at bounding box center [40, 18] width 58 height 16
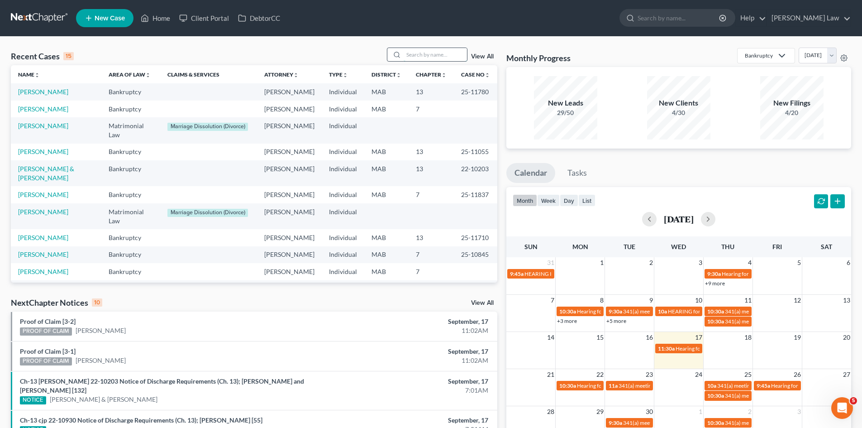
click at [426, 55] on input "search" at bounding box center [435, 54] width 63 height 13
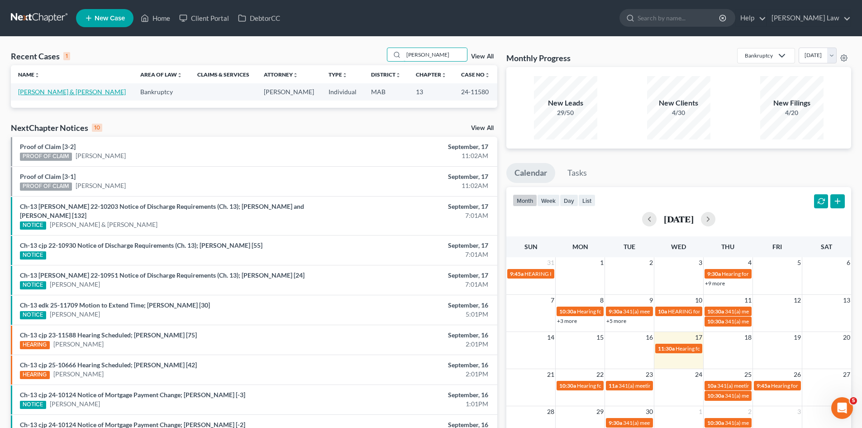
type input "[PERSON_NAME]"
click at [39, 91] on link "[PERSON_NAME] & [PERSON_NAME]" at bounding box center [72, 92] width 108 height 8
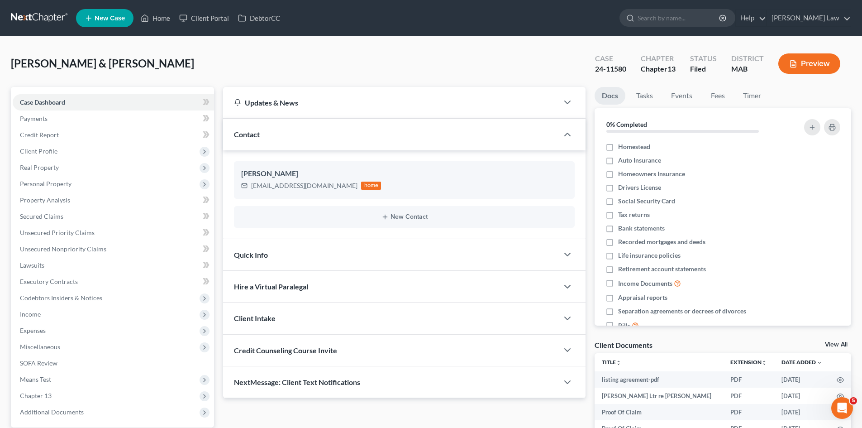
click at [838, 342] on link "View All" at bounding box center [836, 344] width 23 height 6
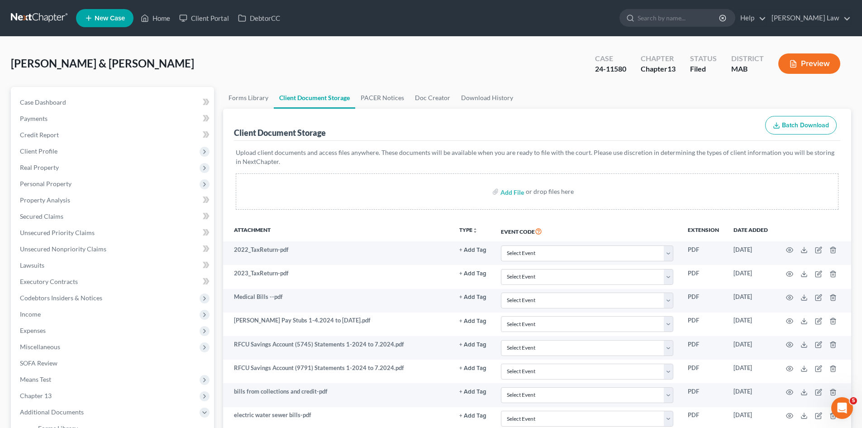
click at [38, 24] on link at bounding box center [40, 18] width 58 height 16
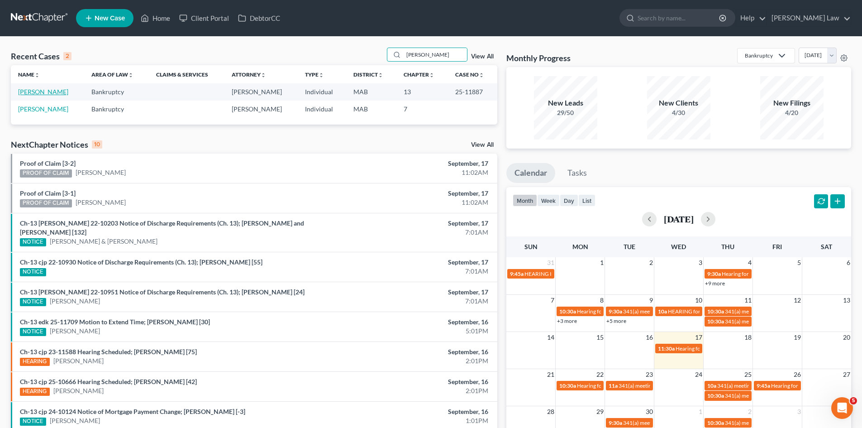
type input "[PERSON_NAME]"
click at [38, 93] on link "[PERSON_NAME]" at bounding box center [43, 92] width 50 height 8
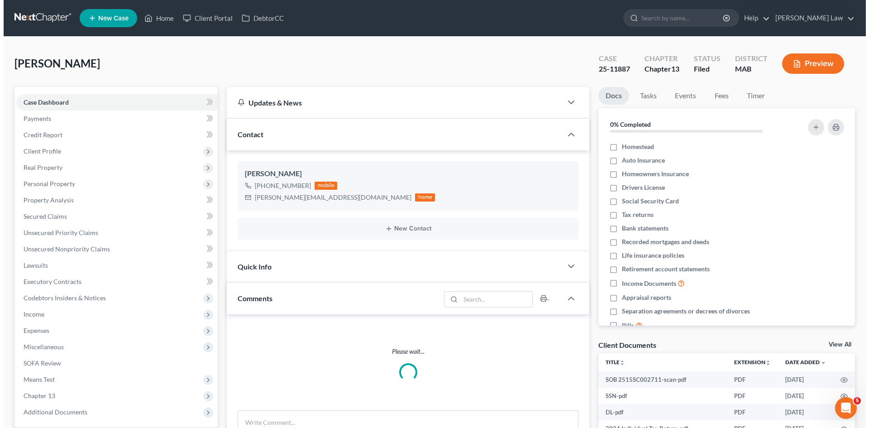
scroll to position [183, 0]
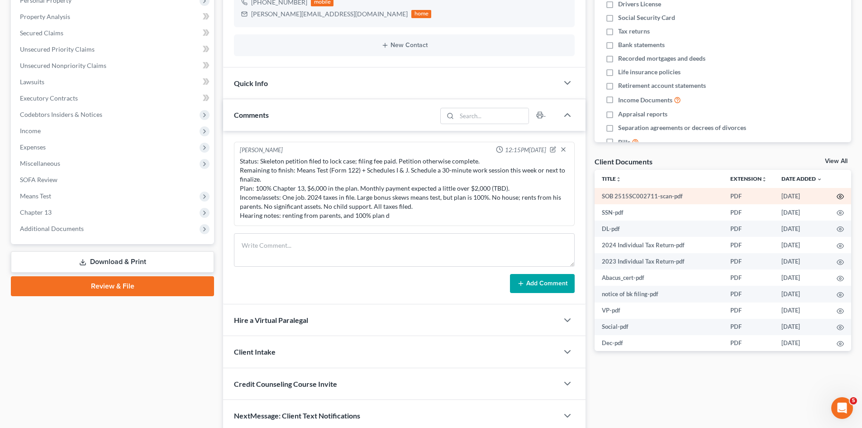
click at [837, 197] on icon "button" at bounding box center [840, 196] width 7 height 7
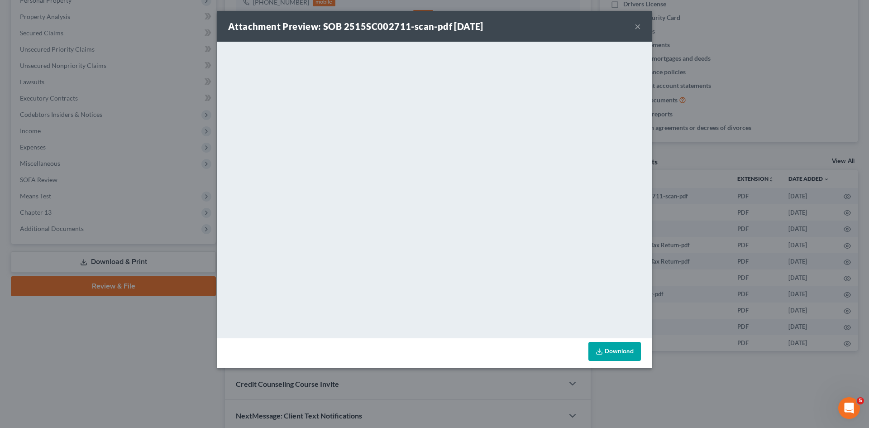
click at [147, 91] on div "Attachment Preview: SOB 2515SC002711-scan-pdf 09/10/2025 × <object ng-attr-data…" at bounding box center [434, 214] width 869 height 428
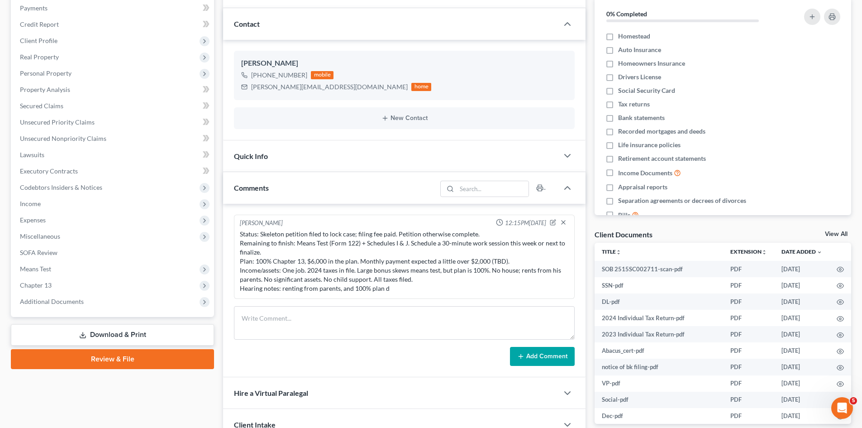
scroll to position [0, 0]
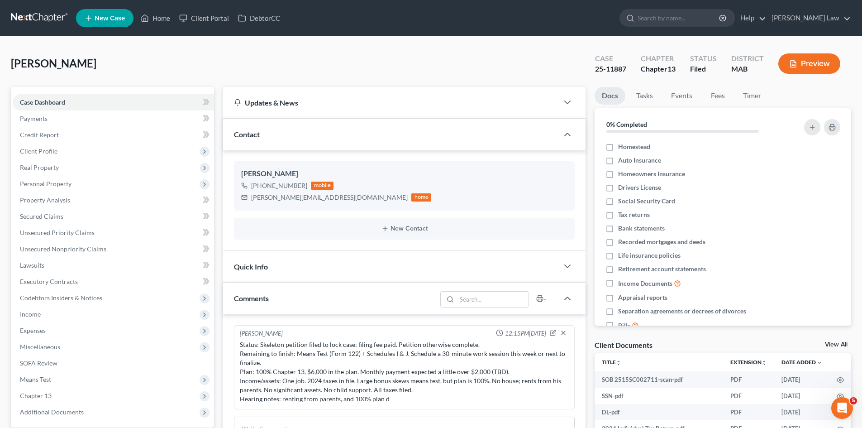
click at [37, 22] on link at bounding box center [40, 18] width 58 height 16
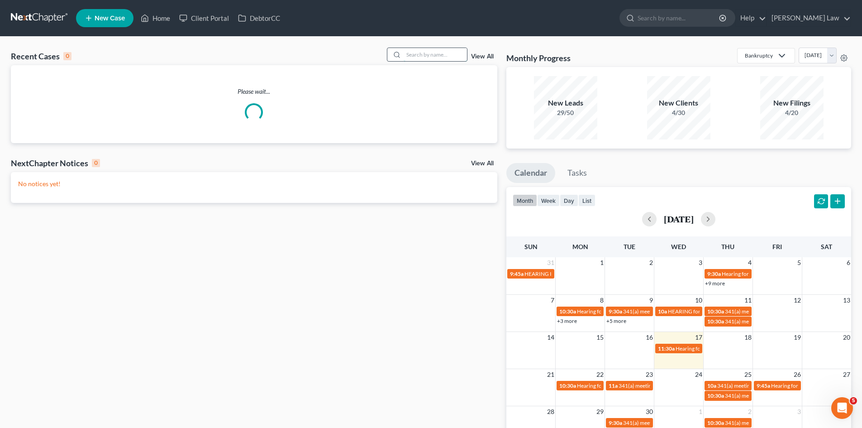
click at [426, 60] on input "search" at bounding box center [435, 54] width 63 height 13
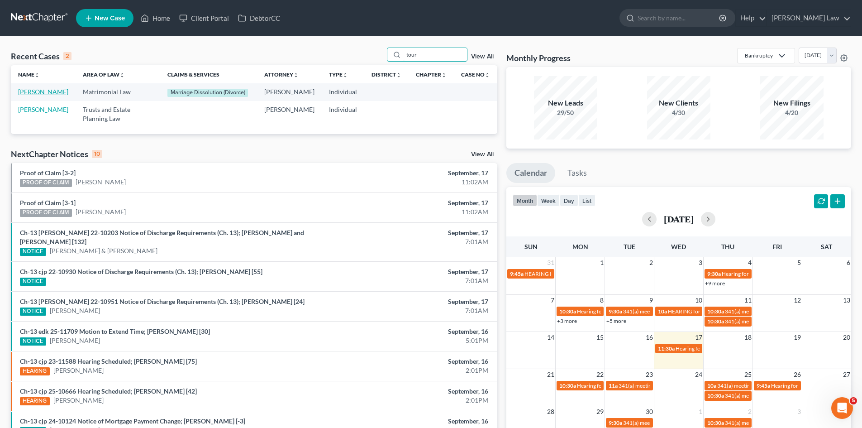
type input "tour"
click at [27, 95] on link "[PERSON_NAME]" at bounding box center [43, 92] width 50 height 8
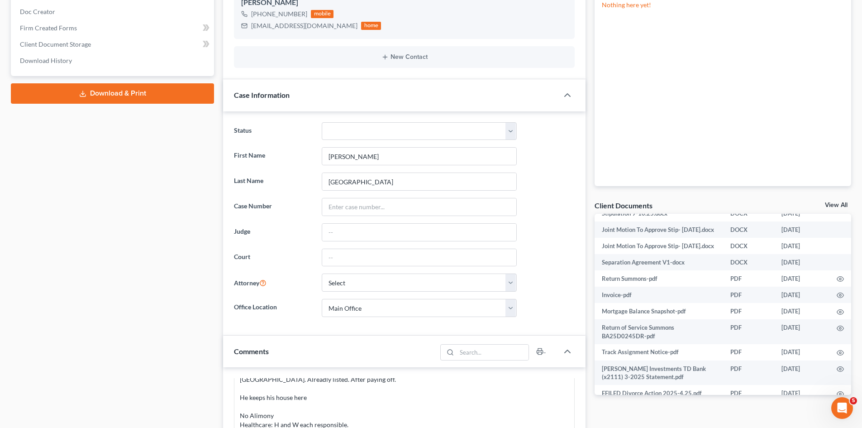
scroll to position [151, 0]
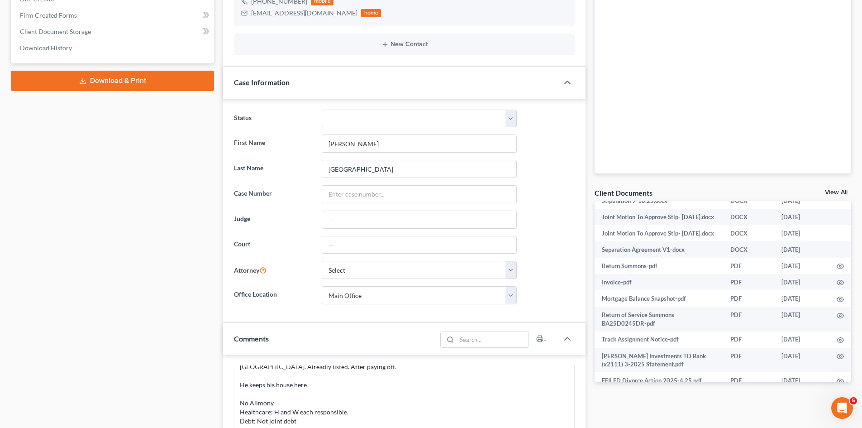
click at [843, 189] on link "View All" at bounding box center [836, 192] width 23 height 6
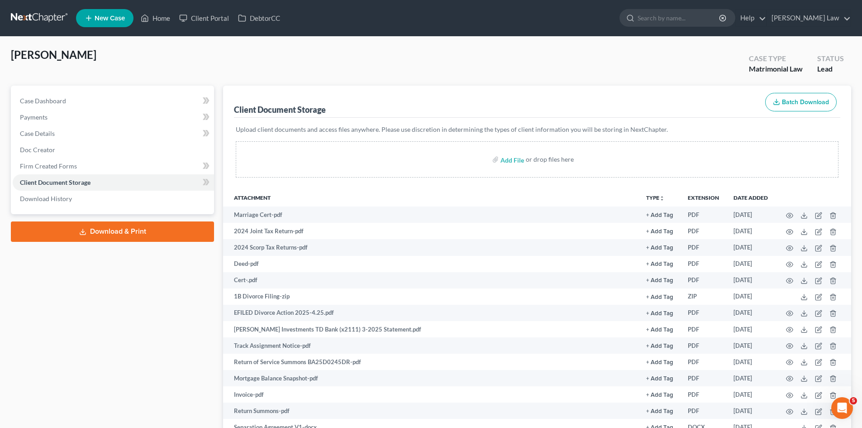
drag, startPoint x: 20, startPoint y: 11, endPoint x: 79, endPoint y: 0, distance: 59.5
click at [20, 11] on link at bounding box center [40, 18] width 58 height 16
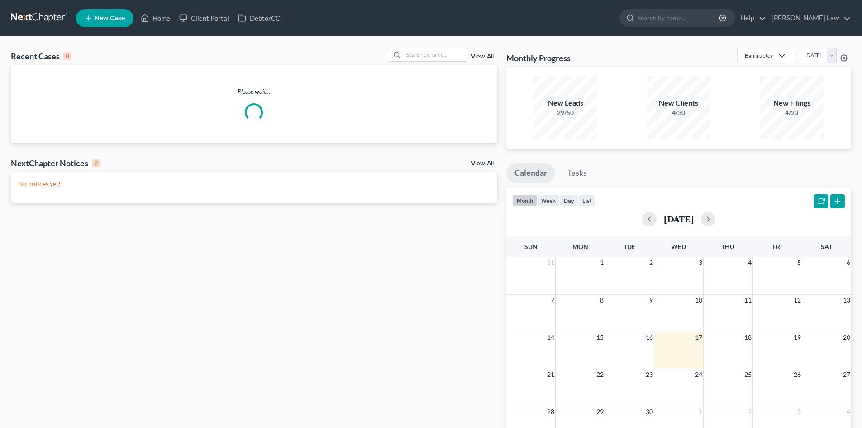
click at [455, 44] on div "Recent Cases 0 View All Please wait... NextChapter Notices 0 View All No notice…" at bounding box center [431, 272] width 862 height 470
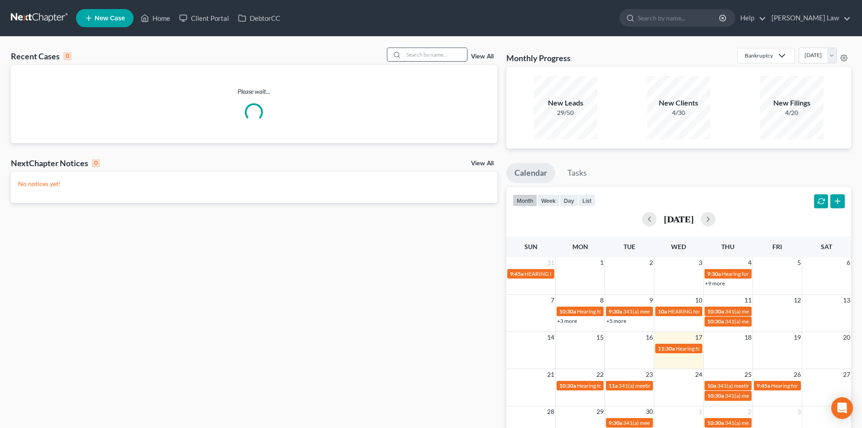
click at [450, 52] on input "search" at bounding box center [435, 54] width 63 height 13
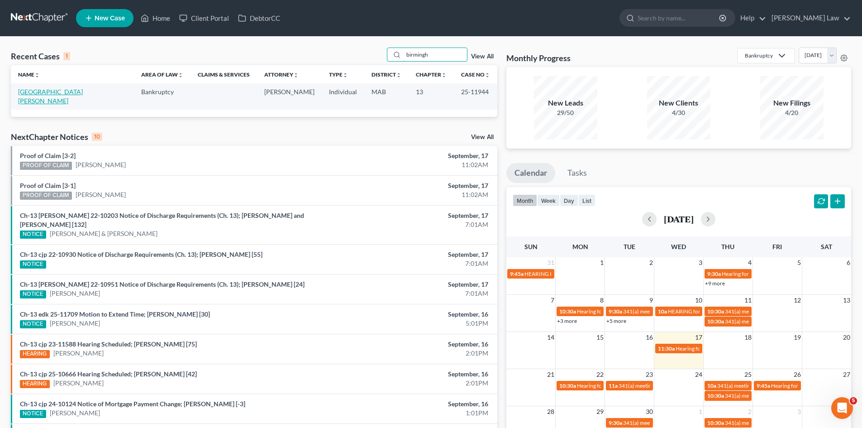
type input "birmingh"
click at [52, 94] on link "Birmingham, Matthew" at bounding box center [50, 96] width 65 height 17
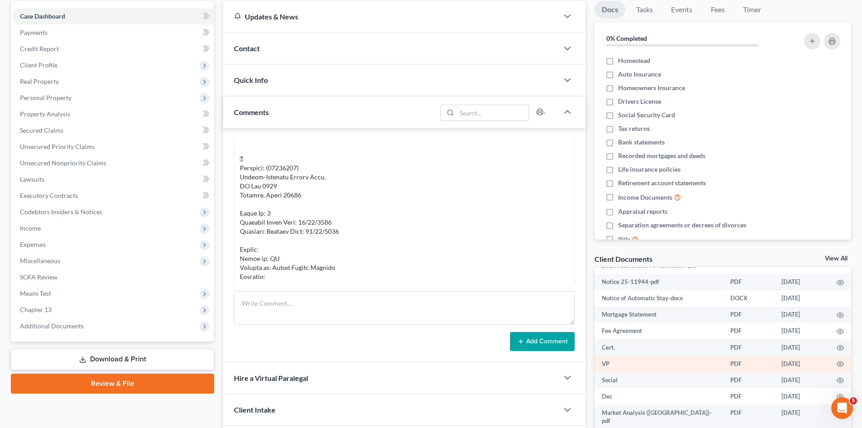
scroll to position [151, 0]
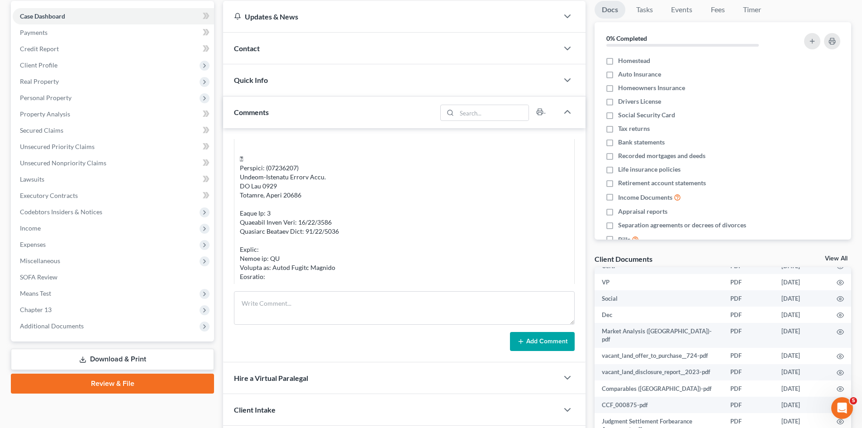
click at [829, 259] on link "View All" at bounding box center [836, 258] width 23 height 6
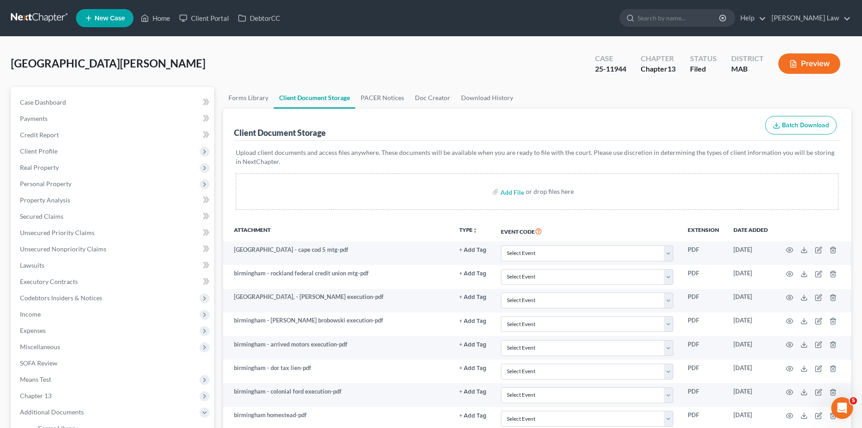
click at [38, 14] on link at bounding box center [40, 18] width 58 height 16
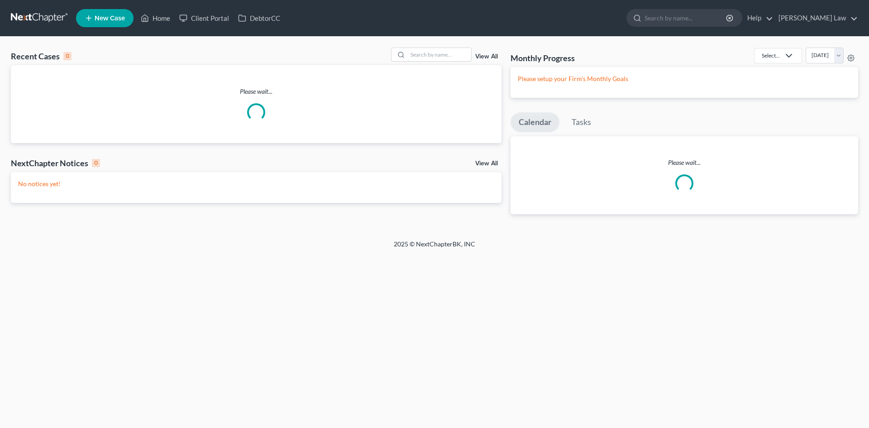
click at [456, 60] on input "search" at bounding box center [439, 54] width 63 height 13
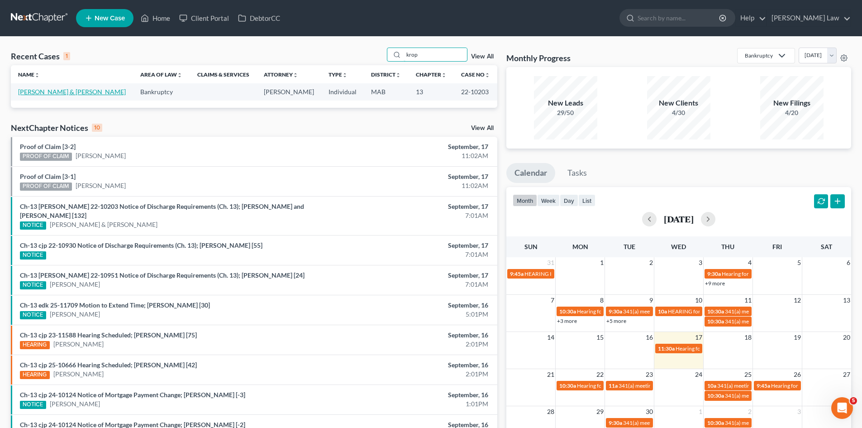
type input "krop"
click at [42, 94] on link "[PERSON_NAME] & [PERSON_NAME]" at bounding box center [72, 92] width 108 height 8
select select "16"
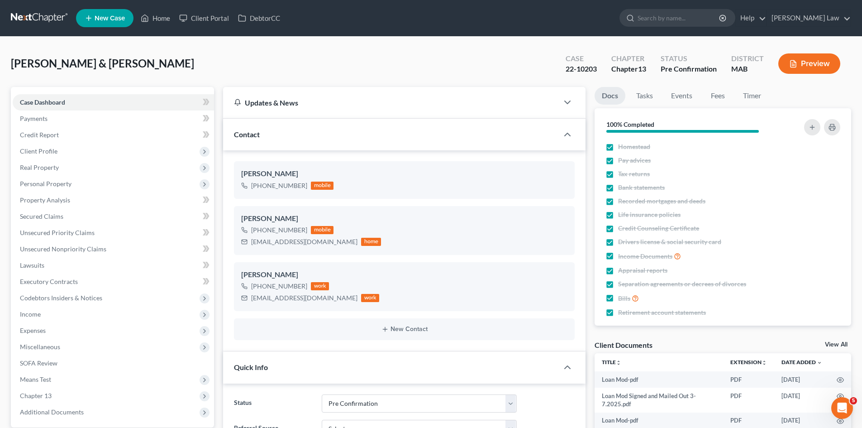
click at [836, 341] on link "View All" at bounding box center [836, 344] width 23 height 6
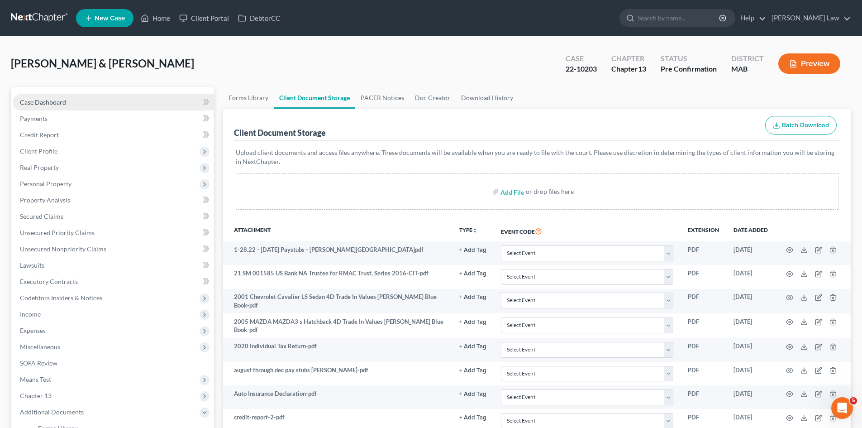
click at [68, 95] on link "Case Dashboard" at bounding box center [113, 102] width 201 height 16
select select "16"
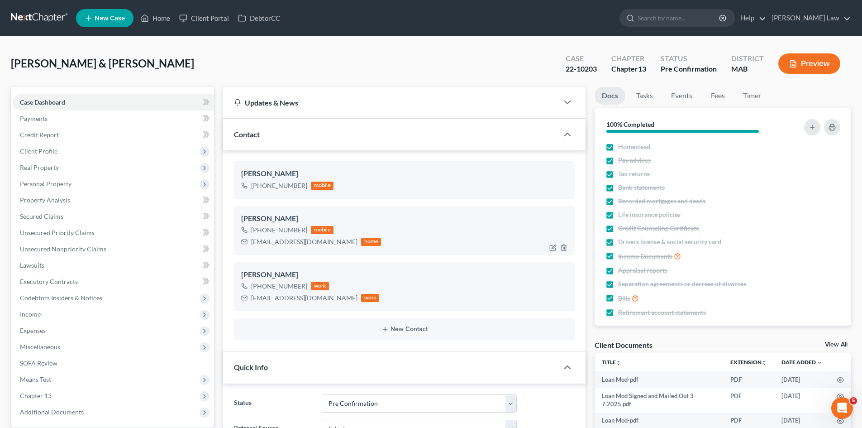
scroll to position [773, 0]
click at [275, 243] on div "skropis@gmail.com" at bounding box center [304, 241] width 106 height 9
copy div "skropis@gmail.com"
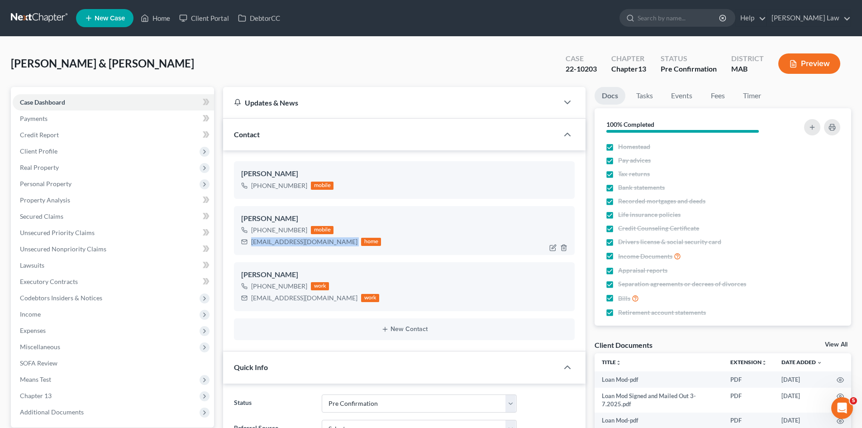
click at [278, 236] on div "skropis@gmail.com home" at bounding box center [311, 242] width 140 height 12
click at [27, 24] on link at bounding box center [40, 18] width 58 height 16
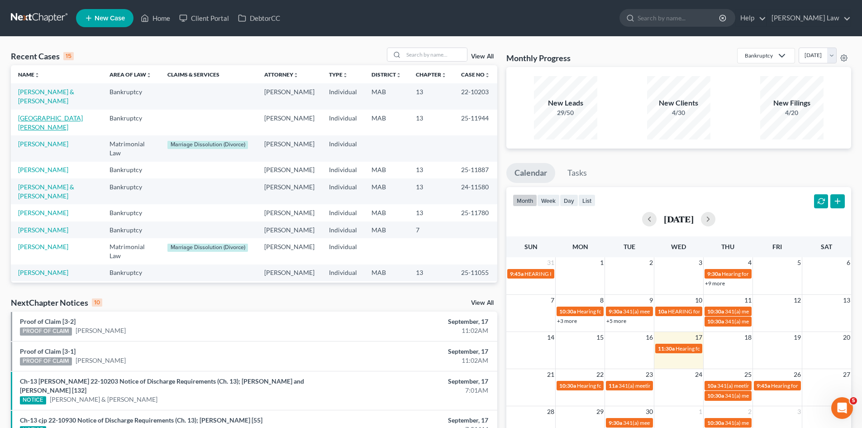
click at [39, 119] on link "[GEOGRAPHIC_DATA][PERSON_NAME]" at bounding box center [50, 122] width 65 height 17
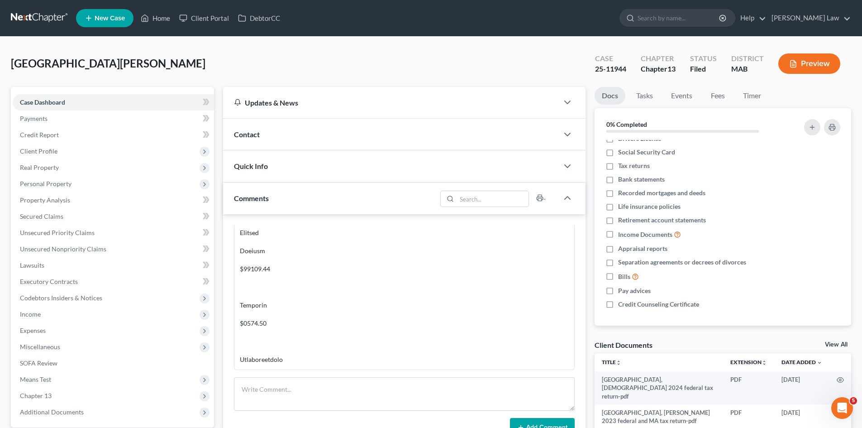
click at [35, 10] on link at bounding box center [40, 18] width 58 height 16
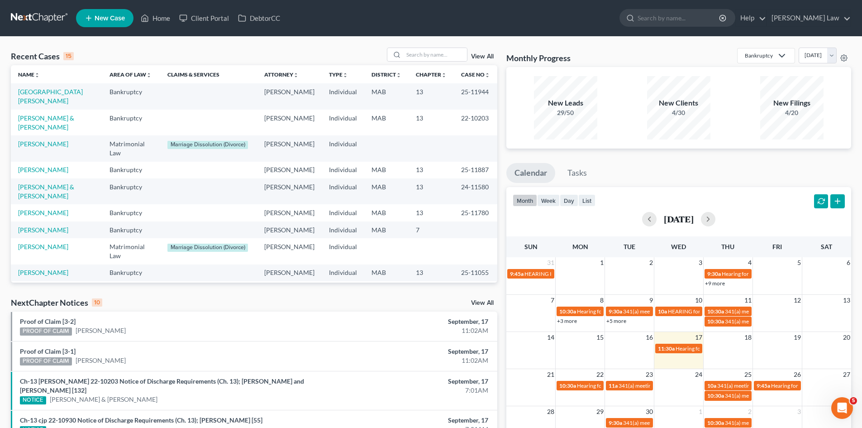
click at [65, 216] on td "[PERSON_NAME]" at bounding box center [56, 212] width 91 height 17
click at [52, 216] on link "[PERSON_NAME]" at bounding box center [43, 213] width 50 height 8
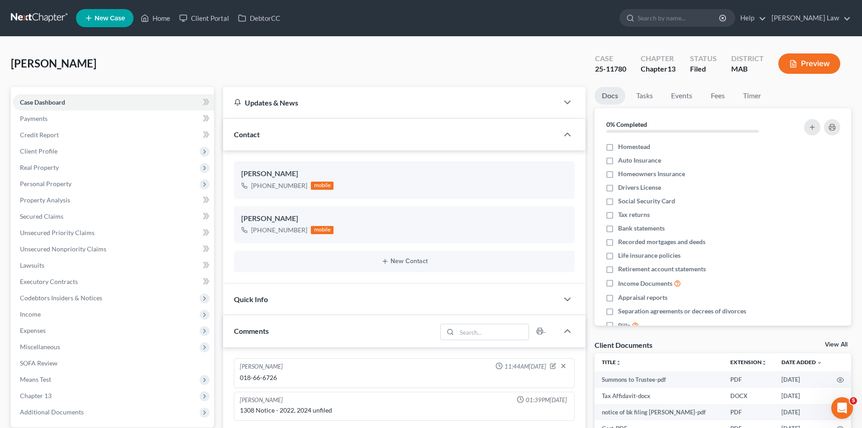
click at [48, 23] on link at bounding box center [40, 18] width 58 height 16
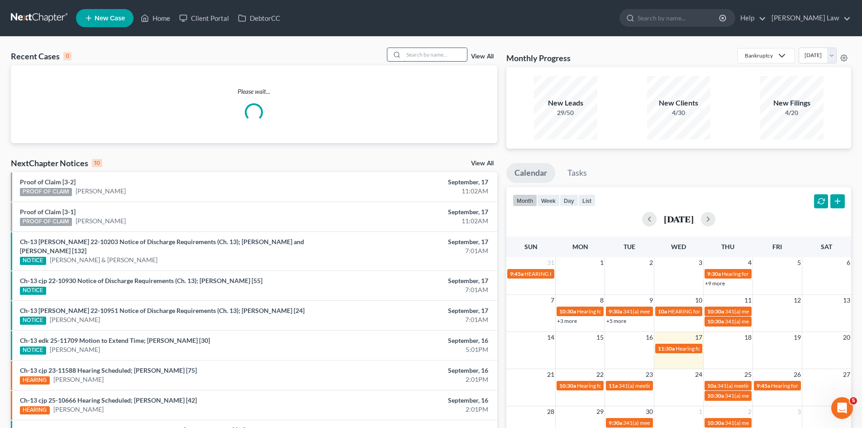
click at [421, 57] on input "search" at bounding box center [435, 54] width 63 height 13
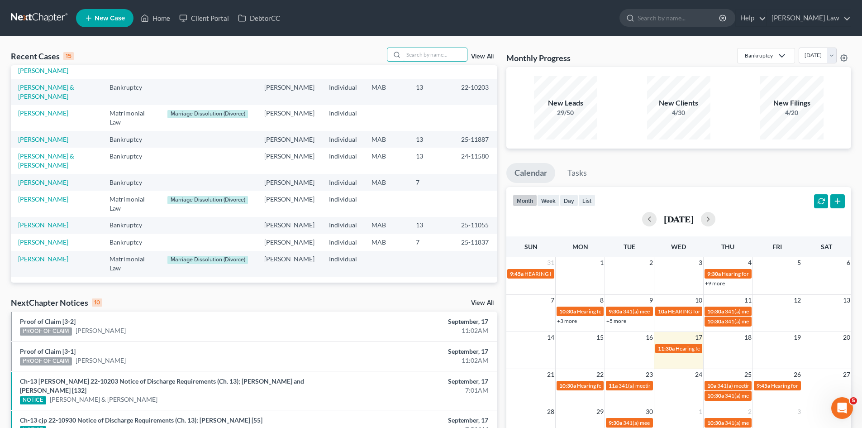
scroll to position [76, 0]
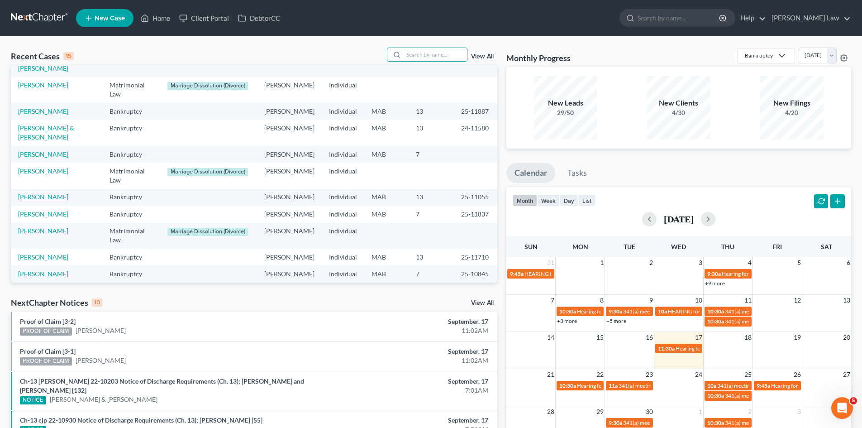
click at [39, 200] on link "[PERSON_NAME]" at bounding box center [43, 197] width 50 height 8
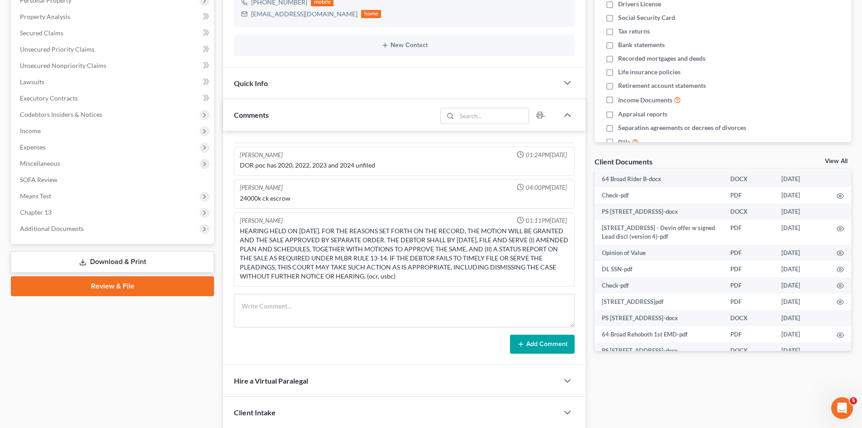
scroll to position [452, 0]
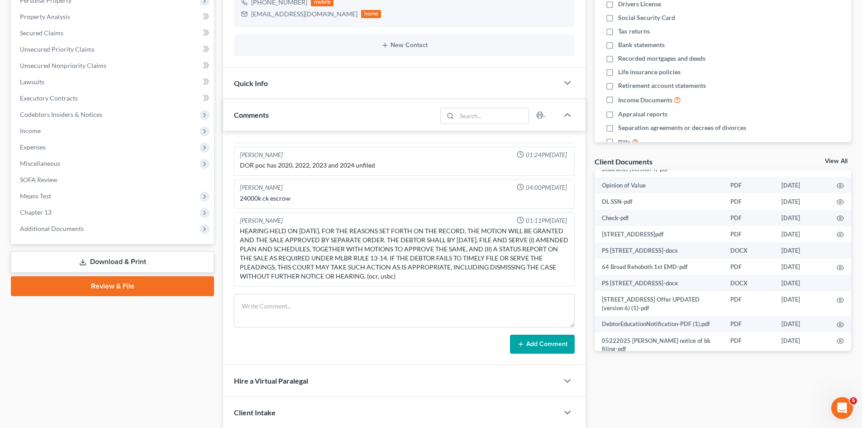
click at [832, 160] on link "View All" at bounding box center [836, 161] width 23 height 6
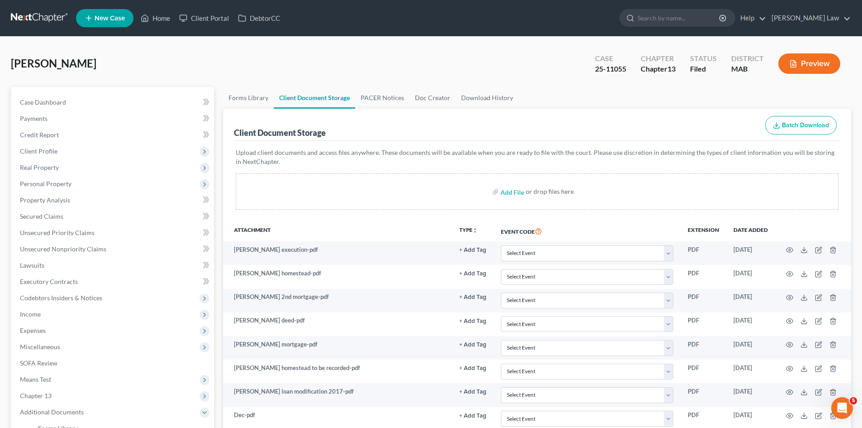
click at [657, 95] on ul "Forms Library Client Document Storage PACER Notices Doc Creator Download History" at bounding box center [537, 98] width 628 height 22
click at [29, 21] on link at bounding box center [40, 18] width 58 height 16
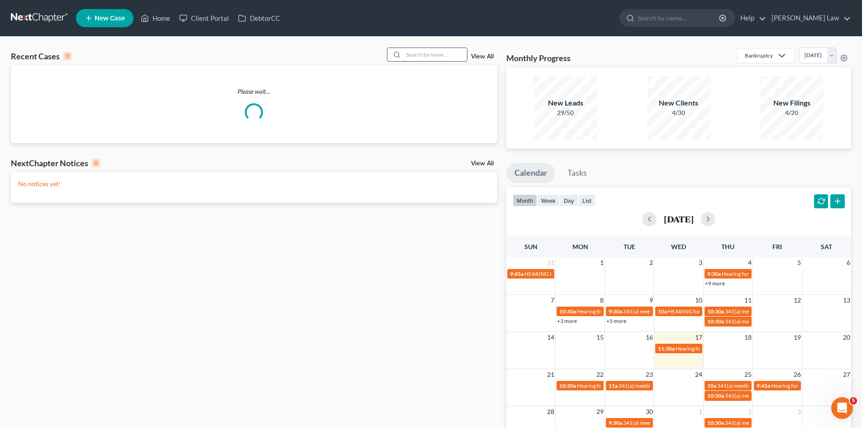
click at [422, 52] on input "search" at bounding box center [435, 54] width 63 height 13
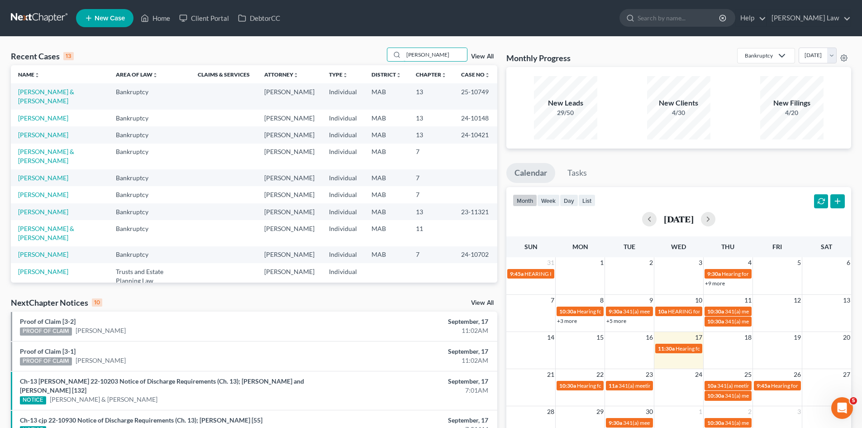
type input "[PERSON_NAME]"
click at [32, 94] on link "[PERSON_NAME] & [PERSON_NAME]" at bounding box center [46, 96] width 56 height 17
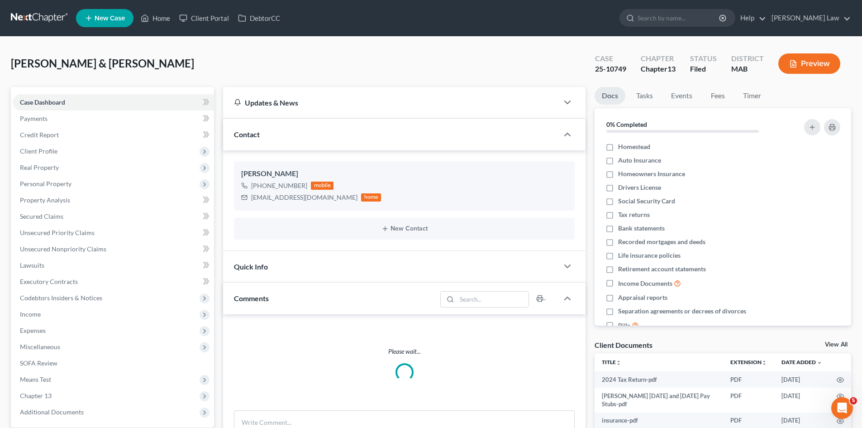
click at [832, 344] on link "View All" at bounding box center [836, 344] width 23 height 6
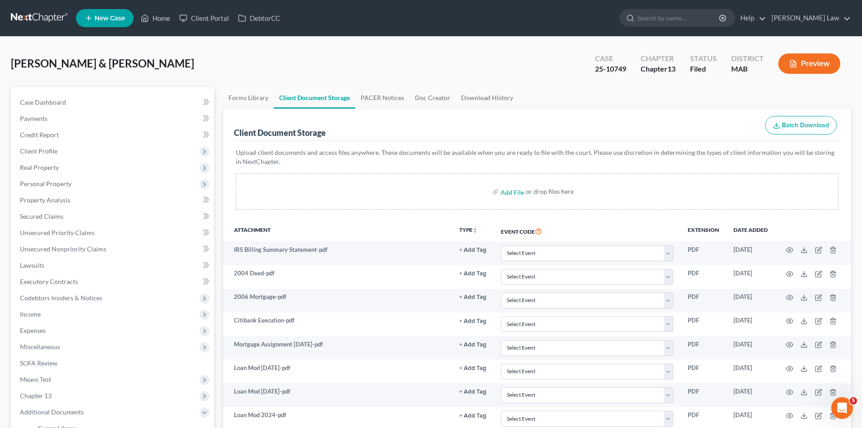
click at [49, 33] on nav "Home New Case Client Portal DebtorCC Benner Law mmanning@tbennerlaw.com My Acco…" at bounding box center [431, 18] width 862 height 36
click at [42, 24] on link at bounding box center [40, 18] width 58 height 16
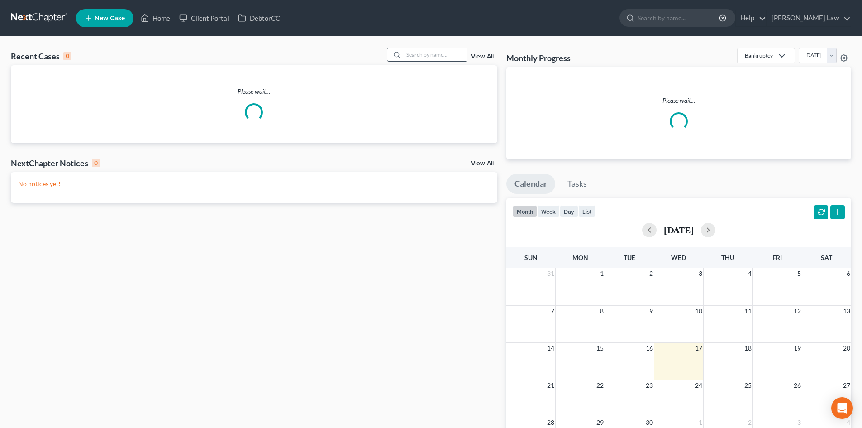
click at [424, 52] on input "search" at bounding box center [435, 54] width 63 height 13
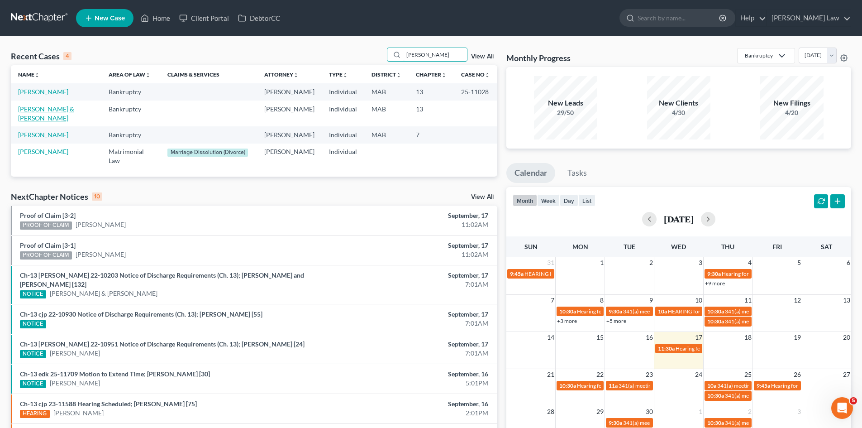
type input "[PERSON_NAME]"
click at [47, 105] on link "[PERSON_NAME] & [PERSON_NAME]" at bounding box center [46, 113] width 56 height 17
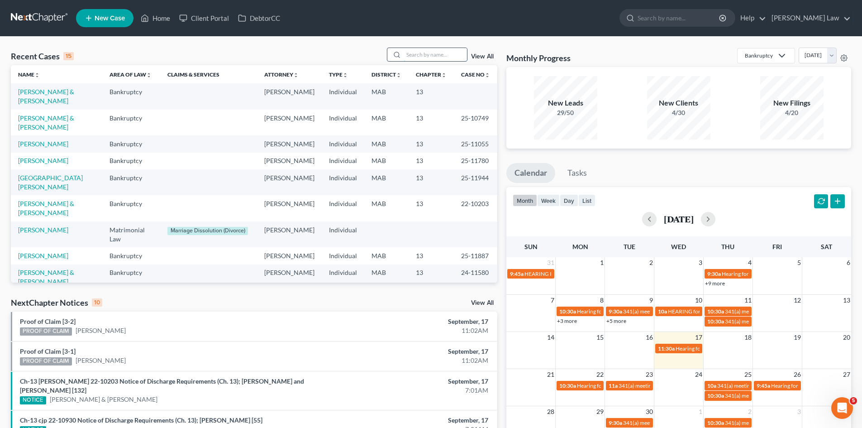
click at [425, 54] on input "search" at bounding box center [435, 54] width 63 height 13
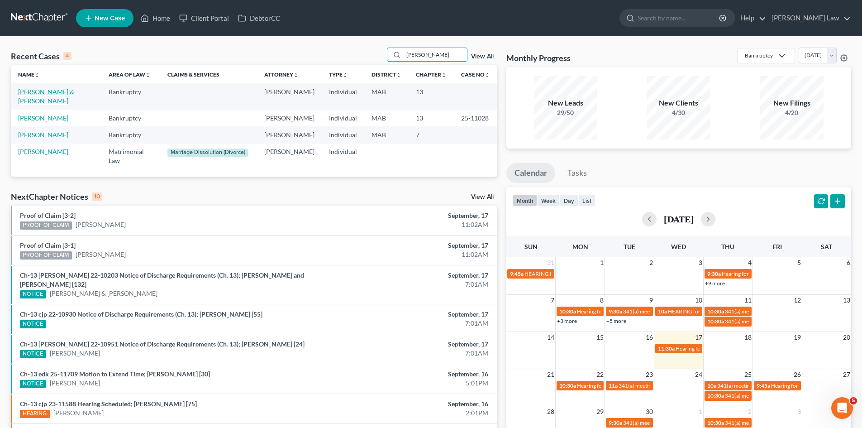
type input "guin"
click at [58, 88] on link "[PERSON_NAME] & [PERSON_NAME]" at bounding box center [46, 96] width 56 height 17
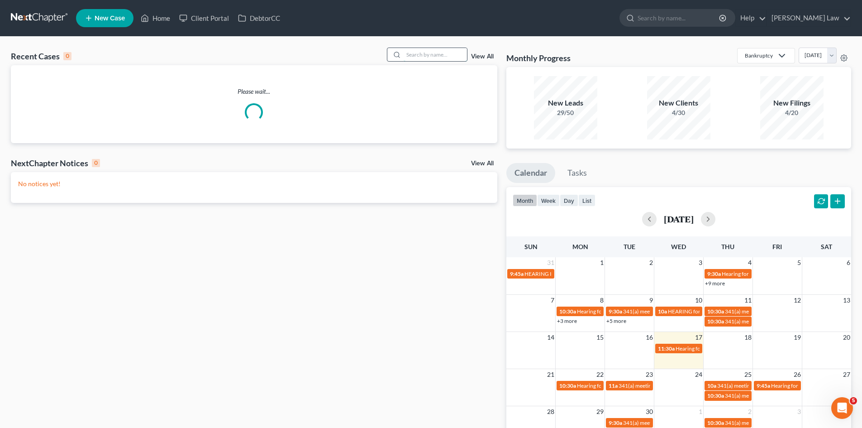
click at [457, 60] on input "search" at bounding box center [435, 54] width 63 height 13
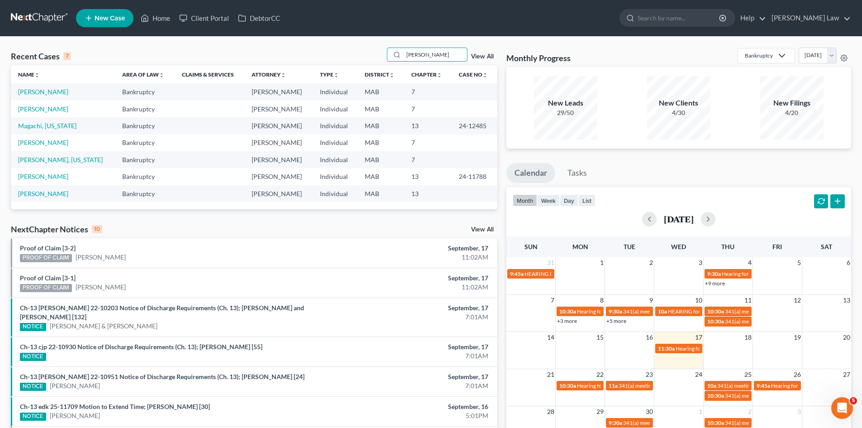
type input "guin"
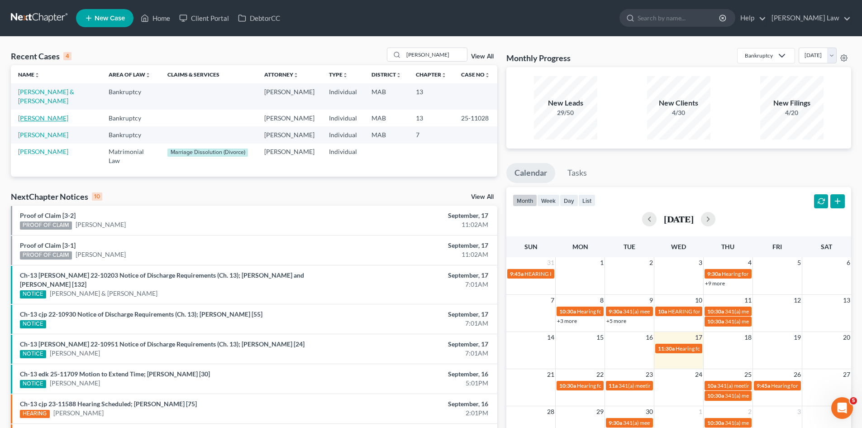
click at [42, 114] on link "[PERSON_NAME]" at bounding box center [43, 118] width 50 height 8
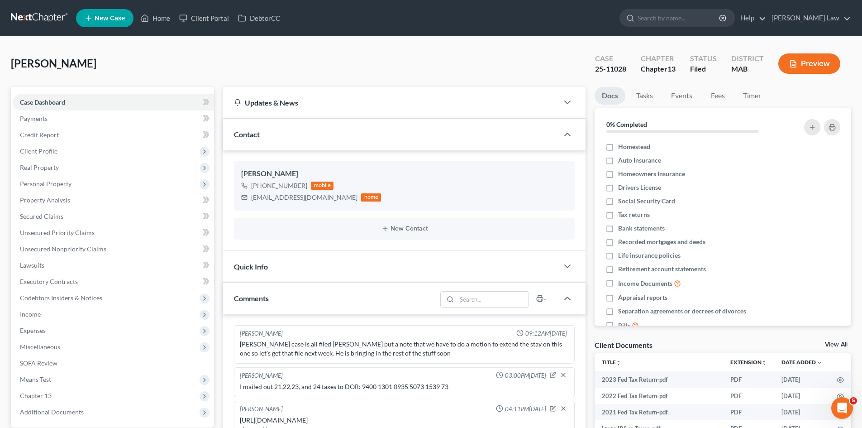
click at [829, 343] on link "View All" at bounding box center [836, 344] width 23 height 6
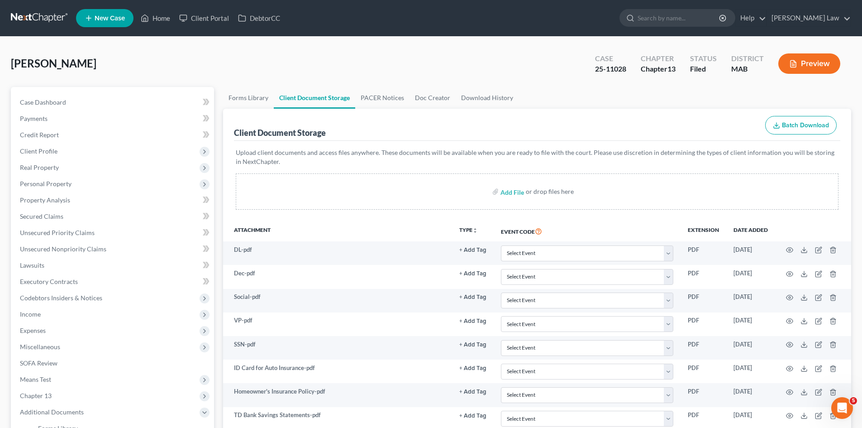
click at [53, 15] on link at bounding box center [40, 18] width 58 height 16
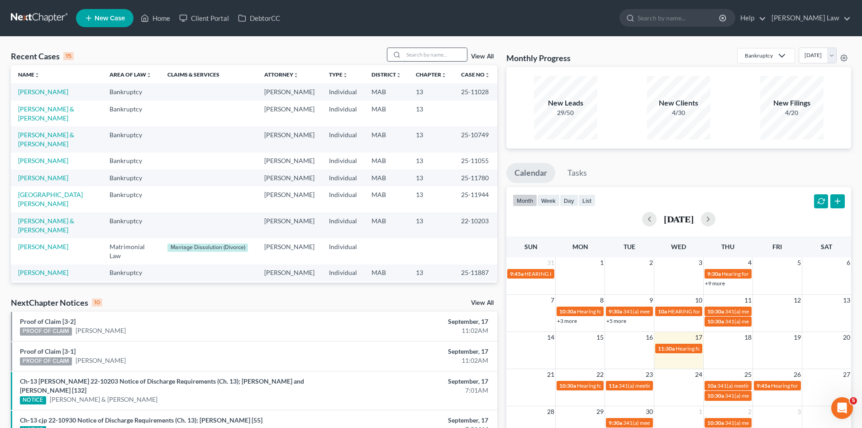
click at [419, 56] on input "search" at bounding box center [435, 54] width 63 height 13
type input "[PERSON_NAME]"
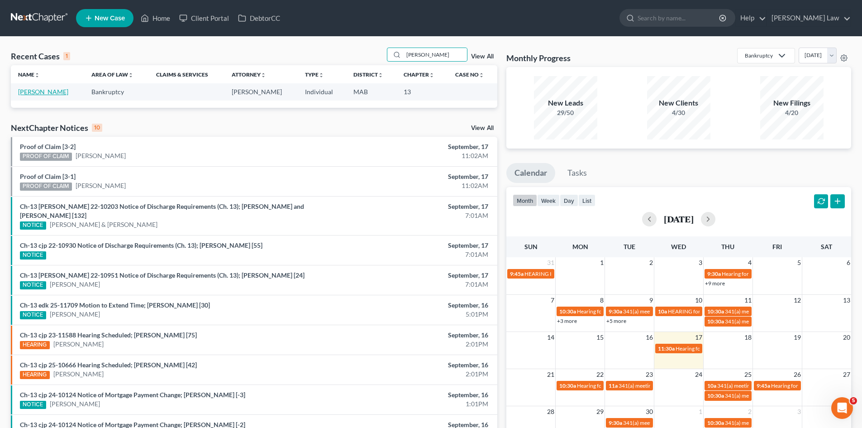
click at [46, 89] on link "[PERSON_NAME]" at bounding box center [43, 92] width 50 height 8
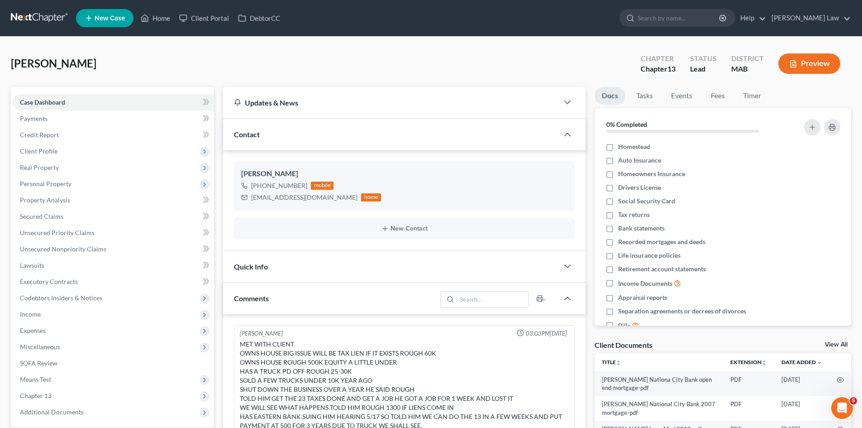
click at [831, 343] on link "View All" at bounding box center [836, 344] width 23 height 6
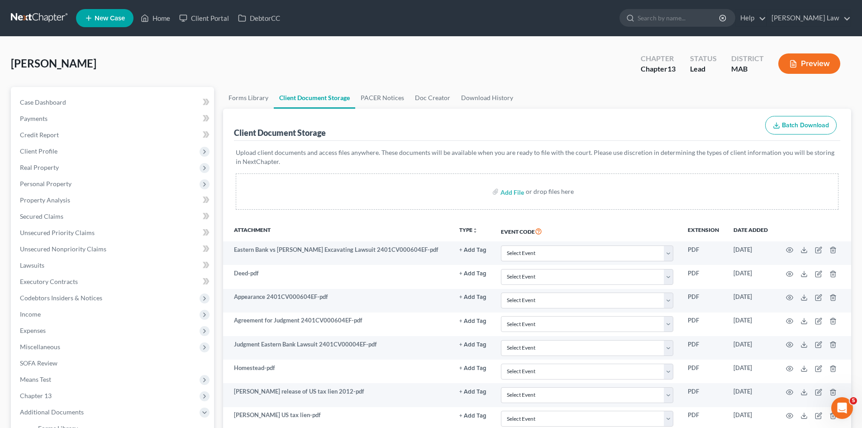
click at [44, 21] on link at bounding box center [40, 18] width 58 height 16
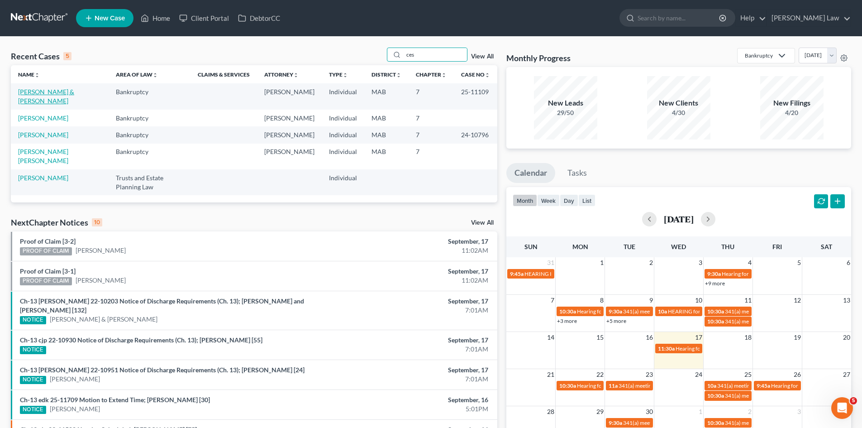
type input "ces"
click at [48, 114] on link "[PERSON_NAME]" at bounding box center [43, 118] width 50 height 8
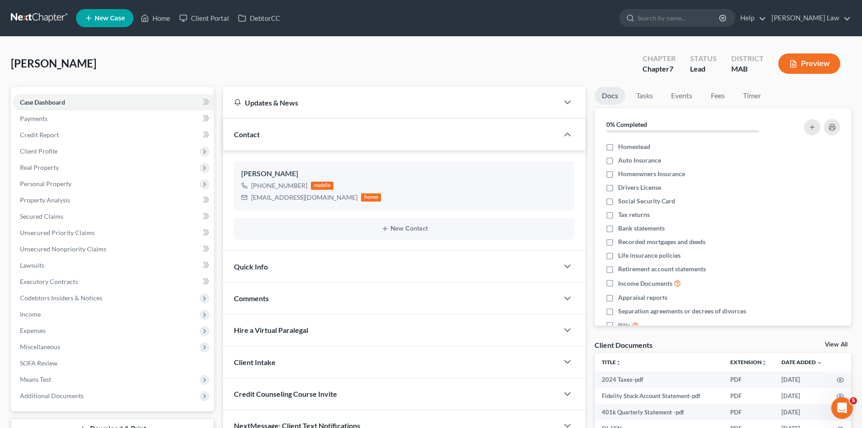
click at [830, 343] on link "View All" at bounding box center [836, 344] width 23 height 6
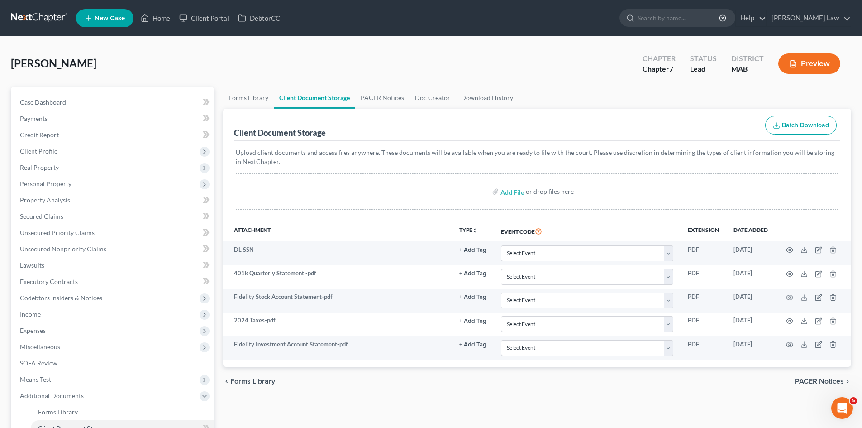
click at [69, 17] on link at bounding box center [40, 18] width 58 height 16
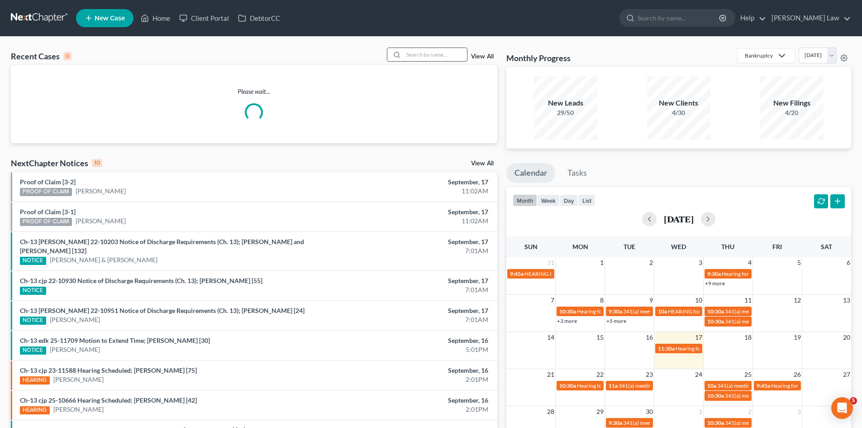
click at [463, 50] on input "search" at bounding box center [435, 54] width 63 height 13
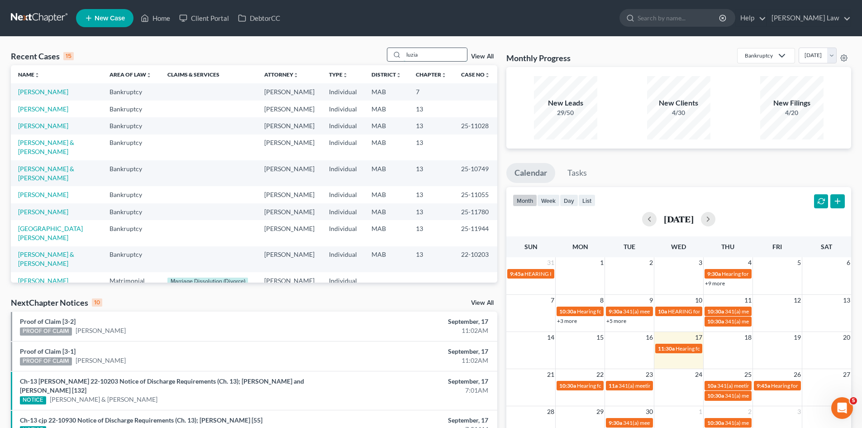
type input "luzia"
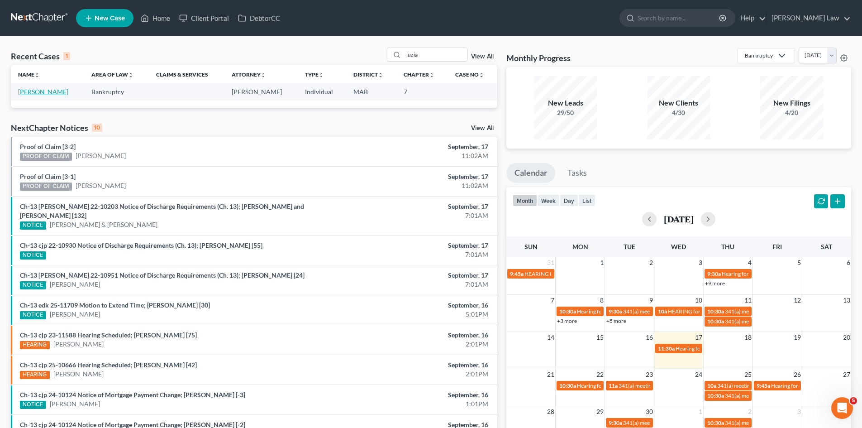
click at [45, 92] on link "[PERSON_NAME]" at bounding box center [43, 92] width 50 height 8
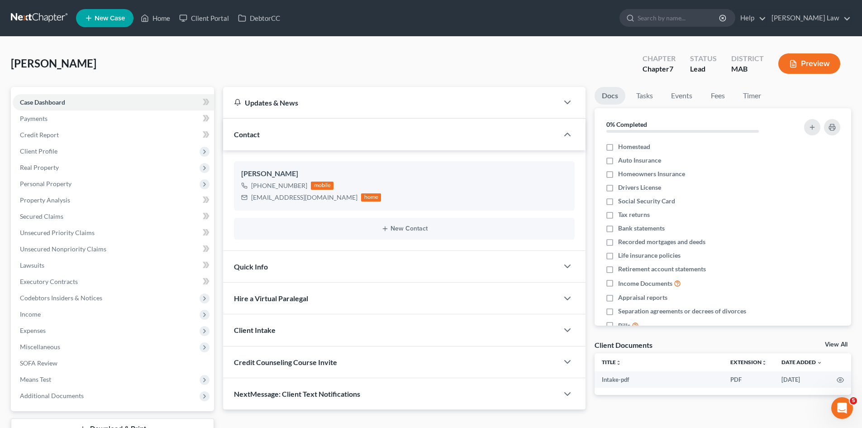
click at [833, 343] on link "View All" at bounding box center [836, 344] width 23 height 6
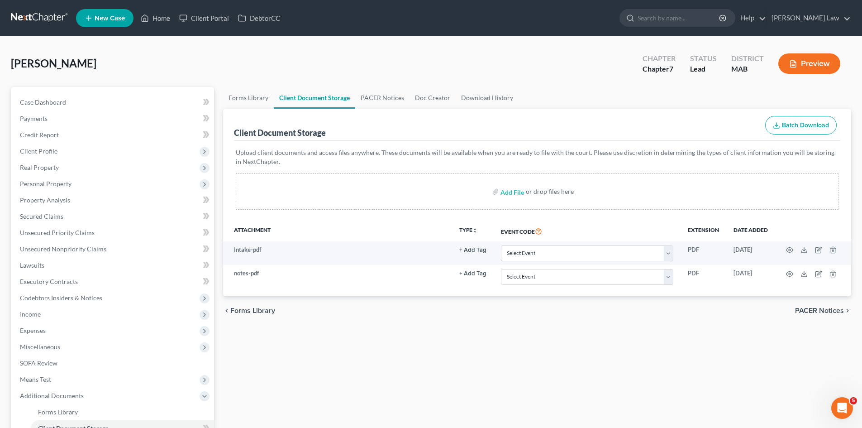
drag, startPoint x: 28, startPoint y: 18, endPoint x: 52, endPoint y: 17, distance: 24.9
click at [28, 18] on link at bounding box center [40, 18] width 58 height 16
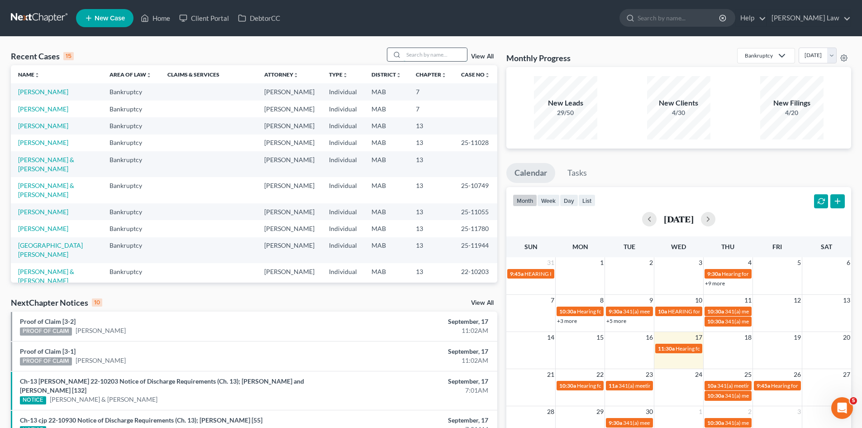
click at [414, 50] on input "search" at bounding box center [435, 54] width 63 height 13
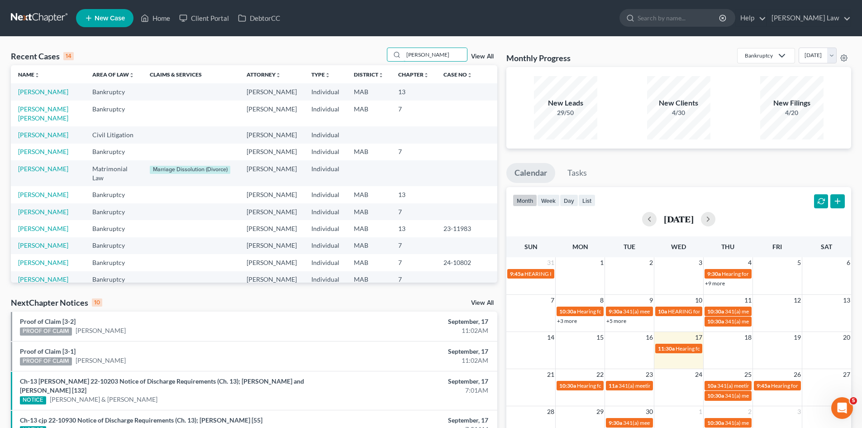
type input "jose"
click at [47, 119] on link "Mejia Alarcon, Jose" at bounding box center [43, 113] width 50 height 17
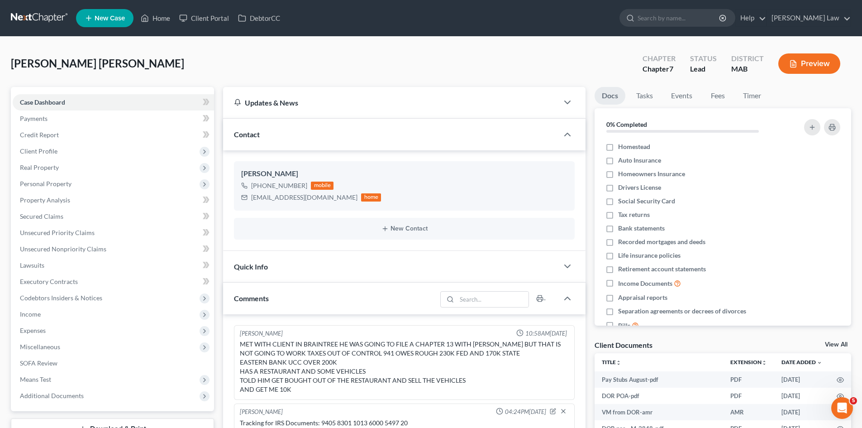
click at [829, 343] on link "View All" at bounding box center [836, 344] width 23 height 6
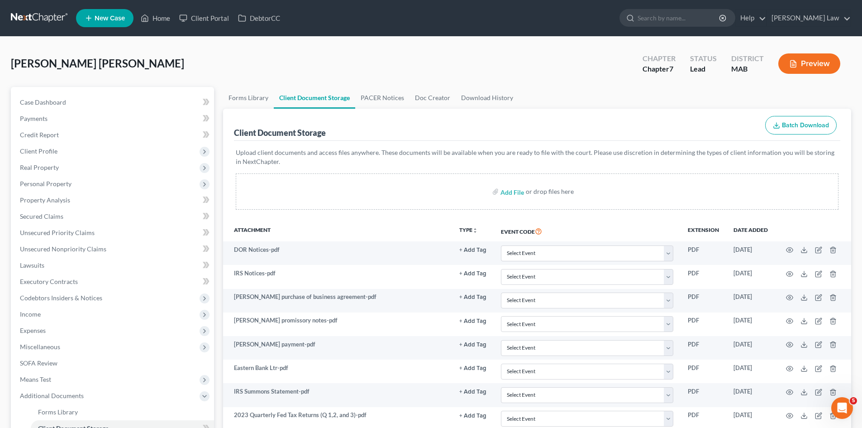
click at [46, 16] on link at bounding box center [40, 18] width 58 height 16
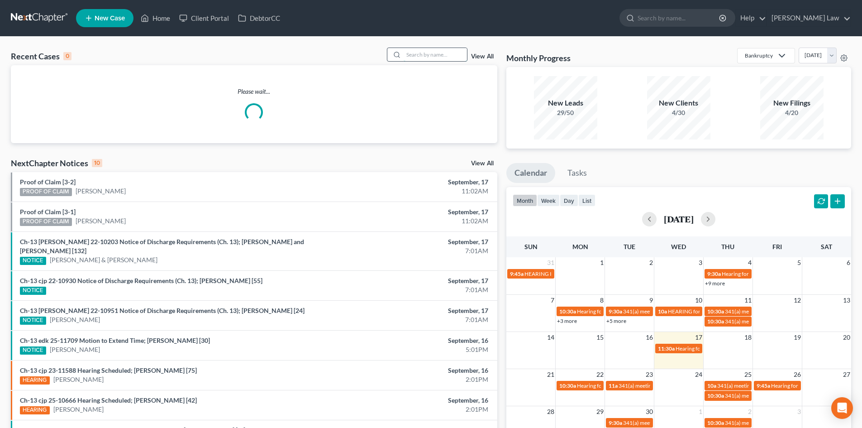
click at [432, 57] on input "search" at bounding box center [435, 54] width 63 height 13
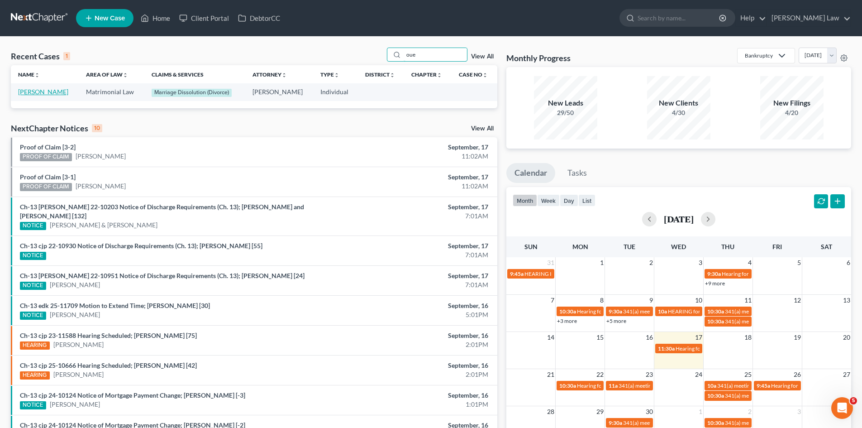
type input "oue"
click at [47, 90] on link "Ouellette, Dylon" at bounding box center [43, 92] width 50 height 8
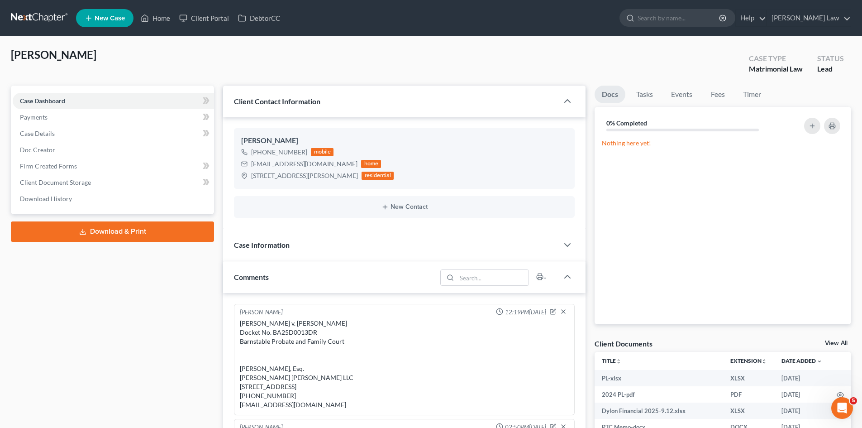
scroll to position [227, 0]
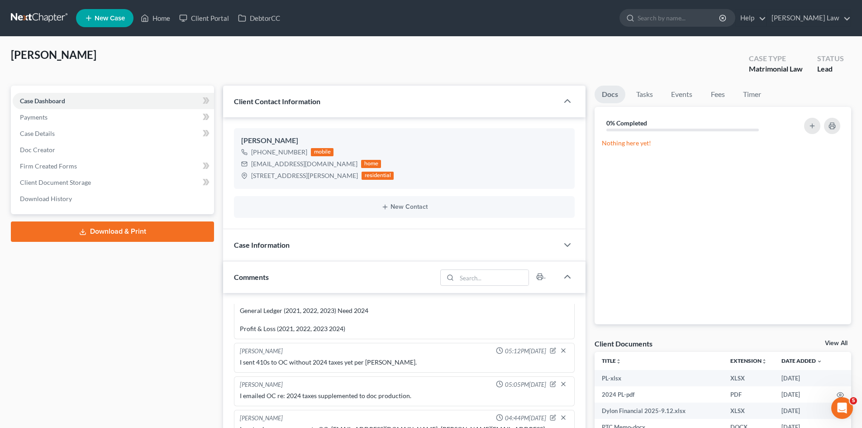
click at [829, 340] on link "View All" at bounding box center [836, 343] width 23 height 6
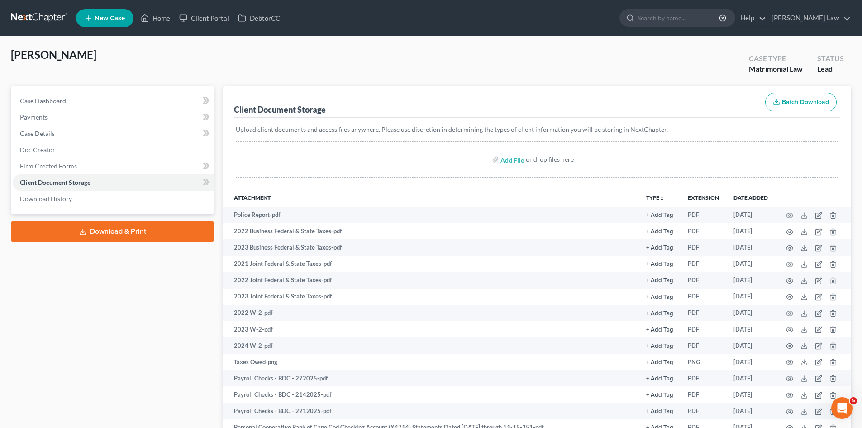
click at [54, 15] on link at bounding box center [40, 18] width 58 height 16
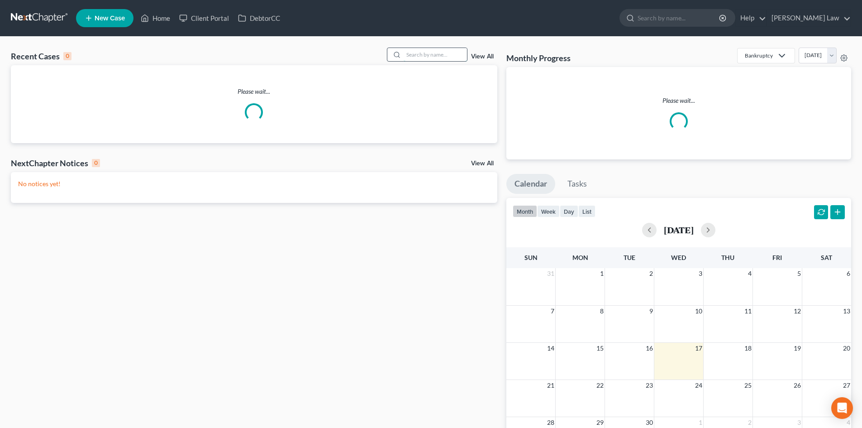
click at [430, 55] on input "search" at bounding box center [435, 54] width 63 height 13
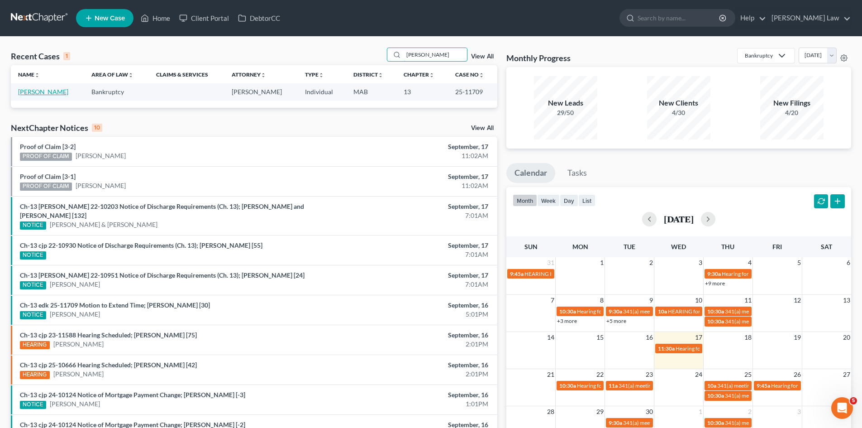
type input "[PERSON_NAME]"
click at [45, 93] on link "[PERSON_NAME]" at bounding box center [43, 92] width 50 height 8
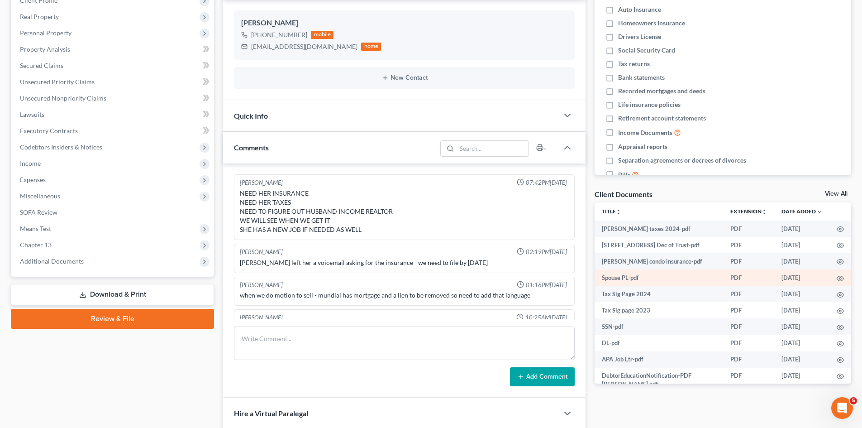
scroll to position [19, 0]
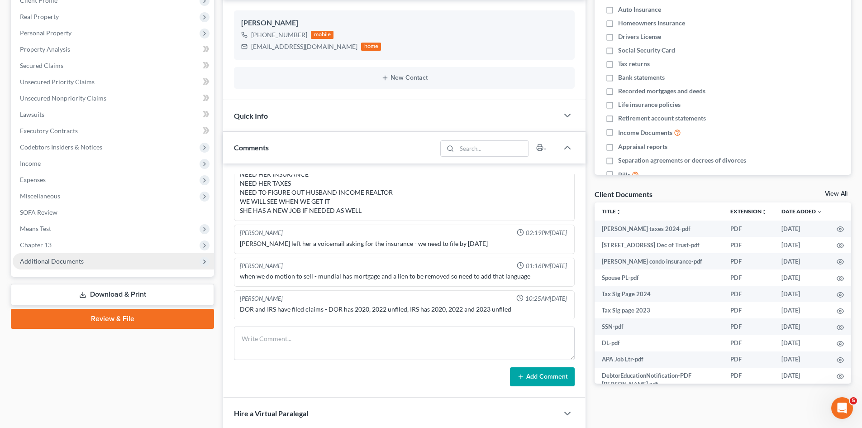
click at [110, 262] on span "Additional Documents" at bounding box center [113, 261] width 201 height 16
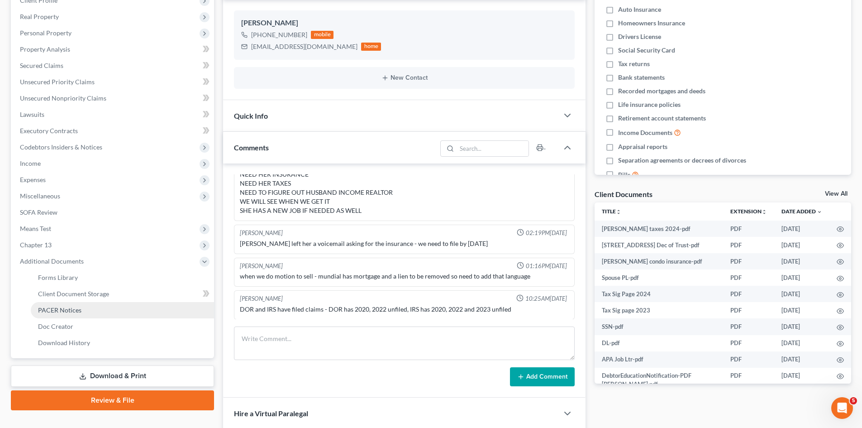
click at [76, 304] on link "PACER Notices" at bounding box center [122, 310] width 183 height 16
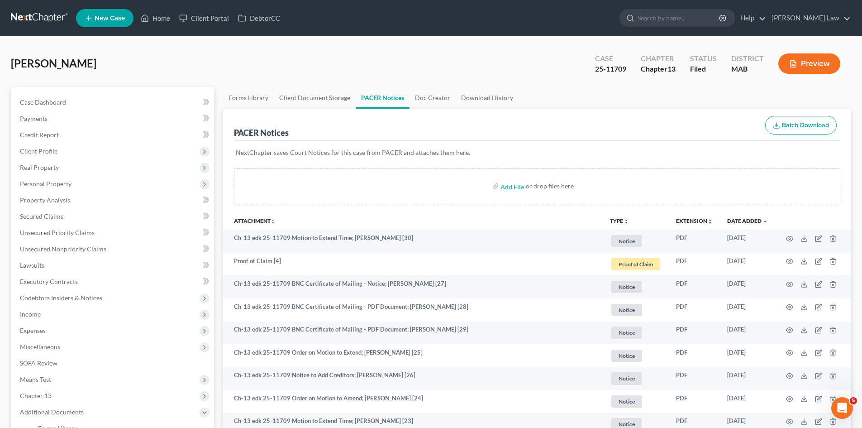
click at [22, 19] on link at bounding box center [40, 18] width 58 height 16
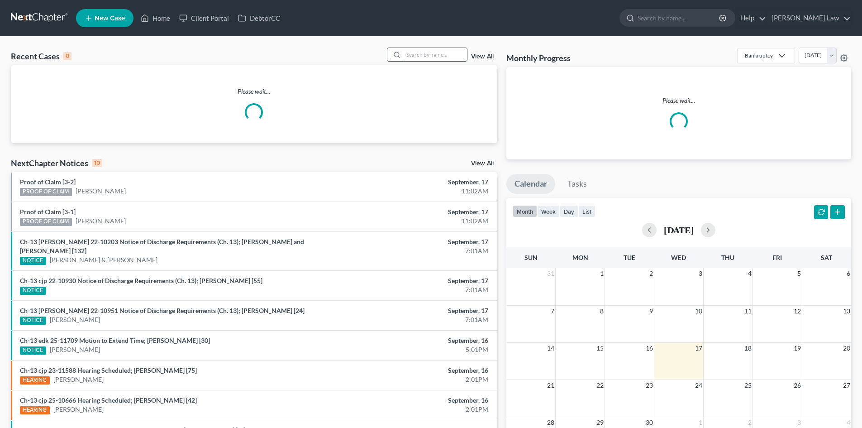
click at [418, 59] on input "search" at bounding box center [435, 54] width 63 height 13
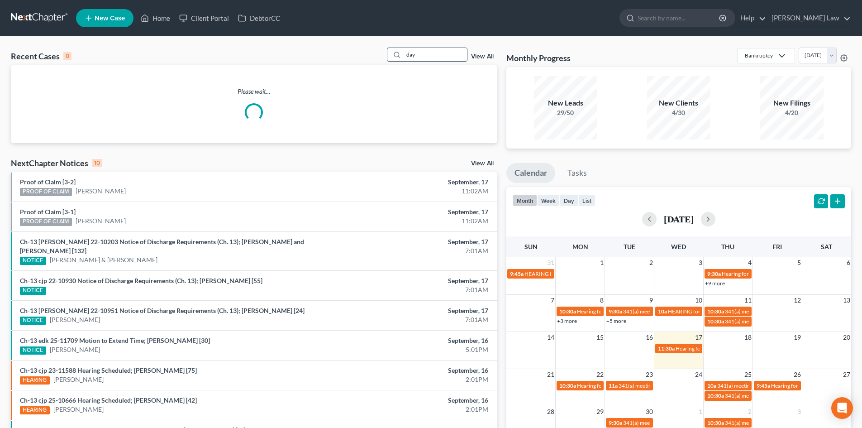
type input "day"
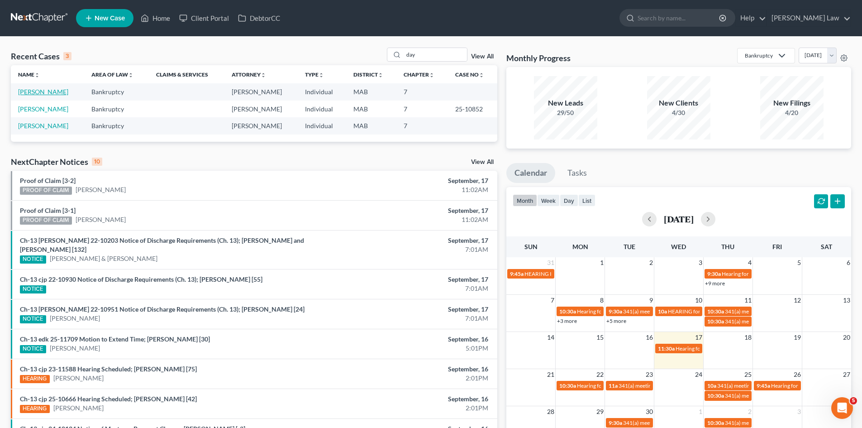
click at [43, 94] on link "[PERSON_NAME]" at bounding box center [43, 92] width 50 height 8
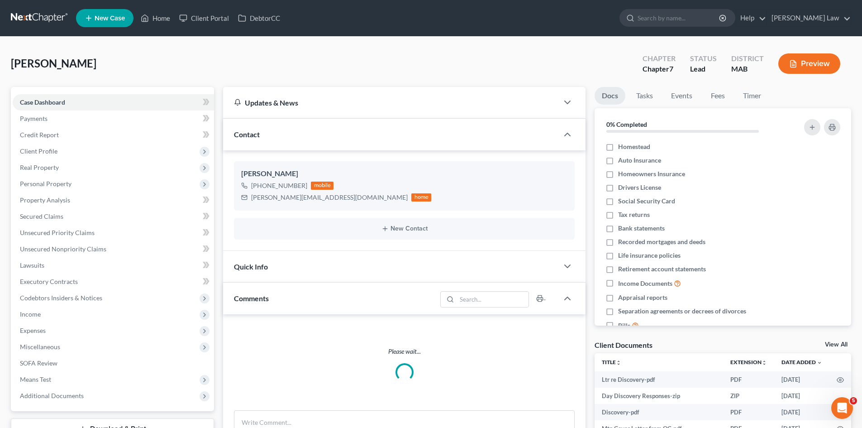
scroll to position [145, 0]
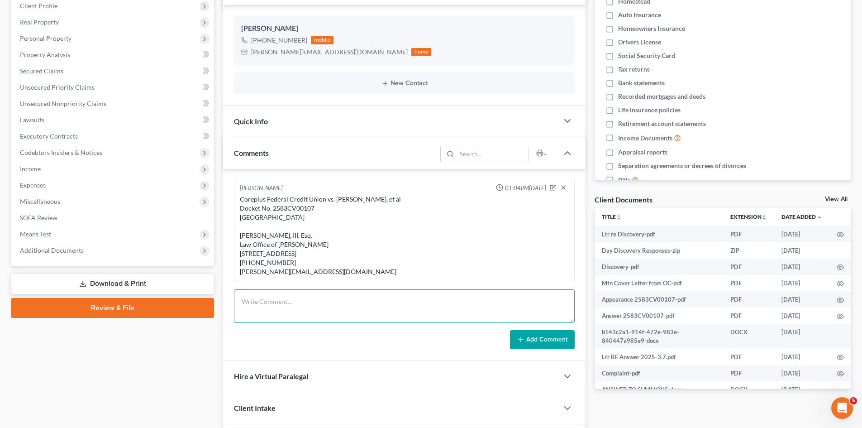
click at [285, 311] on textarea at bounding box center [404, 305] width 341 height 33
paste textarea "[PERSON_NAME], Esq. [PERSON_NAME] & Associates, P.C. [STREET_ADDRESS] [PHONE_NU…"
click at [242, 312] on textarea "[PERSON_NAME], Esq. [PERSON_NAME] & Associates, P.C. [STREET_ADDRESS] [PHONE_NU…" at bounding box center [404, 305] width 341 height 33
click at [244, 309] on textarea "James Ryan, Esq. Zwicker & Associates, P.C. 225 Foxborough Blvd, Ste 204 Foxbor…" at bounding box center [404, 305] width 341 height 33
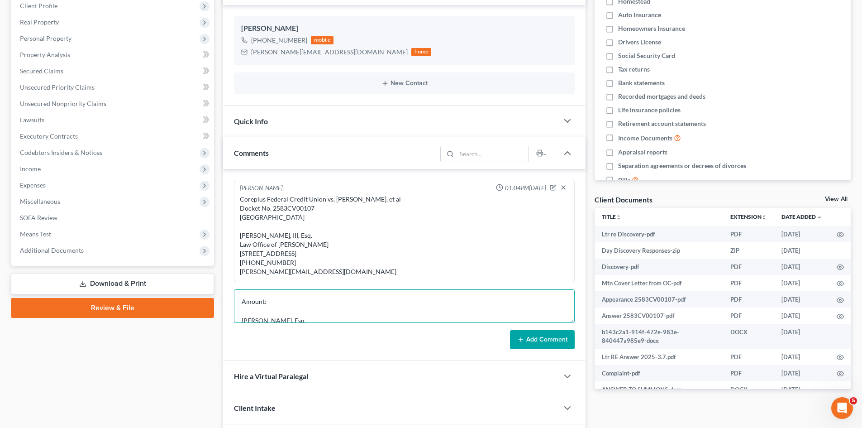
click at [241, 310] on textarea "Amount: James Ryan, Esq. Zwicker & Associates, P.C. 225 Foxborough Blvd, Ste 20…" at bounding box center [404, 305] width 341 height 33
click at [247, 307] on textarea "Amount: James Ryan, Esq. Zwicker & Associates, P.C. 225 Foxborough Blvd, Ste 20…" at bounding box center [404, 305] width 341 height 33
paste textarea "2559CV000691"
click at [274, 306] on textarea "Docket No, 2559CV000691 Plymouth District Court Amount: James Ryan, Esq. Zwicke…" at bounding box center [404, 305] width 341 height 33
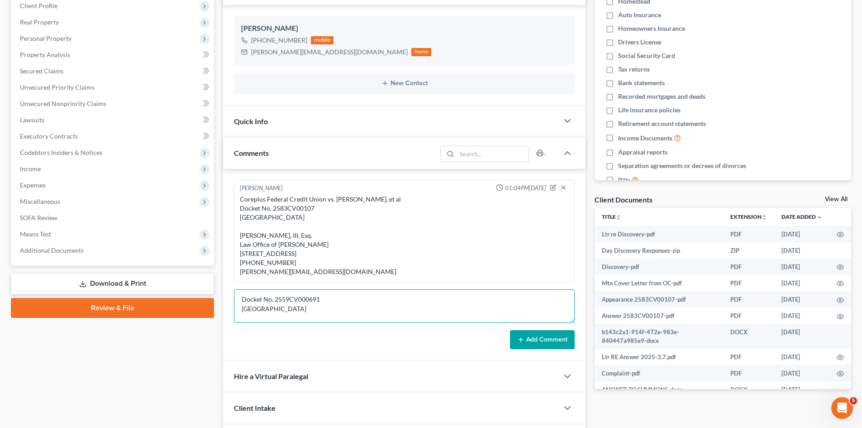
click at [244, 307] on textarea "Docket No. 2559CV000691 Plymouth District Court Amount: James Ryan, Esq. Zwicke…" at bounding box center [404, 305] width 341 height 33
click at [242, 310] on textarea "Docket No. 2559CV000691 Plymouth District Court Amount: James Ryan, Esq. Zwicke…" at bounding box center [404, 305] width 341 height 33
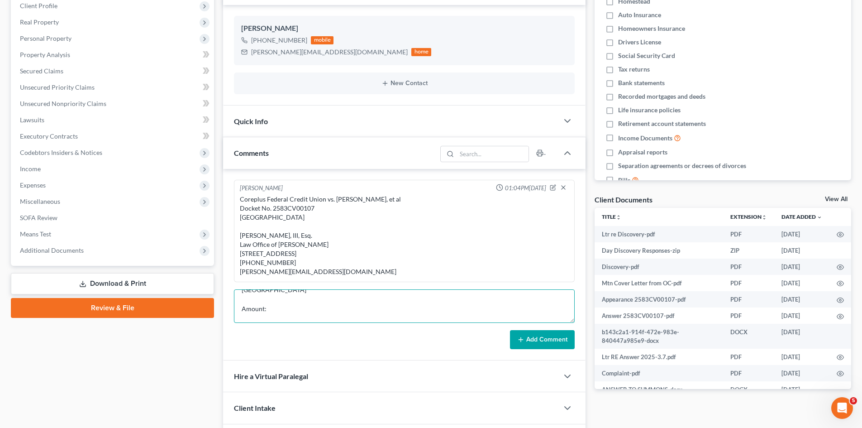
click at [243, 307] on textarea "Docket No. 2559CV000691 Plymouth District Court Amount: James Ryan, Esq. Zwicke…" at bounding box center [404, 305] width 341 height 33
paste textarea "Massachusetts Educational Financing Authority"
paste textarea "Dale C Day A/K/A Dale Day"
click at [398, 303] on textarea "Massachusetts Educational Financing Authority v. Dale C Day A/K/A Dale Day Dock…" at bounding box center [404, 305] width 341 height 33
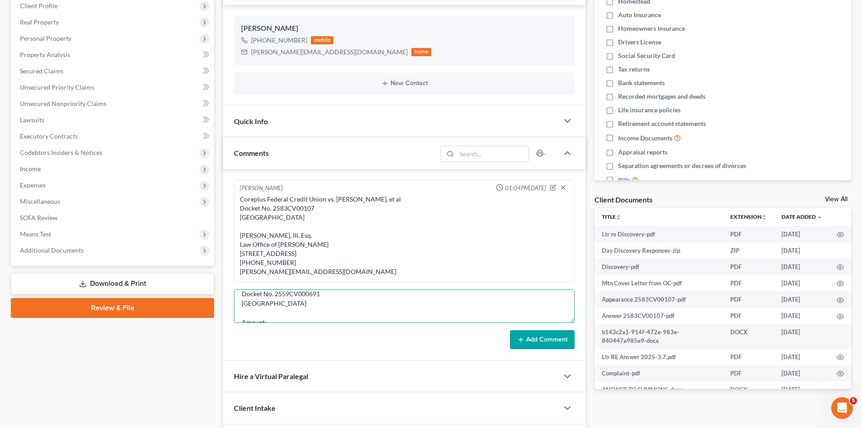
click at [456, 305] on textarea "Massachusetts Educational Financing Authority v. Dale C. Day A/K/A Dale Day Doc…" at bounding box center [404, 305] width 341 height 33
type textarea "Massachusetts Educational Financing Authority v. Dale C. Day A/K/A Dale Day and…"
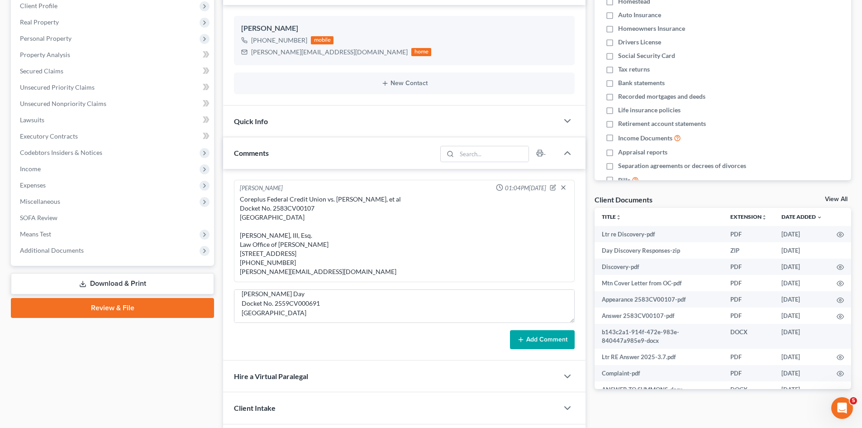
click at [538, 348] on button "Add Comment" at bounding box center [542, 339] width 65 height 19
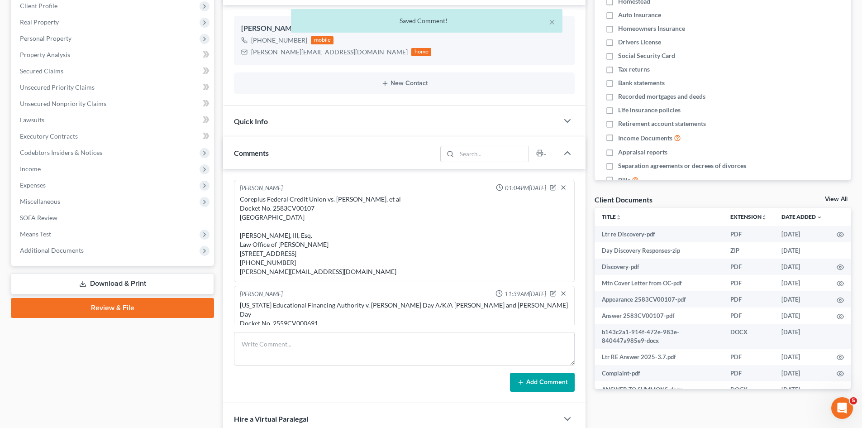
scroll to position [109, 0]
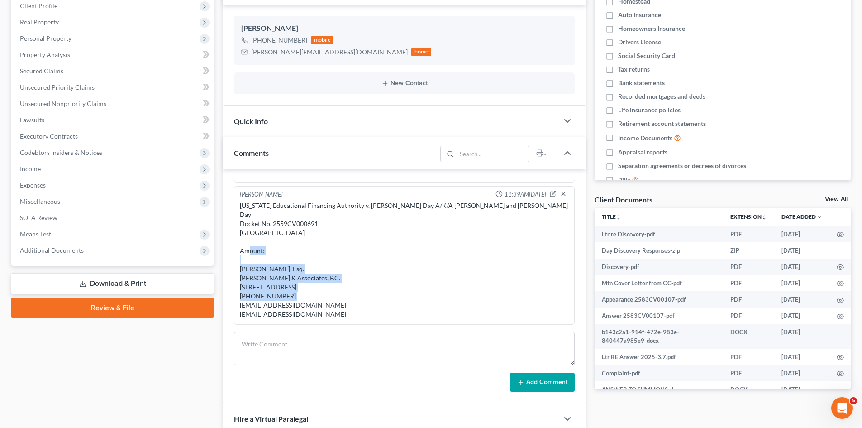
drag, startPoint x: 246, startPoint y: 259, endPoint x: 320, endPoint y: 287, distance: 79.2
click at [320, 287] on div "Massachusetts Educational Financing Authority v. Dale C. Day A/K/A Dale Day and…" at bounding box center [404, 259] width 333 height 121
copy div "James Ryan, Esq. Zwicker & Associates, P.C. 225 Foxborough Blvd, Ste 204 Foxbor…"
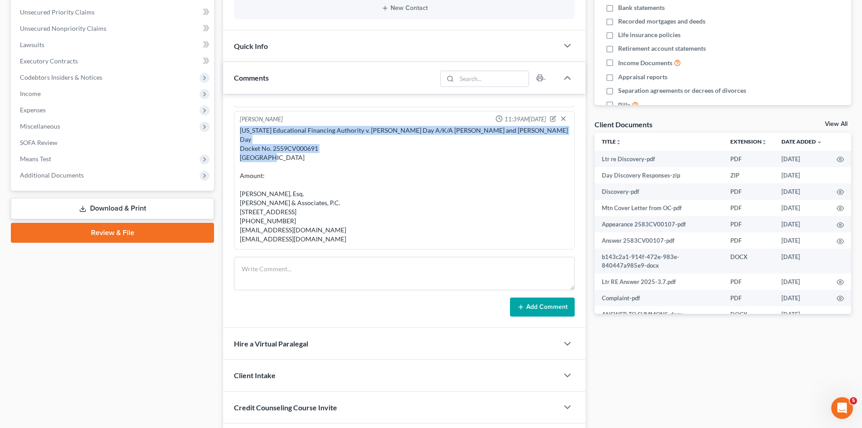
drag, startPoint x: 310, startPoint y: 151, endPoint x: 323, endPoint y: 138, distance: 18.2
click at [240, 133] on div "Massachusetts Educational Financing Authority v. Dale C. Day A/K/A Dale Day and…" at bounding box center [404, 185] width 329 height 118
copy div "Massachusetts Educational Financing Authority v. Dale C. Day A/K/A Dale Day and…"
click at [297, 138] on div "Massachusetts Educational Financing Authority v. Dale C. Day A/K/A Dale Day and…" at bounding box center [404, 185] width 329 height 118
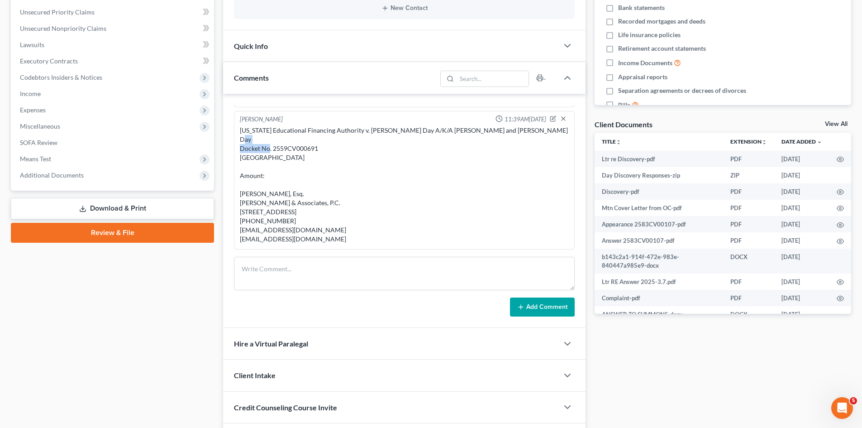
click at [297, 138] on div "Massachusetts Educational Financing Authority v. Dale C. Day A/K/A Dale Day and…" at bounding box center [404, 185] width 329 height 118
copy div "2559CV000691"
drag, startPoint x: 357, startPoint y: 154, endPoint x: 360, endPoint y: 147, distance: 8.2
click at [357, 154] on div "Massachusetts Educational Financing Authority v. Dale C. Day A/K/A Dale Day and…" at bounding box center [404, 185] width 329 height 118
drag, startPoint x: 369, startPoint y: 129, endPoint x: 235, endPoint y: 129, distance: 133.9
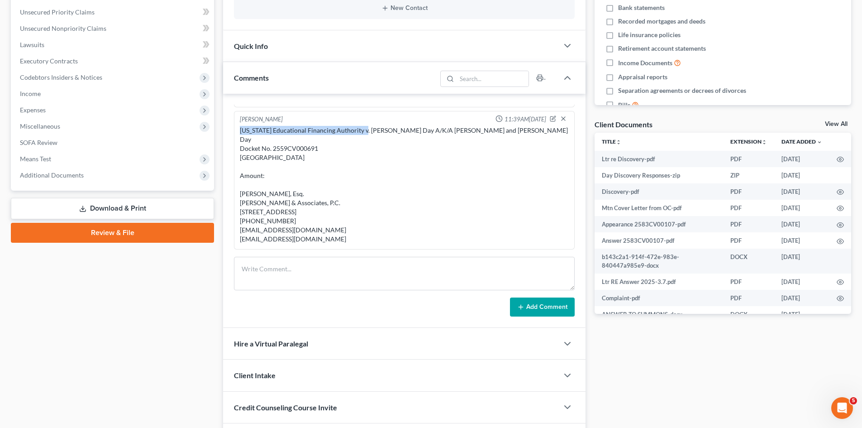
click at [235, 129] on div "Michael Manning 11:39AM, 09/17/2025 Massachusetts Educational Financing Authori…" at bounding box center [404, 180] width 341 height 138
copy div "Massachusetts Educational Financing Authorit"
click at [408, 142] on div "Massachusetts Educational Financing Authority v. Dale C. Day A/K/A Dale Day and…" at bounding box center [404, 185] width 329 height 118
drag, startPoint x: 379, startPoint y: 131, endPoint x: 503, endPoint y: 126, distance: 123.6
click at [503, 126] on div "Massachusetts Educational Financing Authority v. Dale C. Day A/K/A Dale Day and…" at bounding box center [404, 185] width 329 height 118
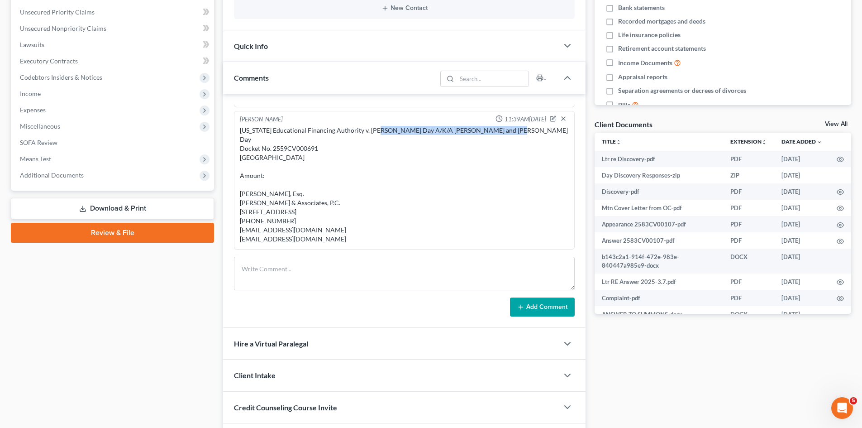
copy div "Dale C. Day A/K/A Dale Day and Greg P. Day"
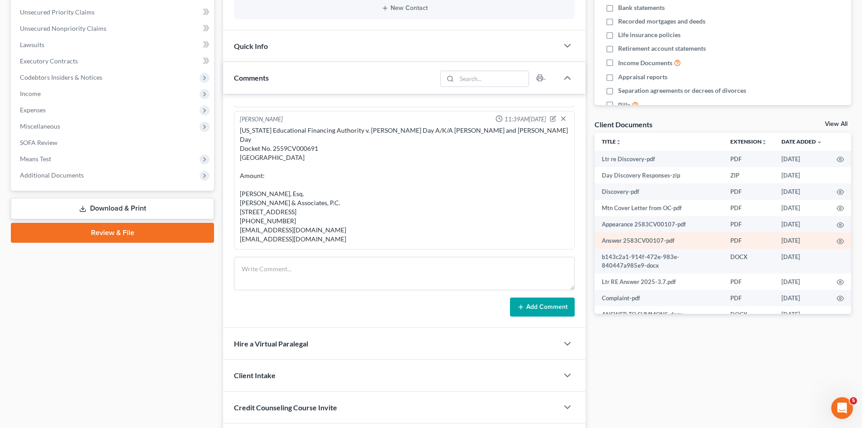
click at [837, 240] on td at bounding box center [840, 240] width 22 height 16
click at [837, 240] on icon "button" at bounding box center [840, 241] width 7 height 7
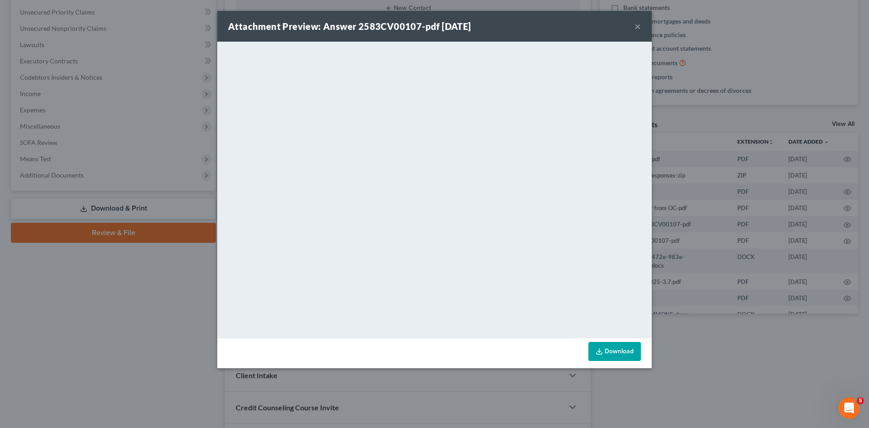
click at [166, 204] on div "Attachment Preview: Answer 2583CV00107-pdf 03/07/2025 × <object ng-attr-data='h…" at bounding box center [434, 214] width 869 height 428
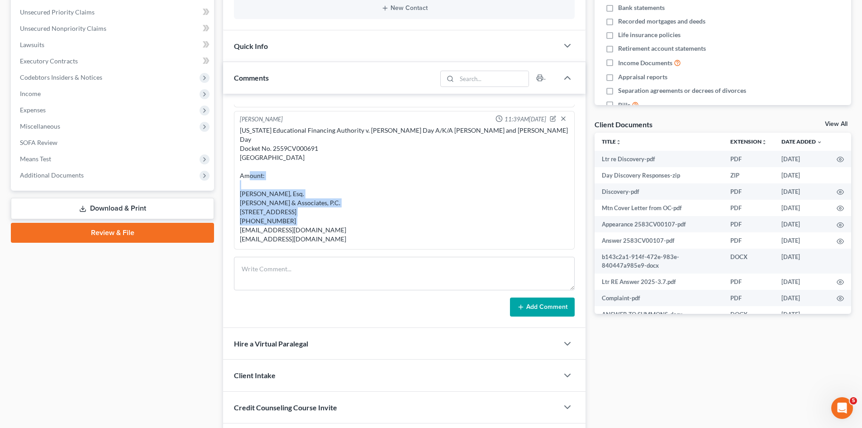
copy div "James Ryan, Esq. Zwicker & Associates, P.C. 225 Foxborough Blvd, Ste 204 Foxbor…"
drag, startPoint x: 241, startPoint y: 185, endPoint x: 321, endPoint y: 215, distance: 86.2
click at [321, 215] on div "Massachusetts Educational Financing Authority v. Dale C. Day A/K/A Dale Day and…" at bounding box center [404, 185] width 329 height 118
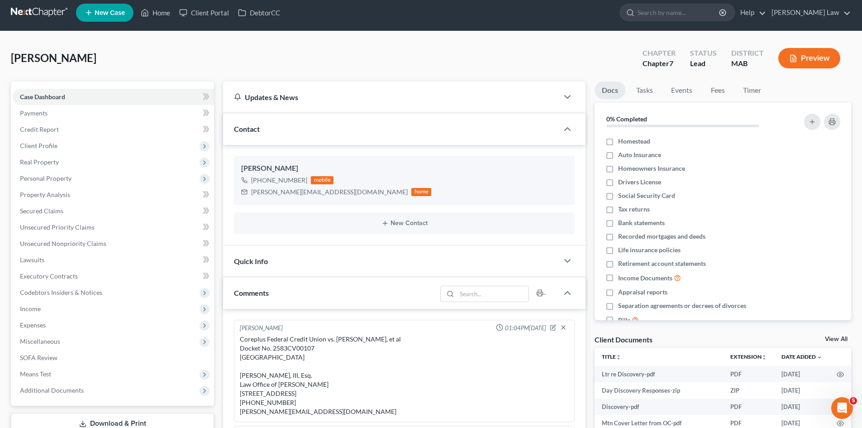
scroll to position [0, 0]
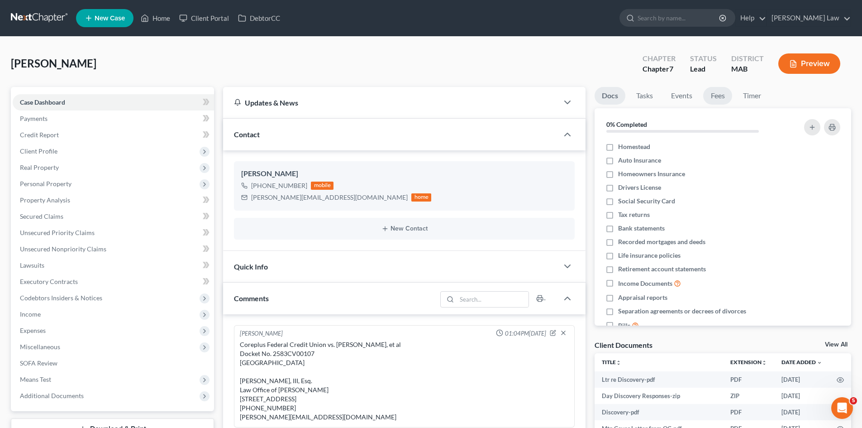
click at [722, 98] on link "Fees" at bounding box center [717, 96] width 29 height 18
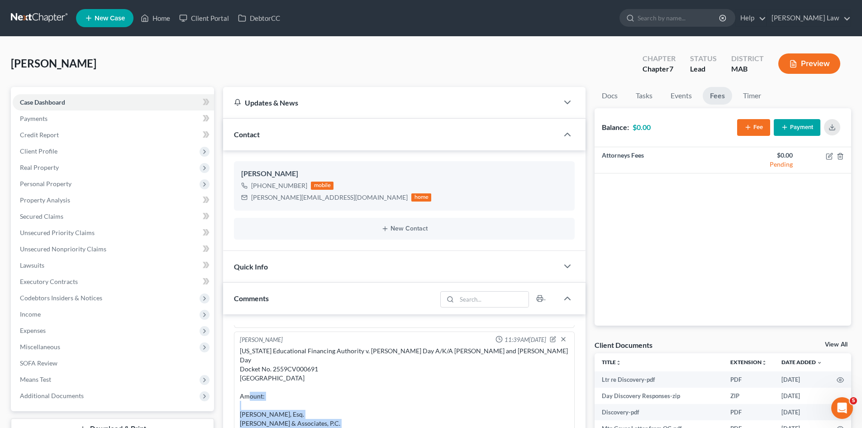
click at [19, 23] on link at bounding box center [40, 18] width 58 height 16
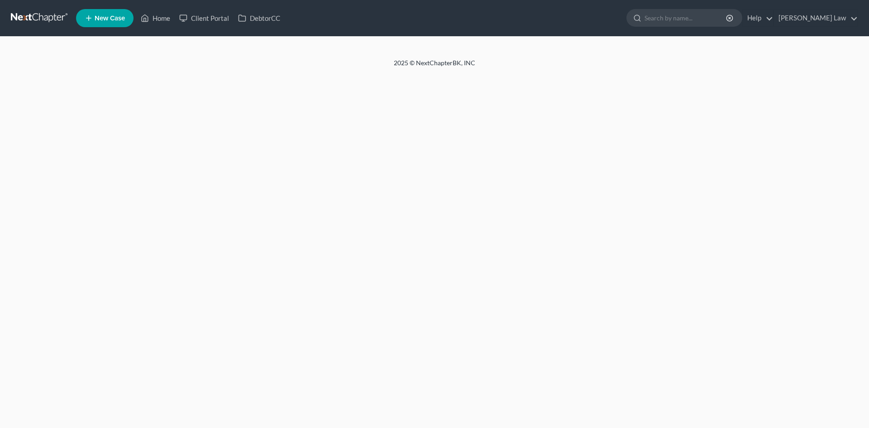
click at [453, 53] on div at bounding box center [434, 48] width 869 height 22
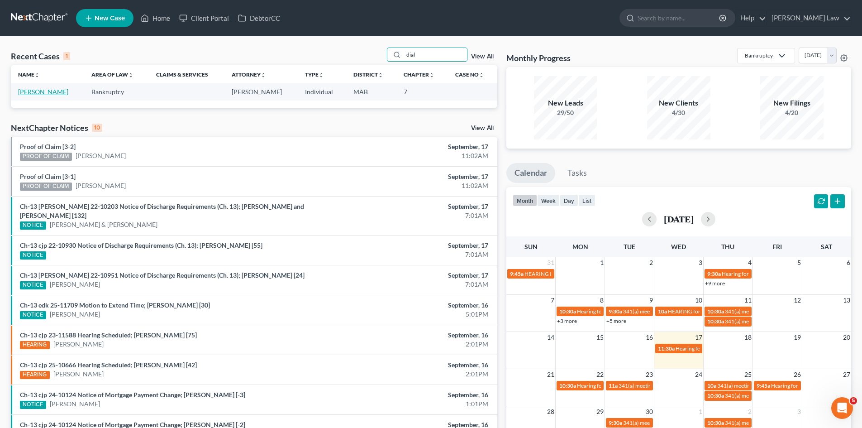
type input "dial"
click at [36, 95] on link "[PERSON_NAME]" at bounding box center [43, 92] width 50 height 8
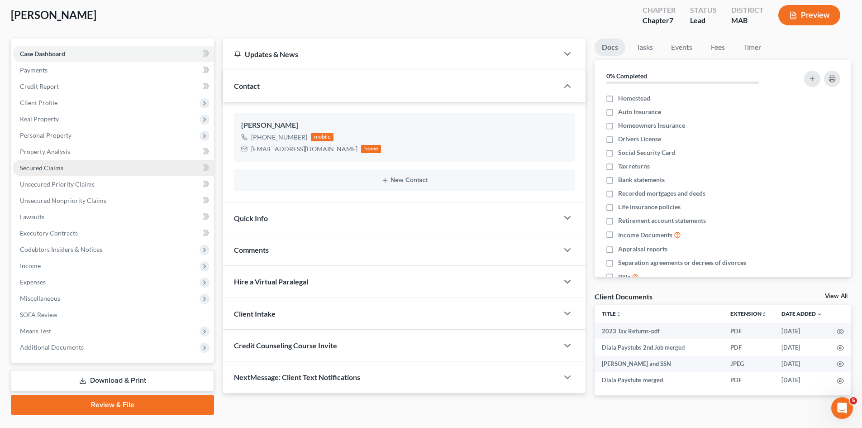
scroll to position [70, 0]
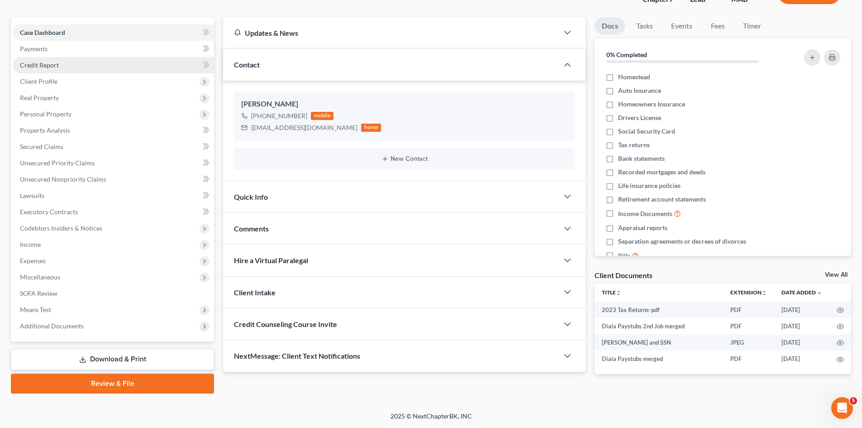
click at [45, 65] on span "Credit Report" at bounding box center [39, 65] width 39 height 8
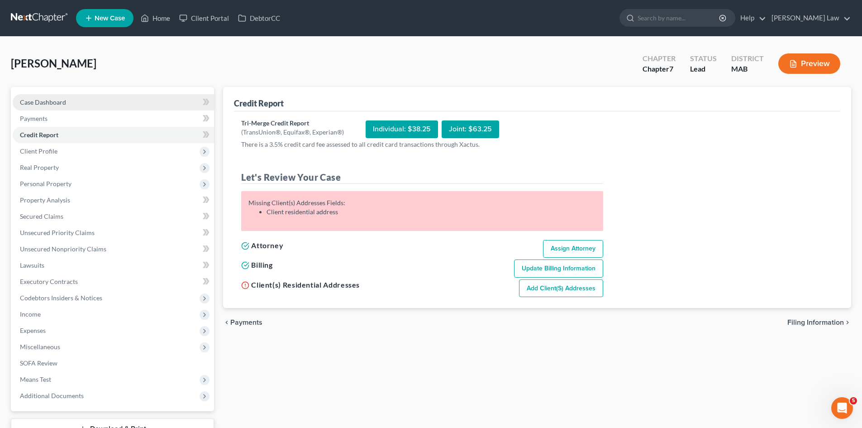
click at [90, 104] on link "Case Dashboard" at bounding box center [113, 102] width 201 height 16
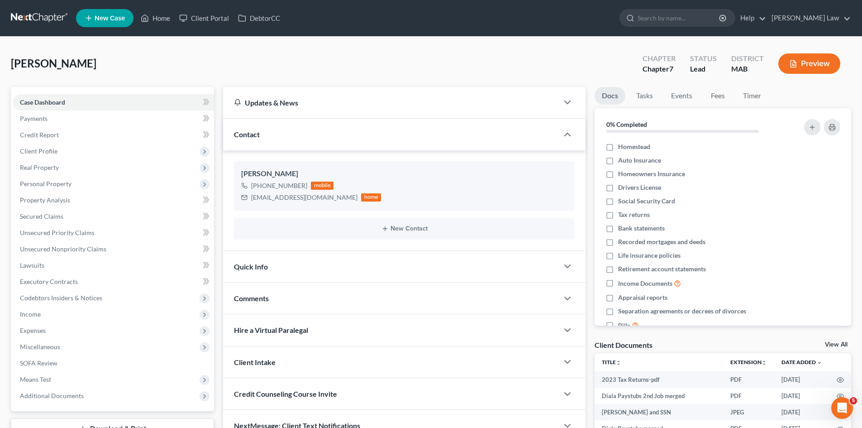
click at [830, 344] on link "View All" at bounding box center [836, 344] width 23 height 6
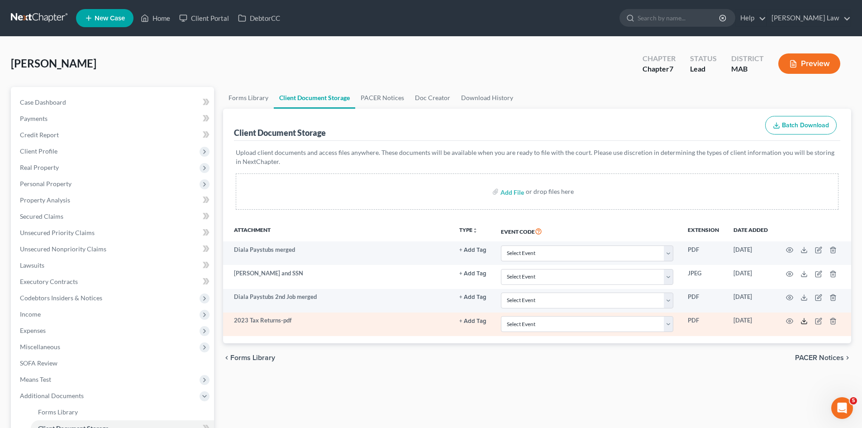
click at [802, 320] on icon at bounding box center [803, 320] width 7 height 7
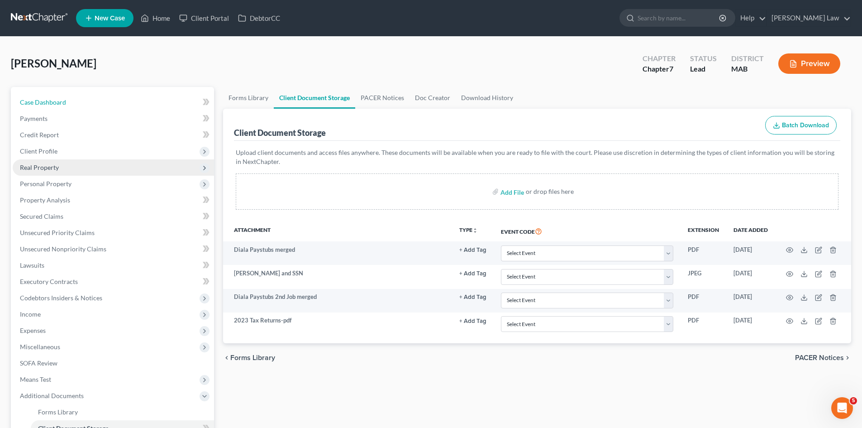
drag, startPoint x: 40, startPoint y: 100, endPoint x: 65, endPoint y: 173, distance: 76.7
click at [40, 100] on span "Case Dashboard" at bounding box center [43, 102] width 46 height 8
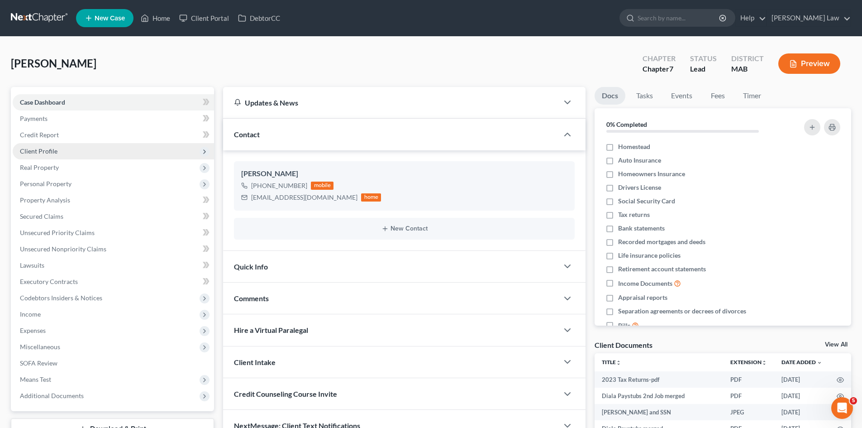
click at [48, 148] on span "Client Profile" at bounding box center [39, 151] width 38 height 8
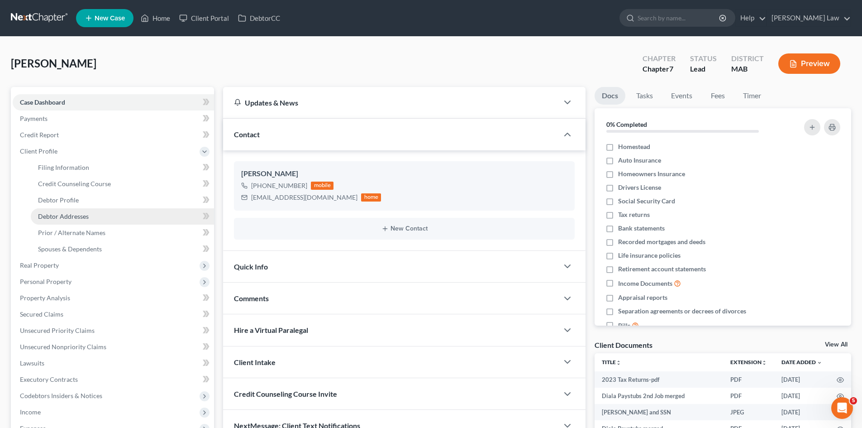
click at [67, 209] on link "Debtor Addresses" at bounding box center [122, 216] width 183 height 16
select select "0"
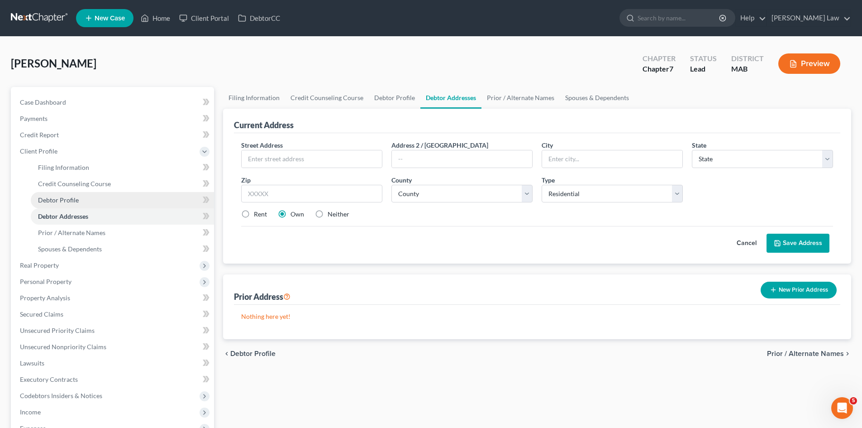
click at [66, 199] on span "Debtor Profile" at bounding box center [58, 200] width 41 height 8
select select "0"
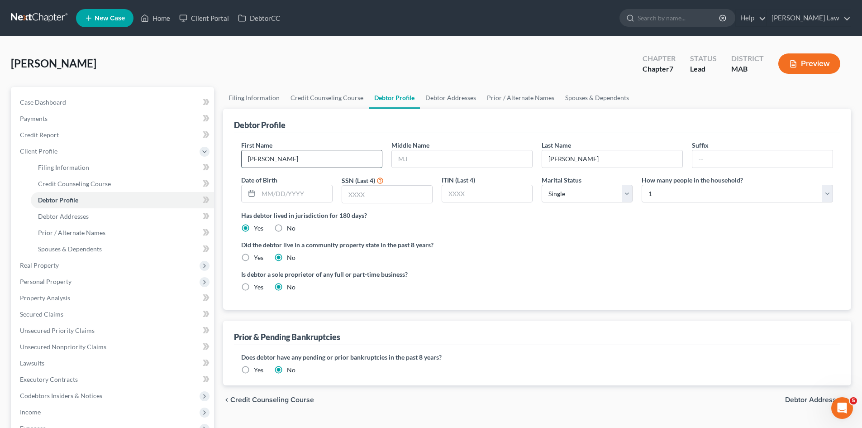
click at [262, 160] on input "[PERSON_NAME]" at bounding box center [312, 158] width 140 height 17
click at [278, 159] on input "[PERSON_NAME]" at bounding box center [312, 158] width 140 height 17
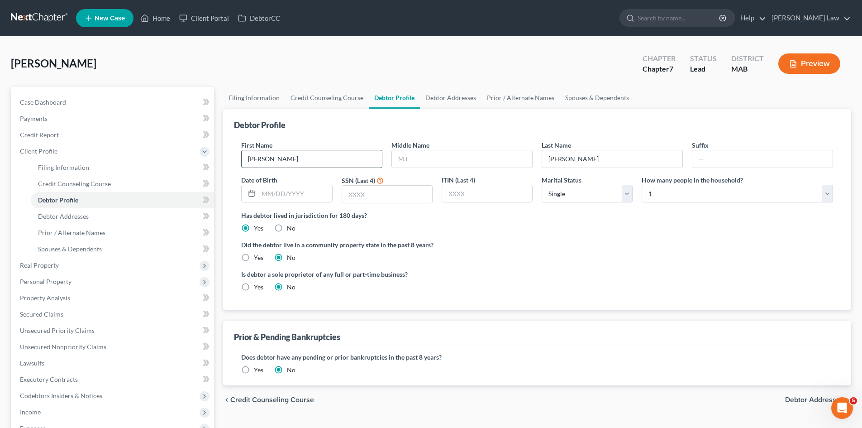
click at [312, 152] on input "[PERSON_NAME]" at bounding box center [312, 158] width 140 height 17
drag, startPoint x: 275, startPoint y: 161, endPoint x: 266, endPoint y: 161, distance: 9.1
click at [266, 161] on input "[PERSON_NAME]" at bounding box center [312, 158] width 140 height 17
click at [432, 157] on input "text" at bounding box center [462, 158] width 140 height 17
paste input "R"
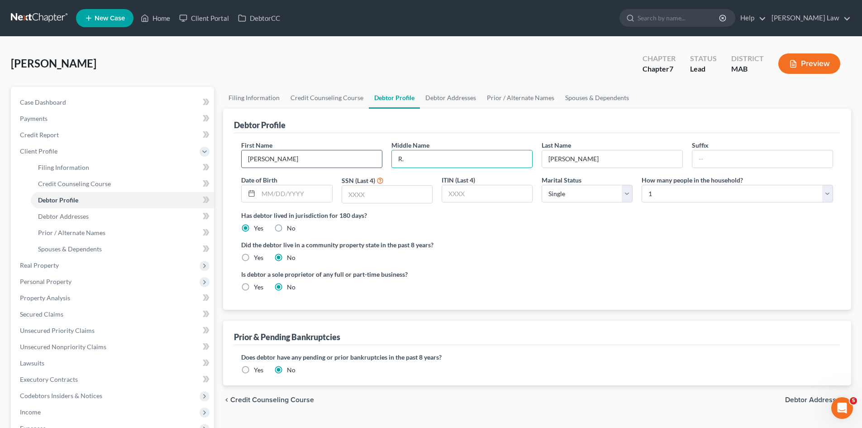
type input "R."
click at [298, 157] on input "[PERSON_NAME]" at bounding box center [312, 158] width 140 height 17
type input "Diala"
click at [306, 153] on input "Diala" at bounding box center [312, 158] width 140 height 17
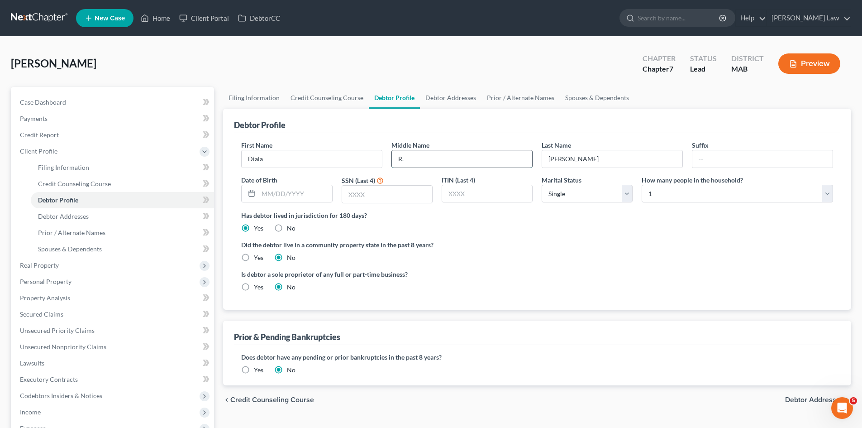
click at [445, 158] on input "R." at bounding box center [462, 158] width 140 height 17
click at [597, 162] on input "[PERSON_NAME]" at bounding box center [612, 158] width 140 height 17
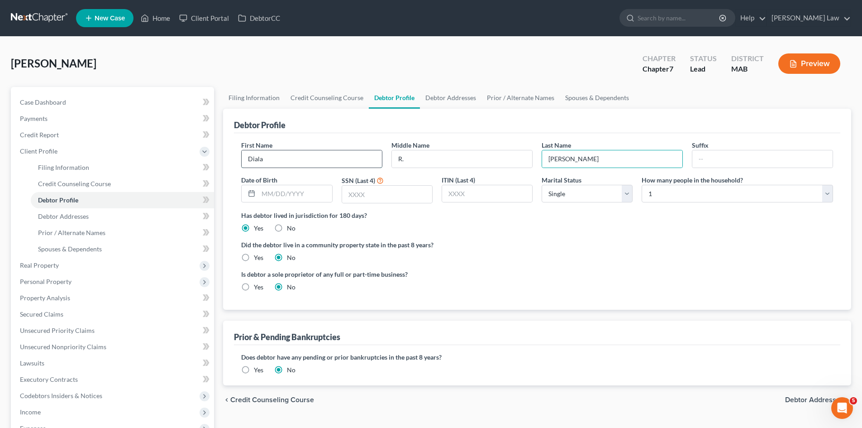
click at [350, 157] on input "Diala" at bounding box center [312, 158] width 140 height 17
click at [565, 162] on input "[PERSON_NAME]" at bounding box center [612, 158] width 140 height 17
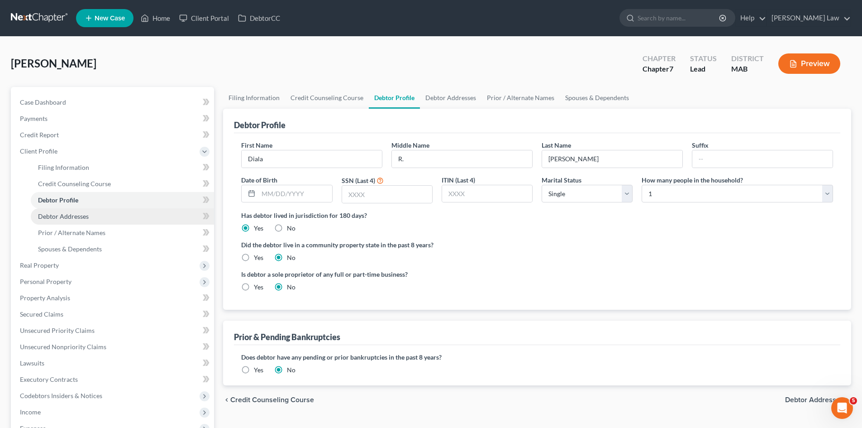
click at [121, 214] on link "Debtor Addresses" at bounding box center [122, 216] width 183 height 16
select select "0"
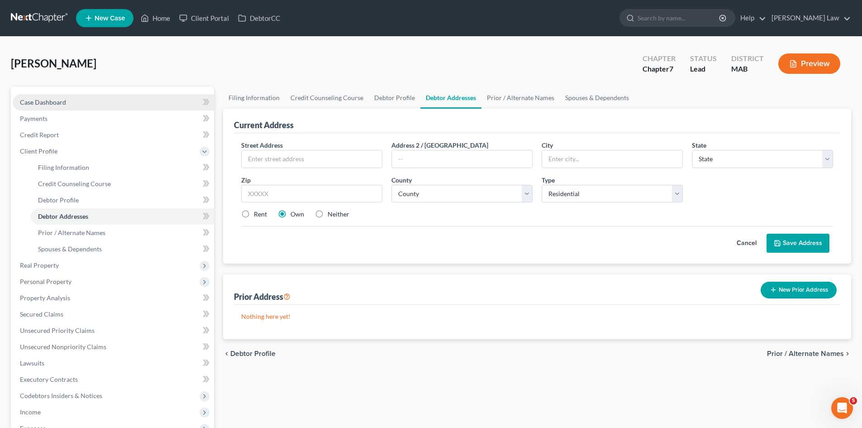
click at [48, 100] on span "Case Dashboard" at bounding box center [43, 102] width 46 height 8
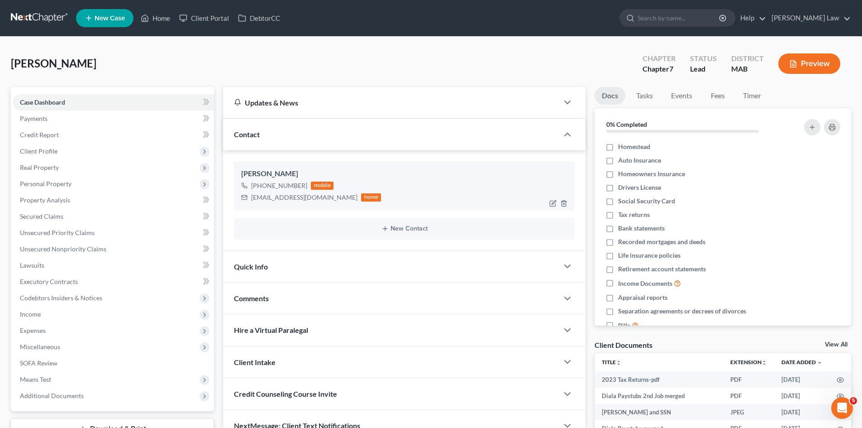
drag, startPoint x: 305, startPoint y: 187, endPoint x: 259, endPoint y: 186, distance: 45.7
click at [259, 186] on div "[PHONE_NUMBER] mobile" at bounding box center [311, 186] width 140 height 12
copy div "[PHONE_NUMBER]"
click at [275, 200] on div "[EMAIL_ADDRESS][DOMAIN_NAME]" at bounding box center [304, 197] width 106 height 9
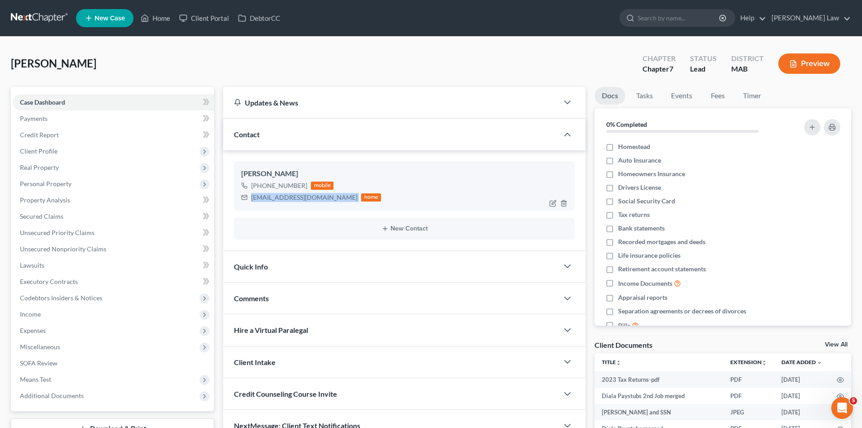
click at [275, 200] on div "[EMAIL_ADDRESS][DOMAIN_NAME]" at bounding box center [304, 197] width 106 height 9
copy div "[EMAIL_ADDRESS][DOMAIN_NAME]"
click at [46, 17] on link at bounding box center [40, 18] width 58 height 16
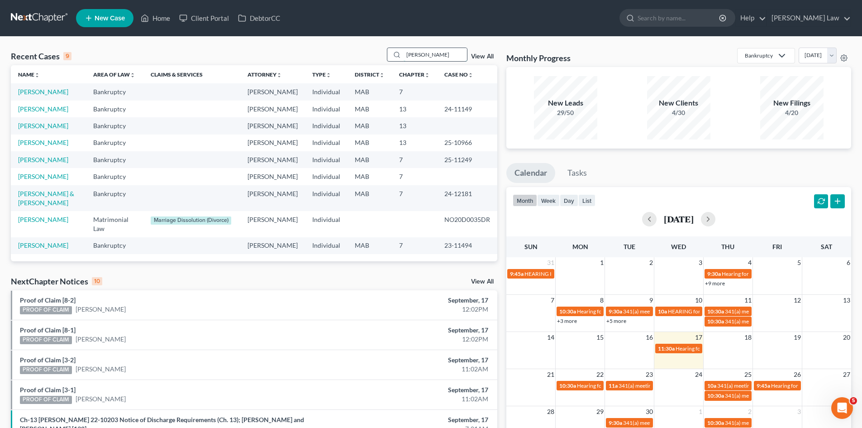
click at [427, 53] on input "[PERSON_NAME]" at bounding box center [435, 54] width 63 height 13
click at [427, 52] on input "[PERSON_NAME]" at bounding box center [435, 54] width 63 height 13
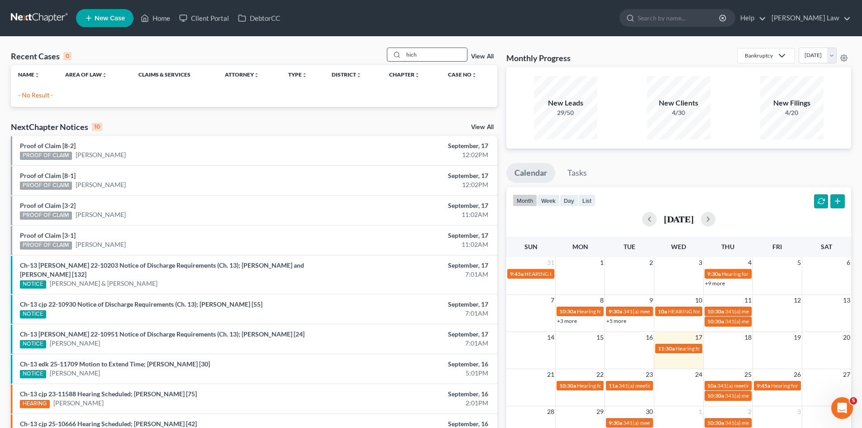
click at [448, 52] on input "hich" at bounding box center [435, 54] width 63 height 13
click at [413, 51] on input "hich" at bounding box center [435, 54] width 63 height 13
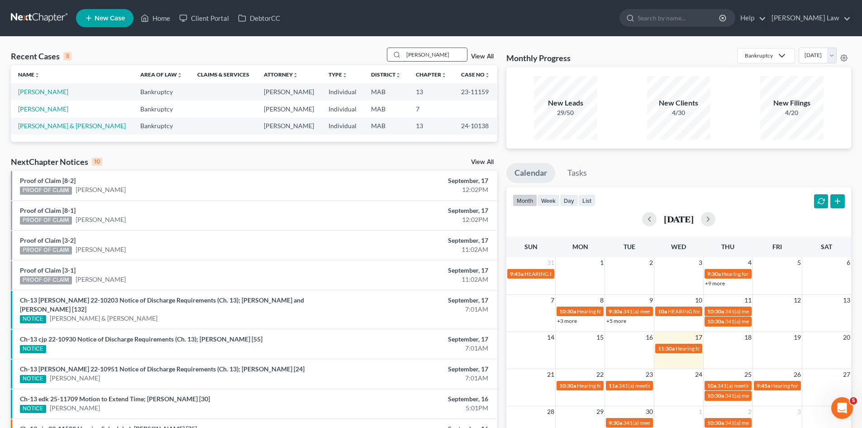
click at [443, 51] on input "[PERSON_NAME]" at bounding box center [435, 54] width 63 height 13
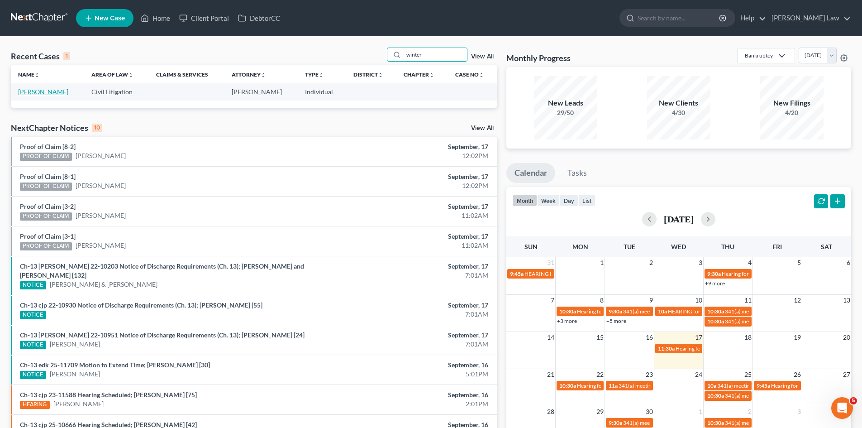
type input "winter"
click at [47, 90] on link "[PERSON_NAME]" at bounding box center [43, 92] width 50 height 8
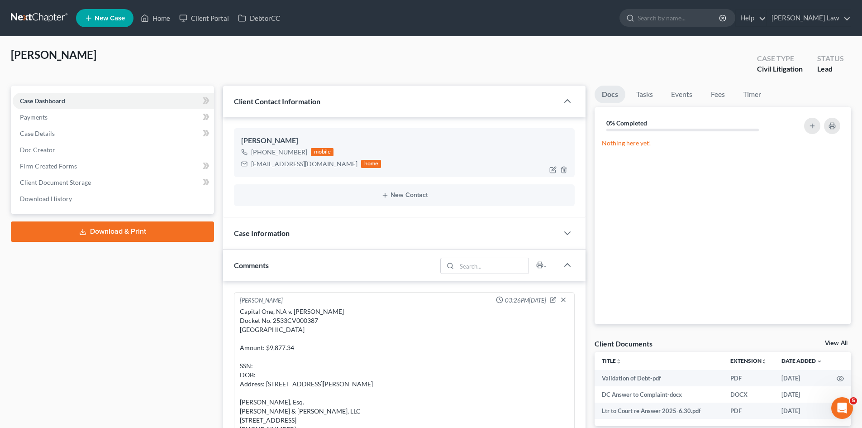
click at [305, 153] on div "+1 (508) 889-1204 mobile" at bounding box center [311, 152] width 140 height 12
click at [44, 23] on link at bounding box center [40, 18] width 58 height 16
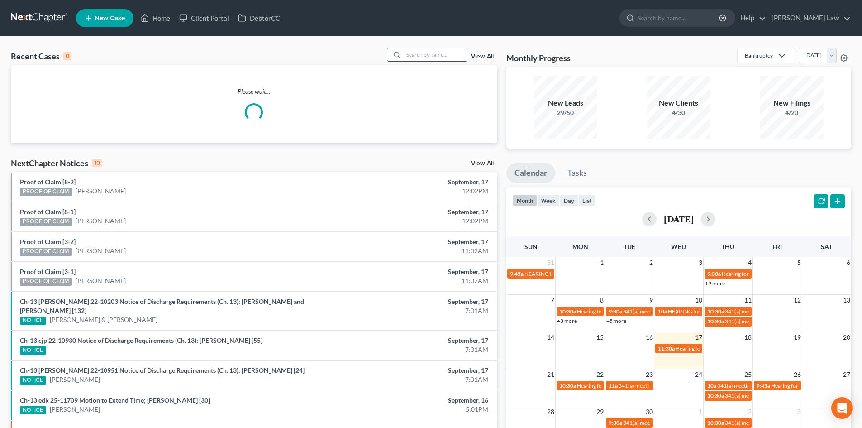
click at [434, 55] on input "search" at bounding box center [435, 54] width 63 height 13
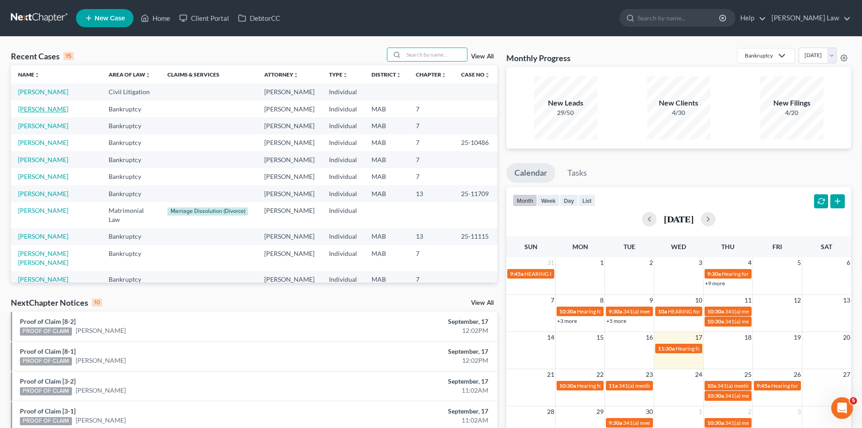
click at [36, 109] on link "[PERSON_NAME]" at bounding box center [43, 109] width 50 height 8
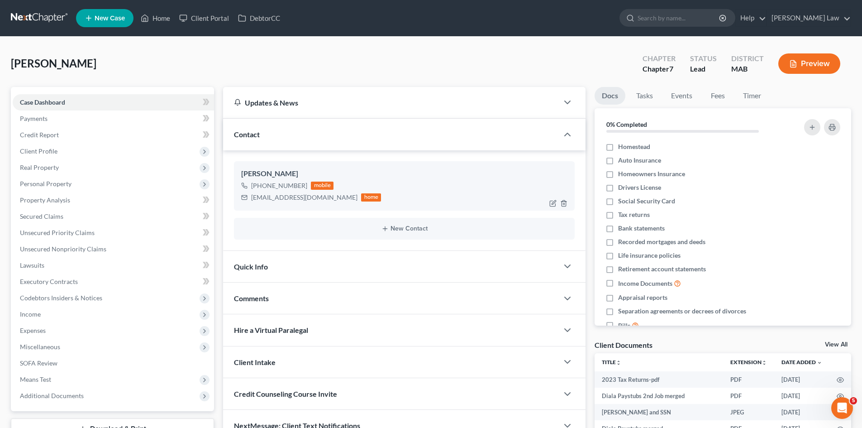
click at [271, 197] on div "[EMAIL_ADDRESS][DOMAIN_NAME]" at bounding box center [304, 197] width 106 height 9
click at [271, 197] on div "hondaqueen13@aol.com" at bounding box center [304, 197] width 106 height 9
click at [278, 197] on div "hondaqueen13@aol.com" at bounding box center [304, 197] width 106 height 9
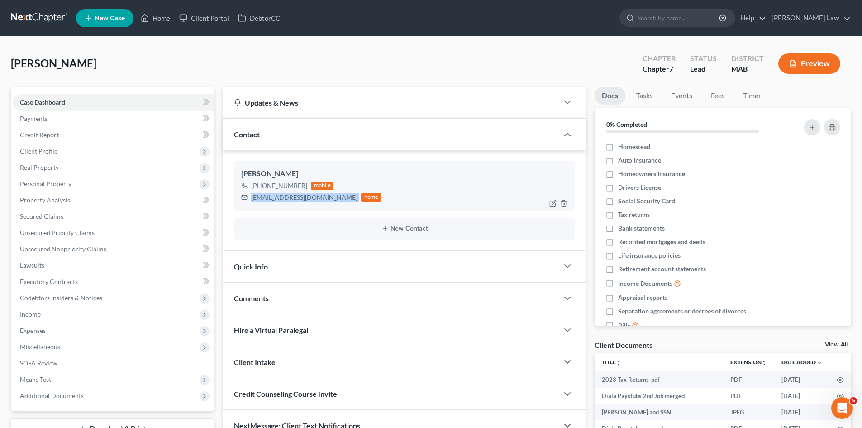
click at [278, 197] on div "hondaqueen13@aol.com" at bounding box center [304, 197] width 106 height 9
copy div "hondaqueen13@aol.com"
click at [48, 22] on link at bounding box center [40, 18] width 58 height 16
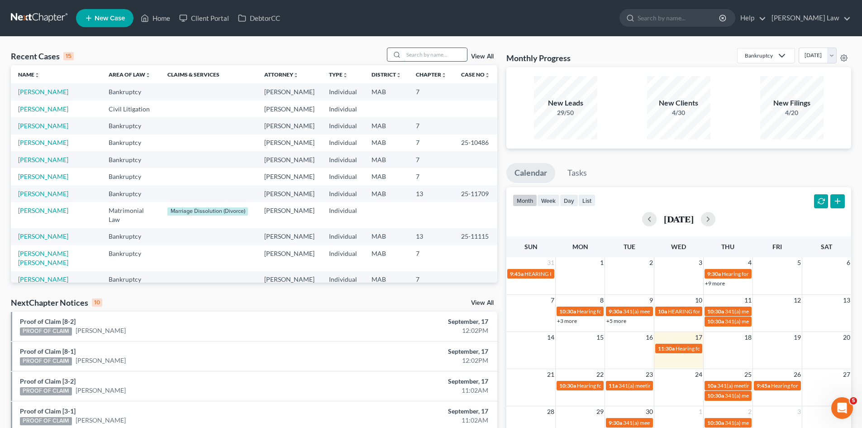
click at [407, 55] on input "search" at bounding box center [435, 54] width 63 height 13
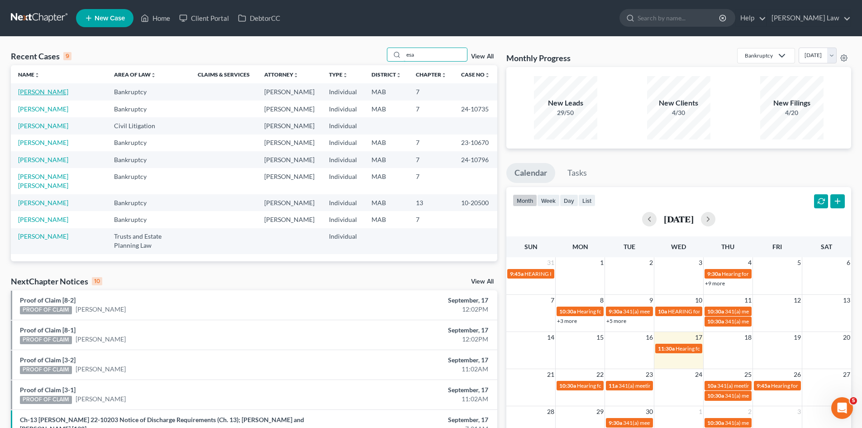
type input "esa"
click at [35, 93] on link "[PERSON_NAME]" at bounding box center [43, 92] width 50 height 8
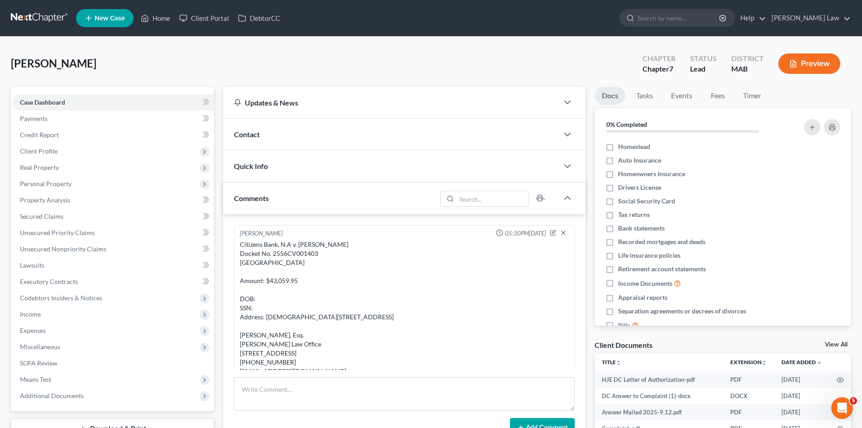
click at [836, 338] on div "Docs Tasks Events Fees Timer 0% Completed Nothing here yet! Homestead Auto Insu…" at bounding box center [723, 331] width 266 height 488
click at [838, 342] on link "View All" at bounding box center [836, 344] width 23 height 6
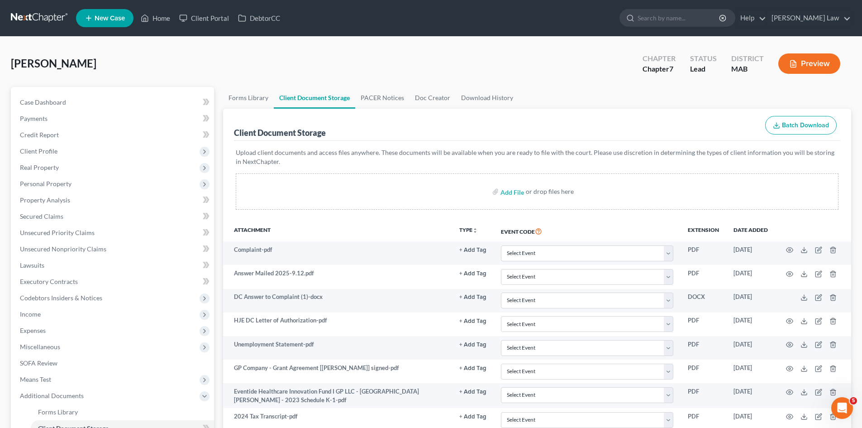
click at [32, 14] on link at bounding box center [40, 18] width 58 height 16
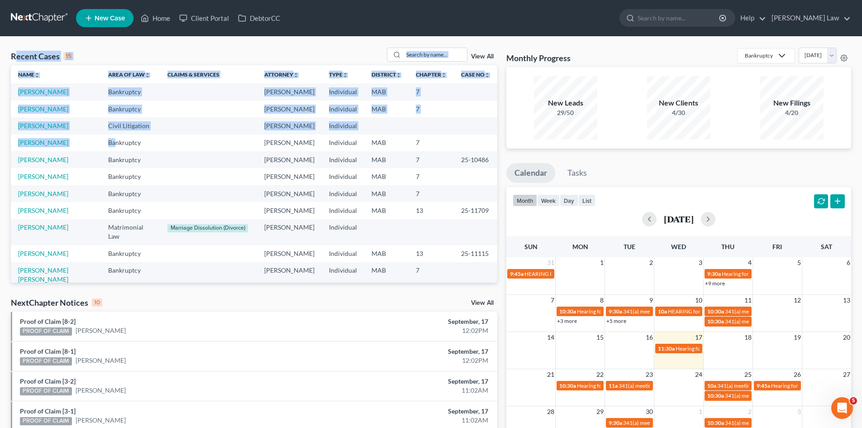
drag, startPoint x: 15, startPoint y: 60, endPoint x: 91, endPoint y: 136, distance: 107.5
click at [91, 136] on div "Recent Cases 15 View All Name unfold_more expand_more expand_less Area of Law u…" at bounding box center [254, 165] width 486 height 235
click at [39, 43] on div "Recent Cases 15 View All Name unfold_more expand_more expand_less Area of Law u…" at bounding box center [431, 340] width 862 height 607
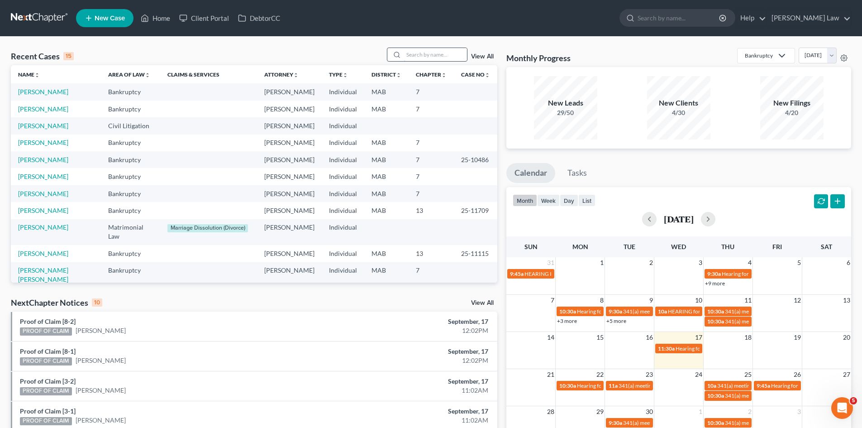
click at [461, 55] on input "search" at bounding box center [435, 54] width 63 height 13
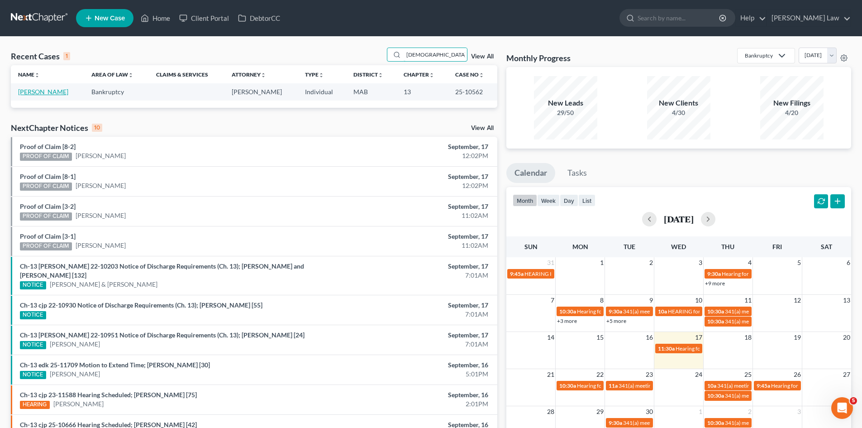
type input "zoto"
click at [35, 94] on link "[PERSON_NAME]" at bounding box center [43, 92] width 50 height 8
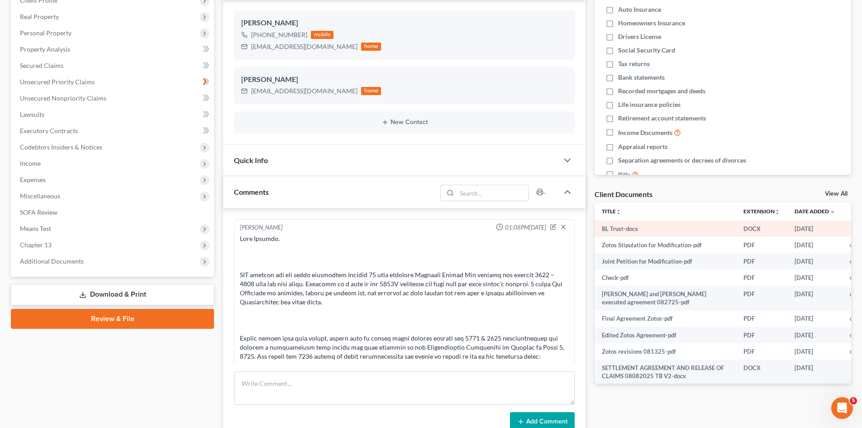
scroll to position [2008, 0]
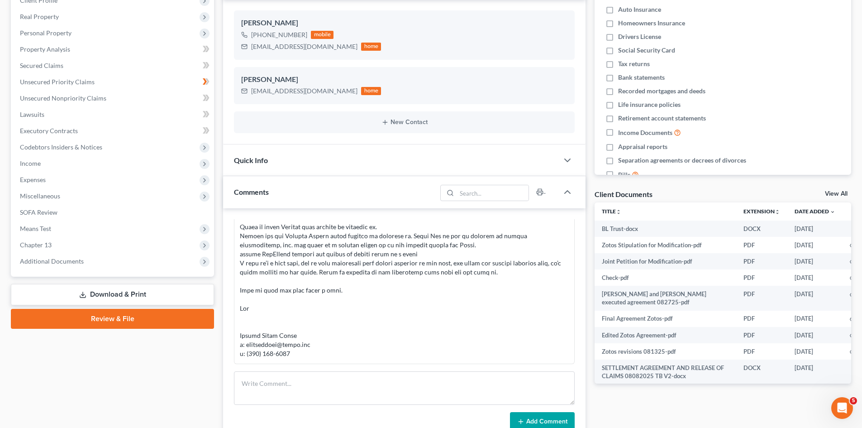
click at [829, 190] on link "View All" at bounding box center [836, 193] width 23 height 6
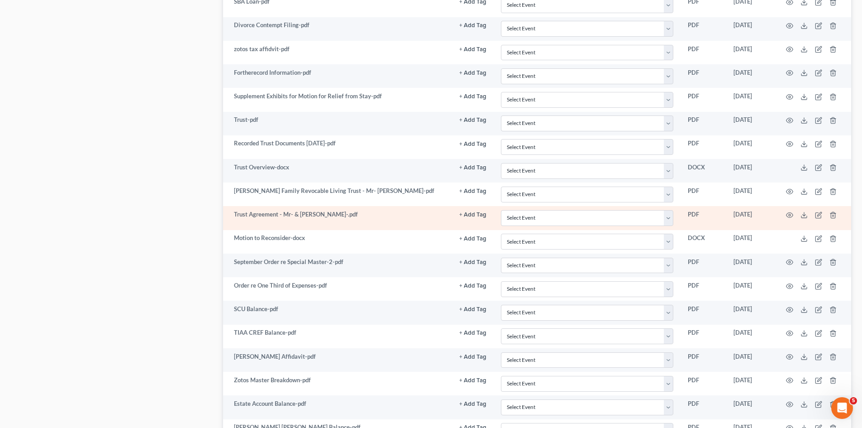
scroll to position [1397, 0]
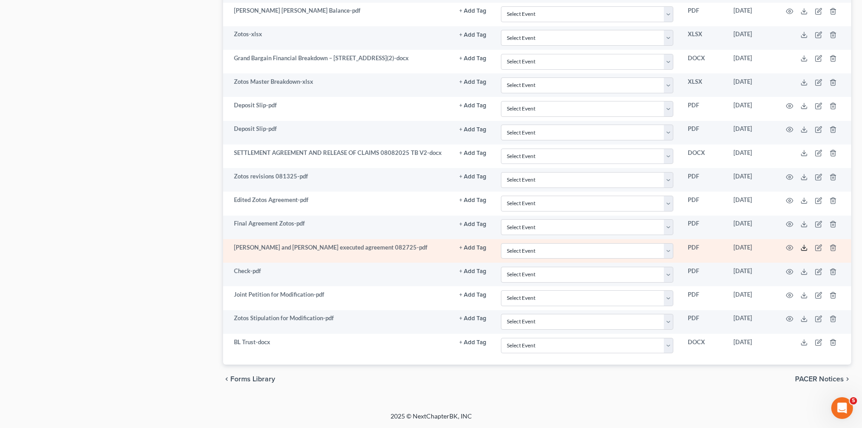
click at [806, 249] on icon at bounding box center [803, 247] width 7 height 7
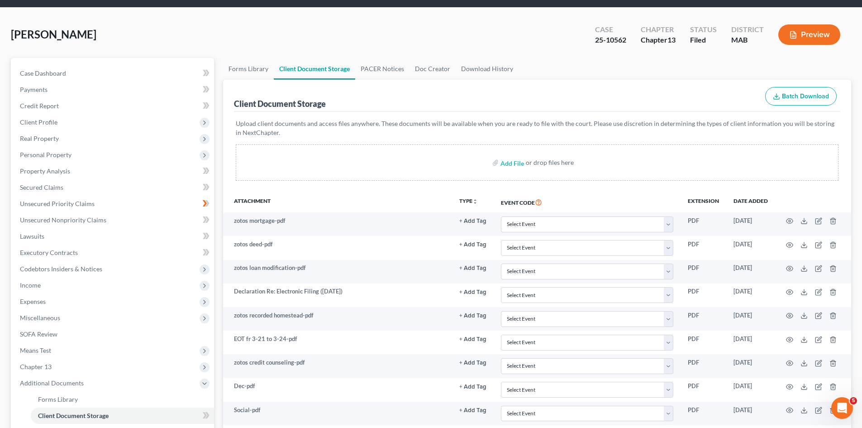
scroll to position [0, 0]
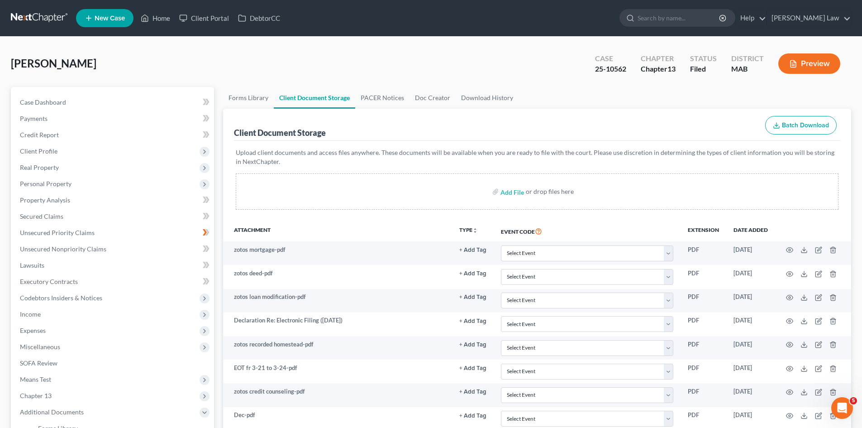
click at [16, 22] on link at bounding box center [40, 18] width 58 height 16
